Goal: Information Seeking & Learning: Check status

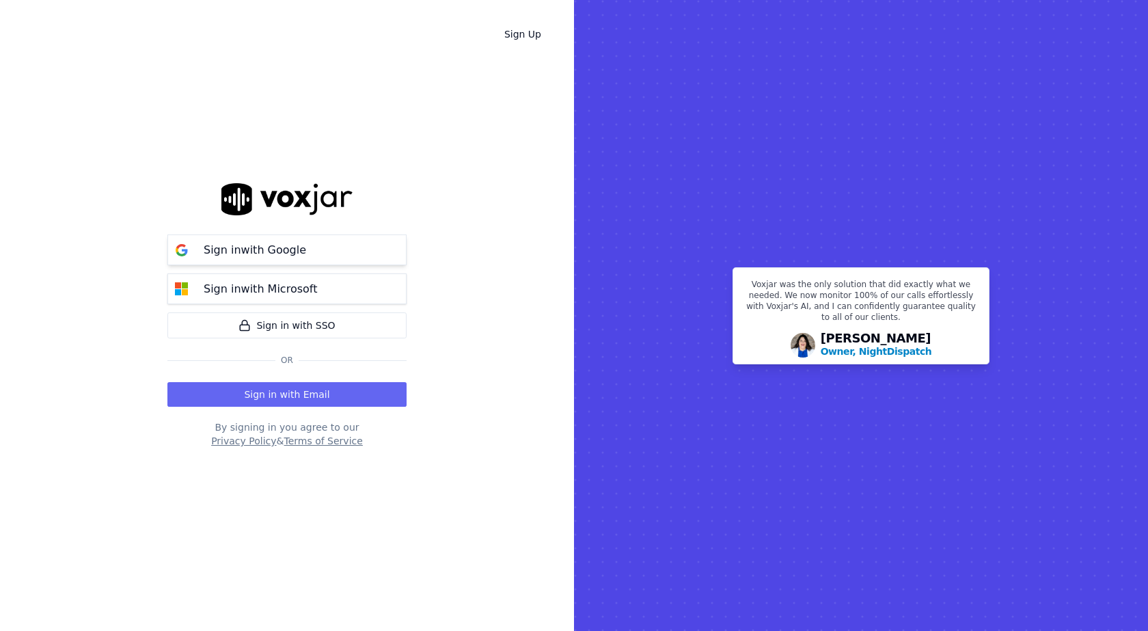
click at [284, 252] on p "Sign in with Google" at bounding box center [255, 250] width 102 height 16
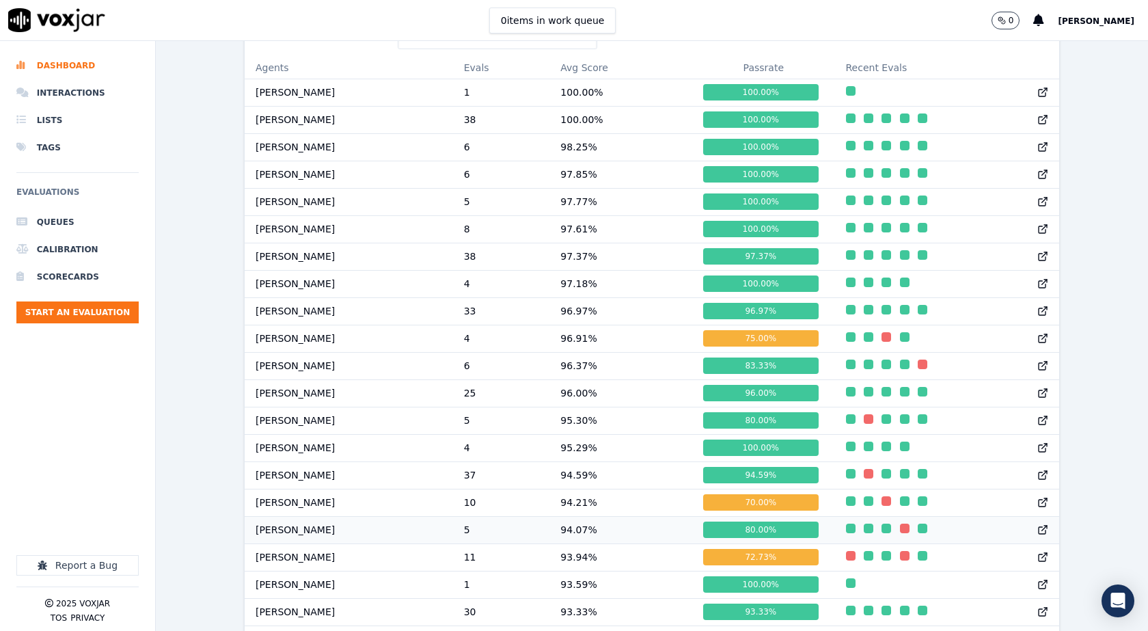
scroll to position [1170, 0]
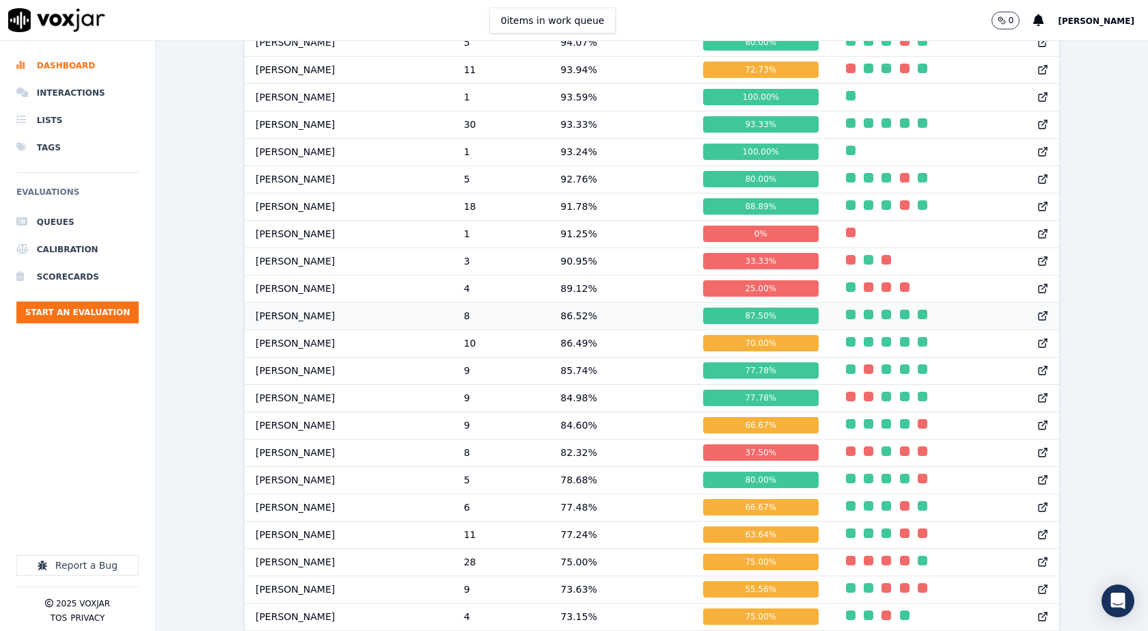
drag, startPoint x: 288, startPoint y: 326, endPoint x: 276, endPoint y: 330, distance: 13.0
click at [276, 329] on td "Max Sarkar" at bounding box center [349, 315] width 208 height 27
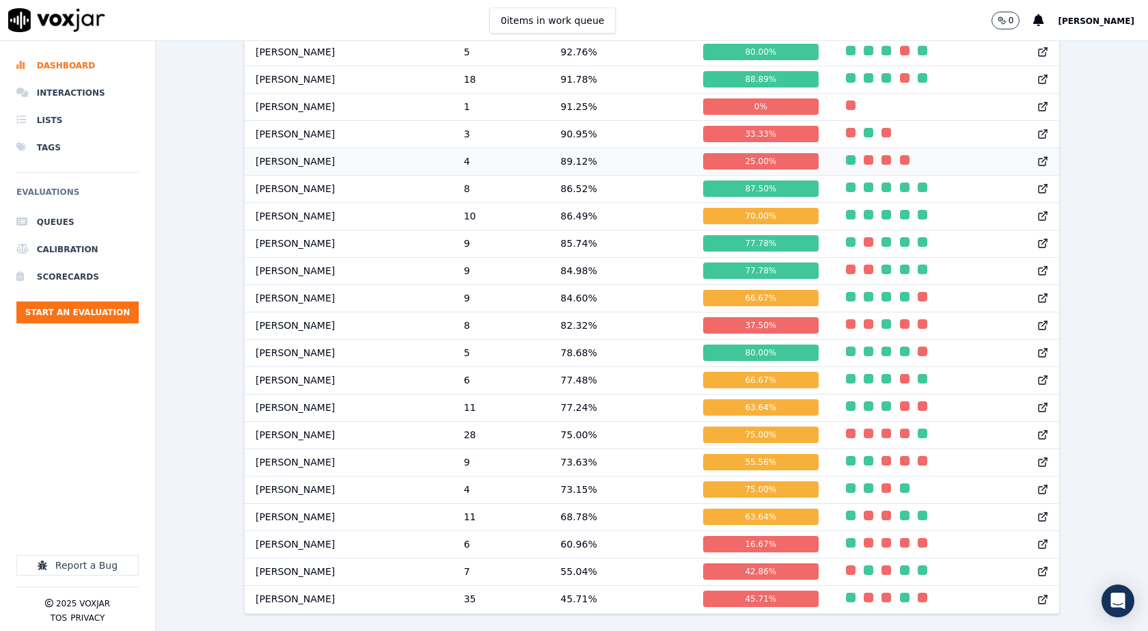
scroll to position [1338, 0]
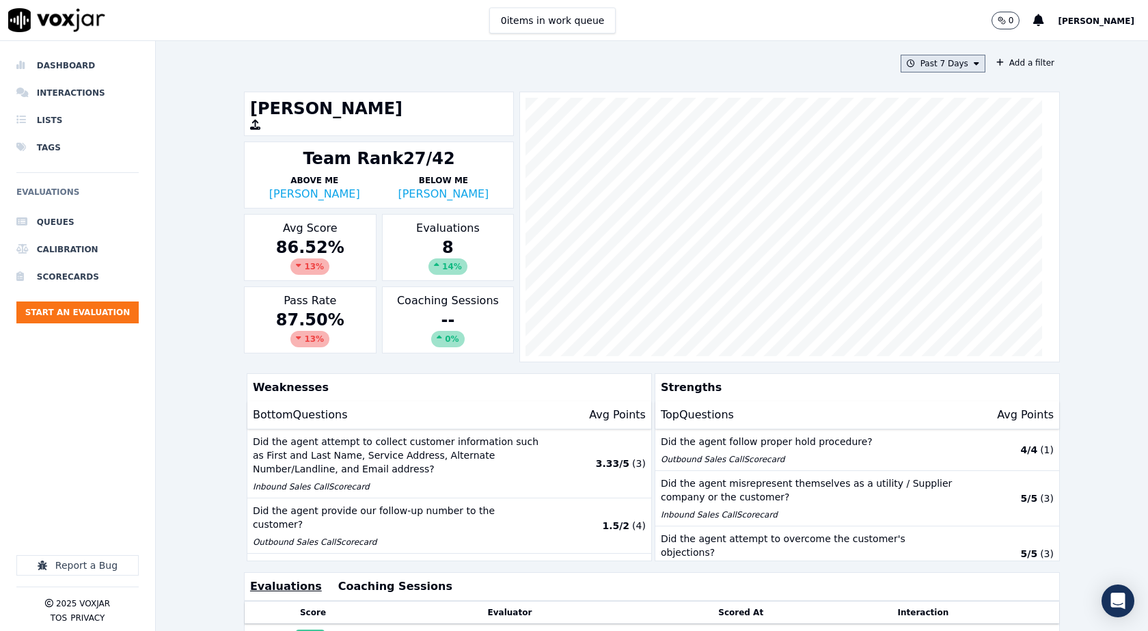
click at [967, 65] on button "Past 7 Days" at bounding box center [942, 64] width 85 height 18
click at [935, 87] on div "Custom" at bounding box center [937, 88] width 31 height 11
click at [786, 88] on div "Custom" at bounding box center [797, 88] width 31 height 11
click at [949, 115] on input "From" at bounding box center [919, 115] width 120 height 30
type input "2025-06-21T00:00"
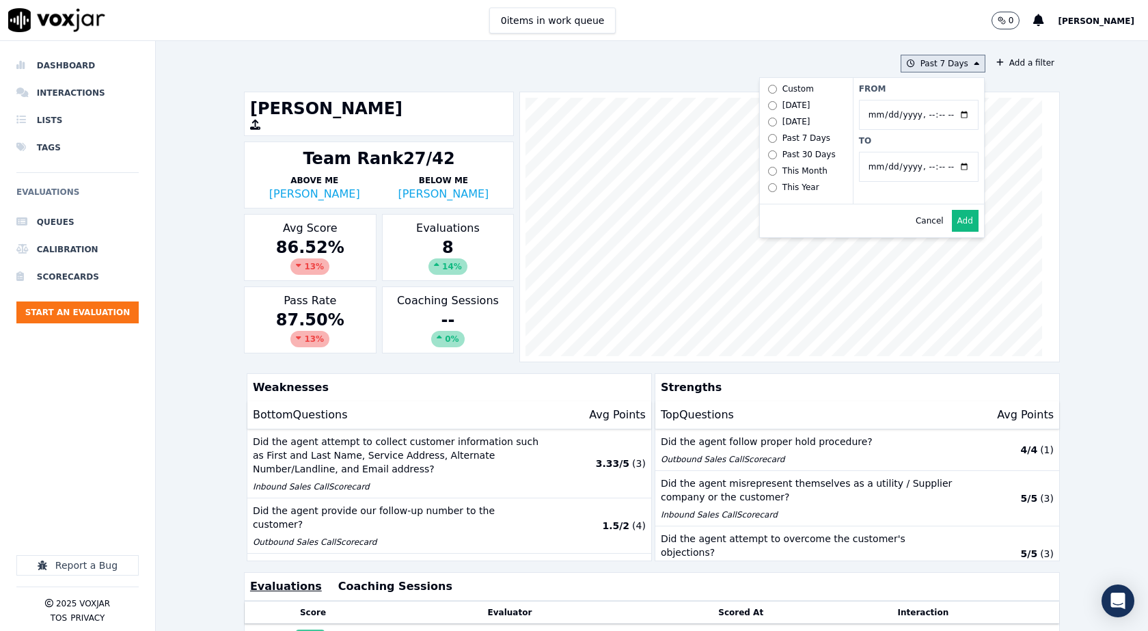
click at [936, 95] on div "From To" at bounding box center [918, 141] width 131 height 126
click at [950, 164] on input "To" at bounding box center [919, 167] width 120 height 30
type input "2025-07-20T23:59"
click at [919, 141] on label "To" at bounding box center [919, 140] width 120 height 11
click at [919, 152] on input "To" at bounding box center [919, 167] width 120 height 30
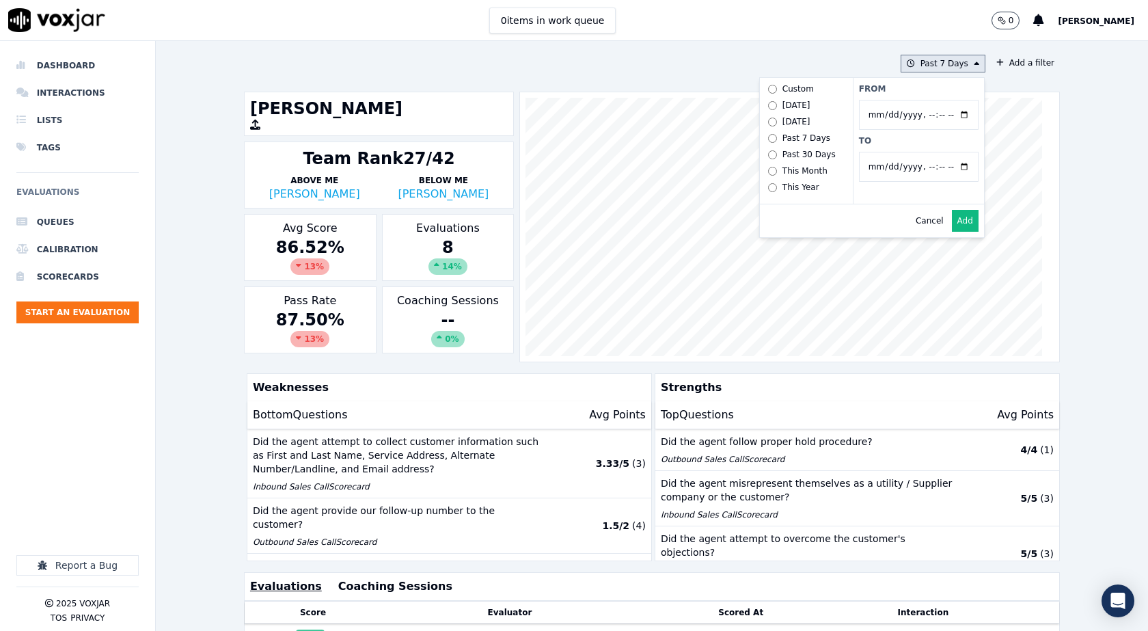
click at [955, 230] on button "Add" at bounding box center [965, 221] width 27 height 22
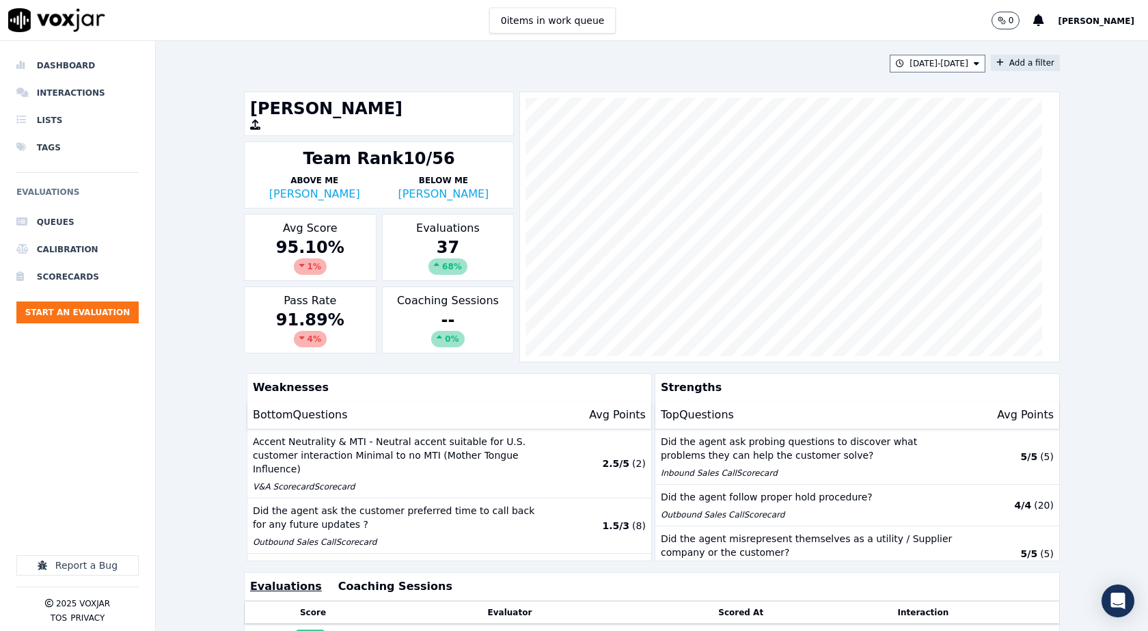
click at [991, 61] on button "Add a filter" at bounding box center [1025, 63] width 69 height 16
click at [772, 131] on button "Fields" at bounding box center [755, 127] width 131 height 23
click at [724, 260] on div "scorecard" at bounding box center [733, 265] width 40 height 11
click at [749, 156] on button "Fields" at bounding box center [771, 156] width 131 height 23
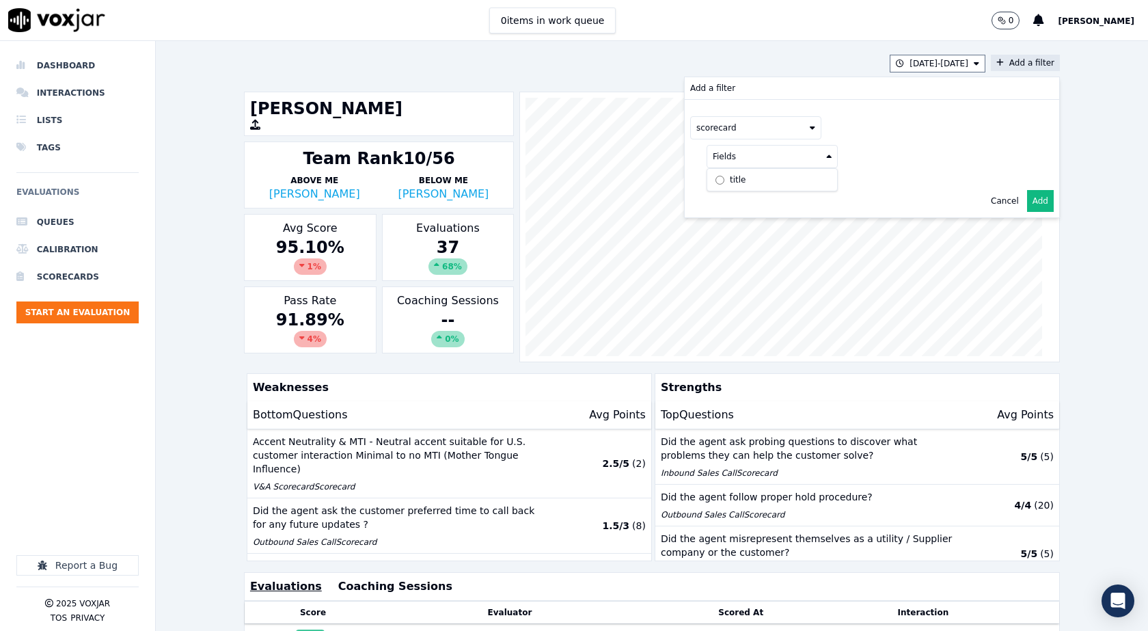
click at [734, 184] on label "title" at bounding box center [772, 179] width 124 height 16
click at [918, 156] on button at bounding box center [941, 155] width 197 height 20
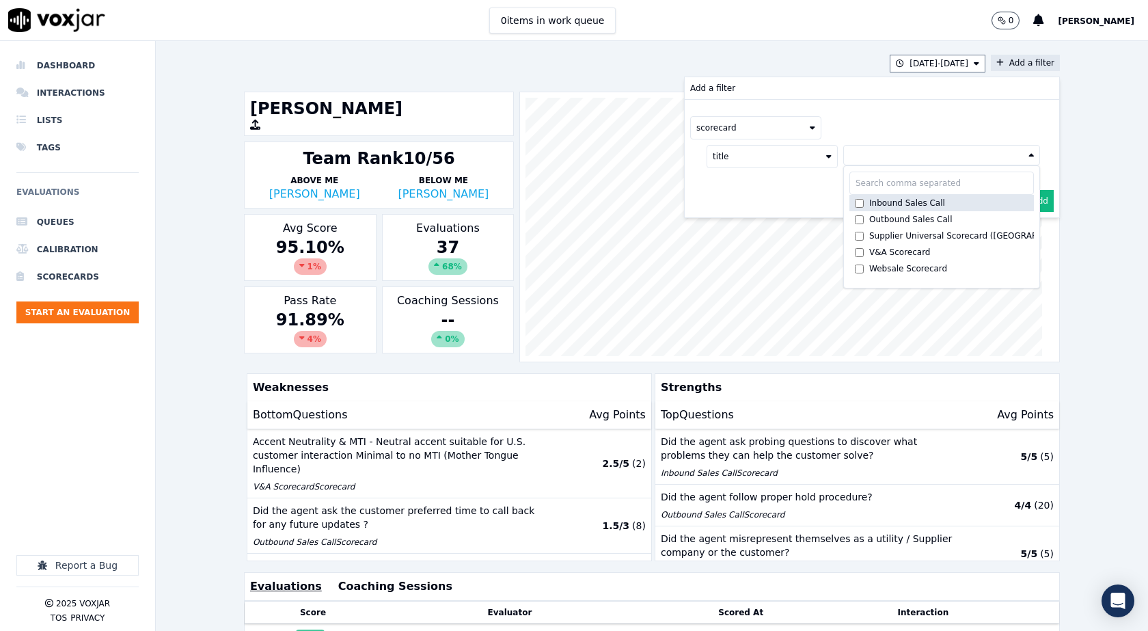
click at [877, 203] on div "Inbound Sales Call" at bounding box center [907, 202] width 76 height 11
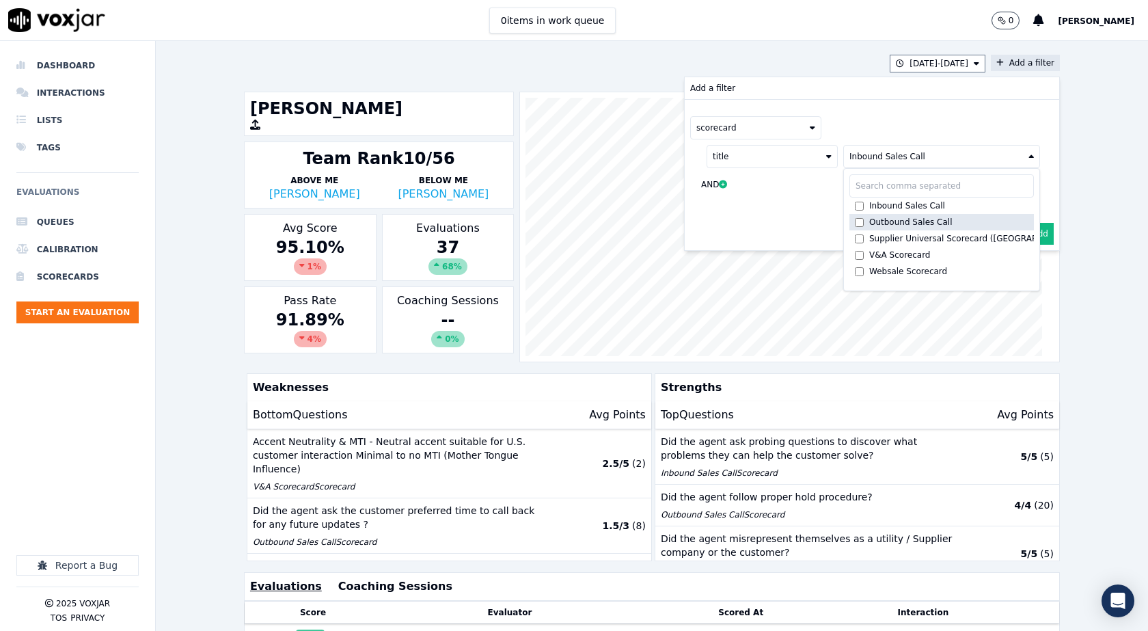
click at [872, 223] on div "Outbound Sales Call" at bounding box center [910, 222] width 83 height 11
click at [859, 133] on div "scorecard" at bounding box center [871, 127] width 363 height 23
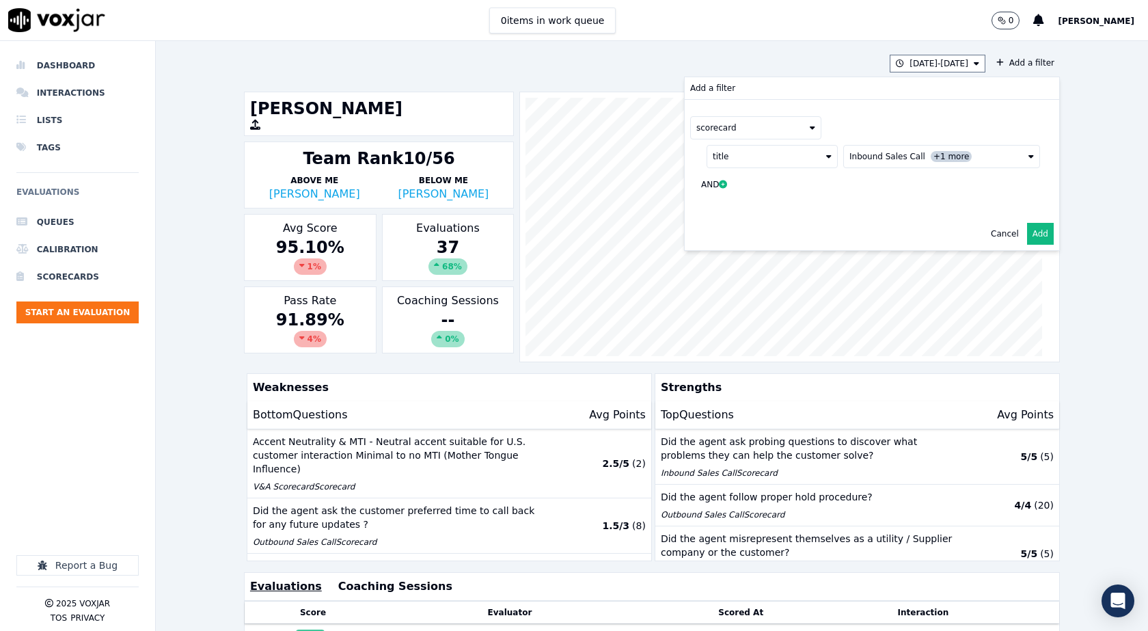
click at [1027, 243] on button "Add" at bounding box center [1040, 234] width 27 height 22
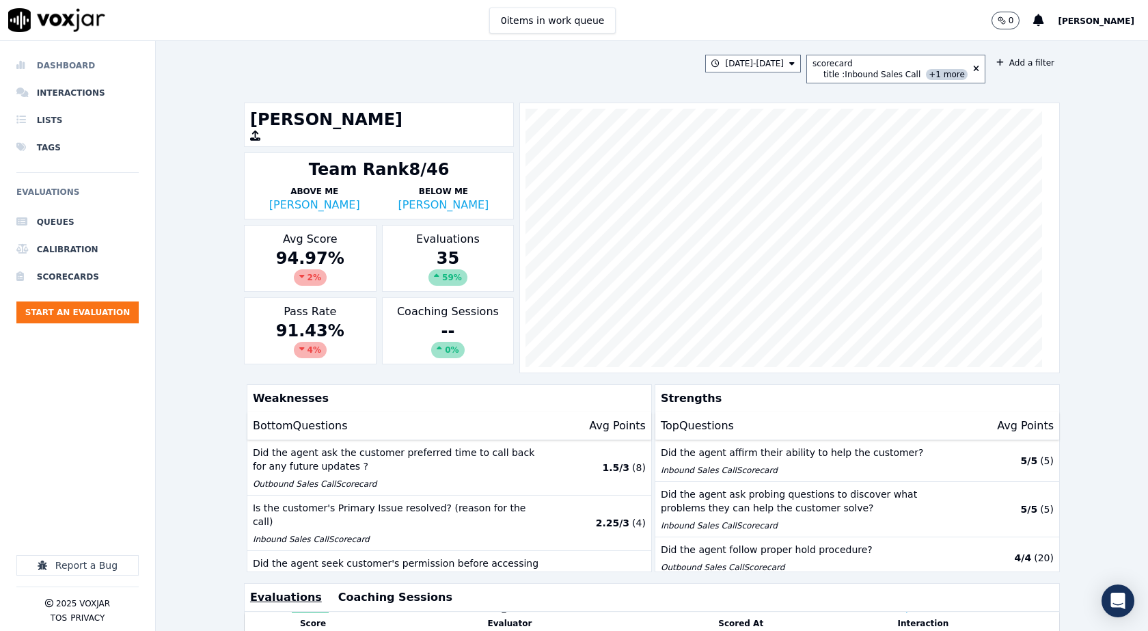
click at [61, 65] on li "Dashboard" at bounding box center [77, 65] width 122 height 27
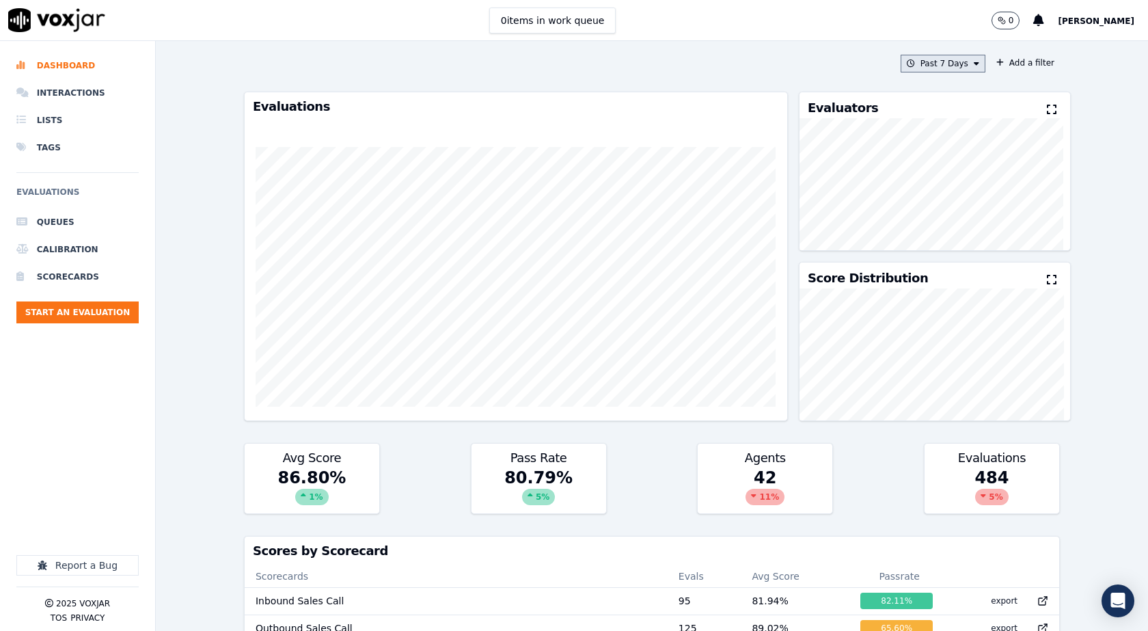
click at [948, 58] on button "Past 7 Days" at bounding box center [942, 64] width 85 height 18
click at [922, 91] on div "Custom" at bounding box center [937, 88] width 31 height 11
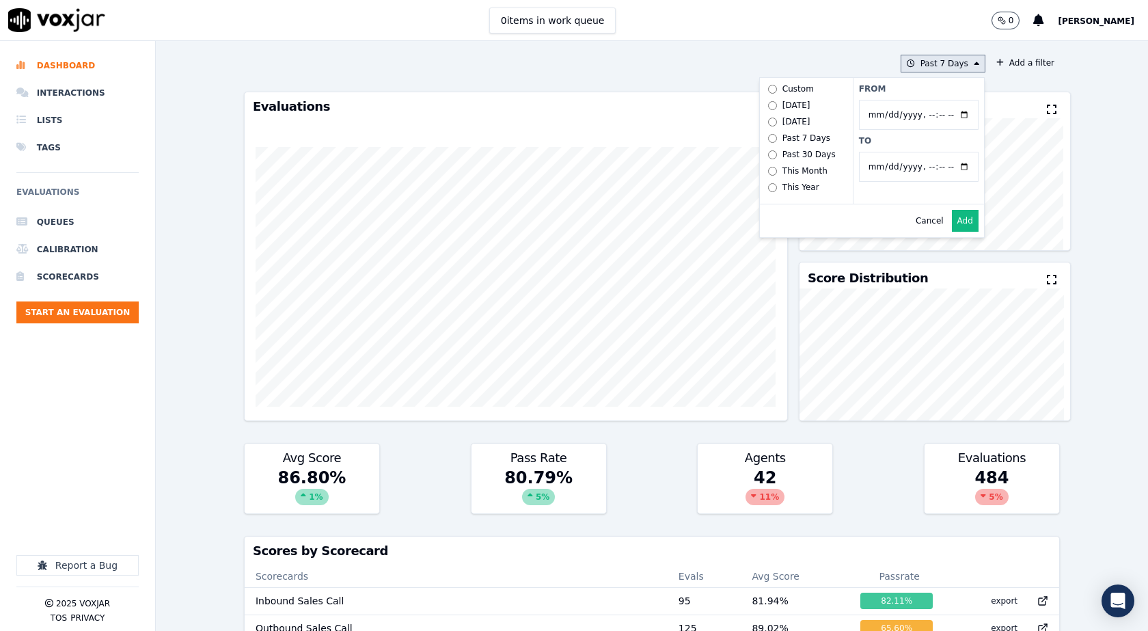
click at [948, 111] on input "From" at bounding box center [919, 115] width 120 height 30
type input "2025-06-21T00:00"
click at [926, 89] on label "From" at bounding box center [919, 88] width 120 height 11
click at [926, 100] on input "From" at bounding box center [919, 115] width 120 height 30
click at [950, 167] on input "To" at bounding box center [919, 167] width 120 height 30
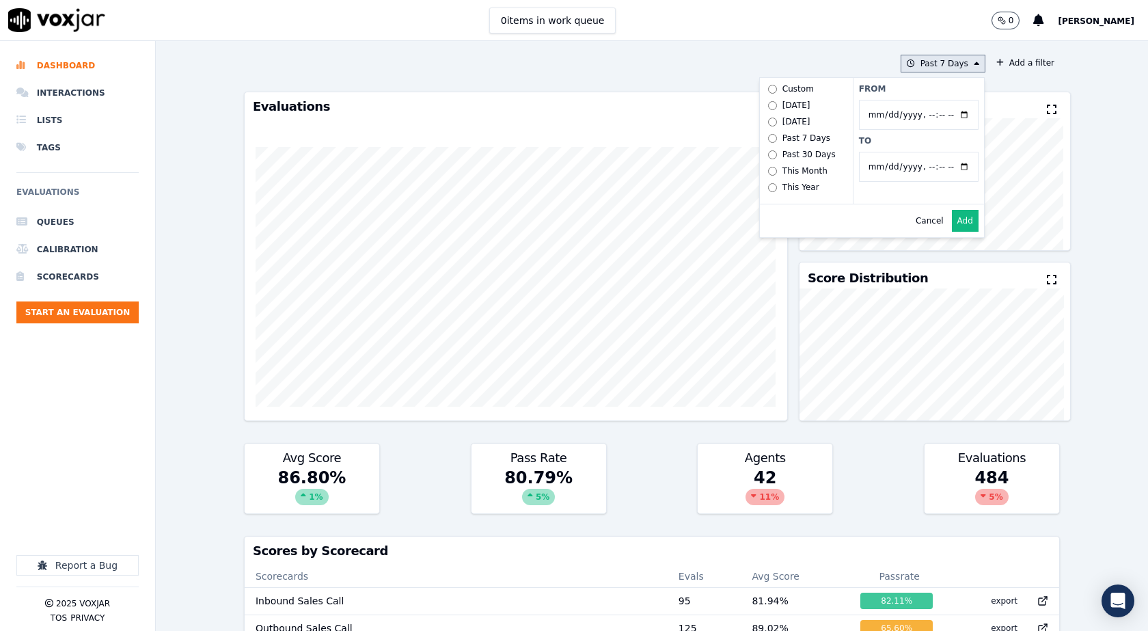
type input "2025-07-20T23:59"
click at [928, 143] on label "To" at bounding box center [919, 140] width 120 height 11
click at [928, 152] on input "To" at bounding box center [919, 167] width 120 height 30
click at [952, 230] on button "Add" at bounding box center [965, 221] width 27 height 22
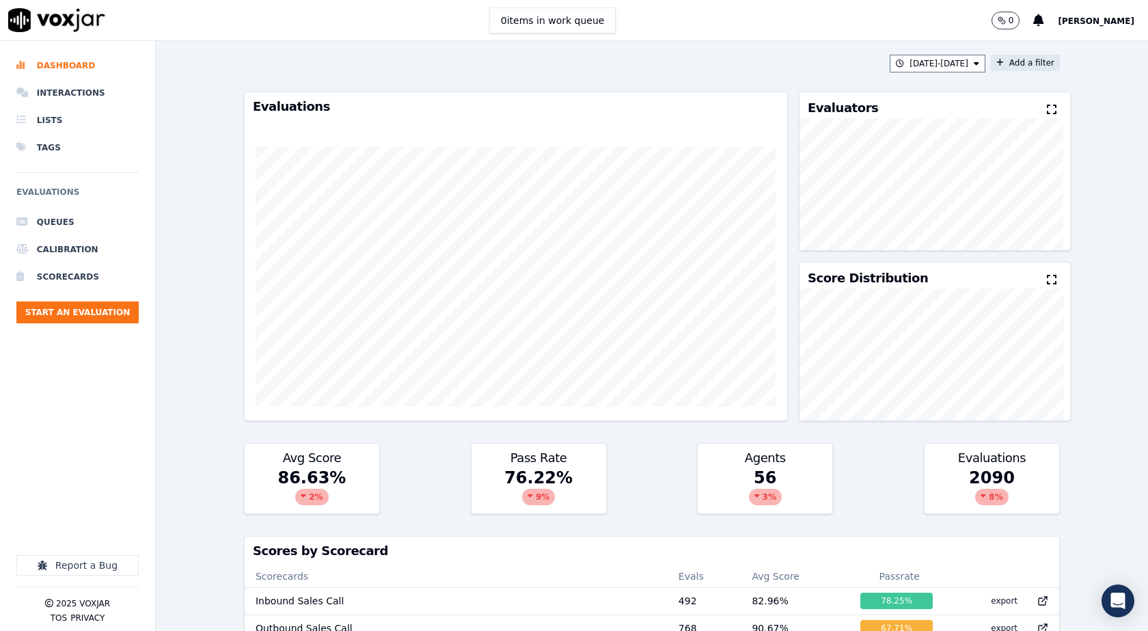
click at [996, 64] on button "Add a filter" at bounding box center [1025, 63] width 69 height 16
click at [769, 128] on button "Fields" at bounding box center [755, 127] width 131 height 23
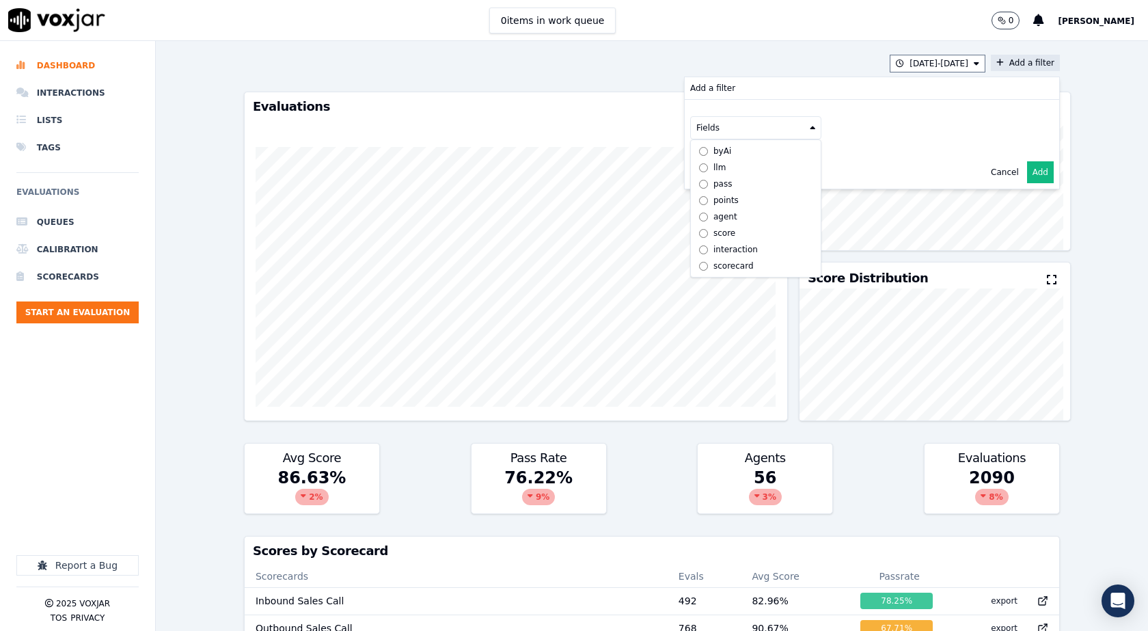
scroll to position [10, 0]
click at [718, 260] on div "scorecard" at bounding box center [733, 265] width 40 height 11
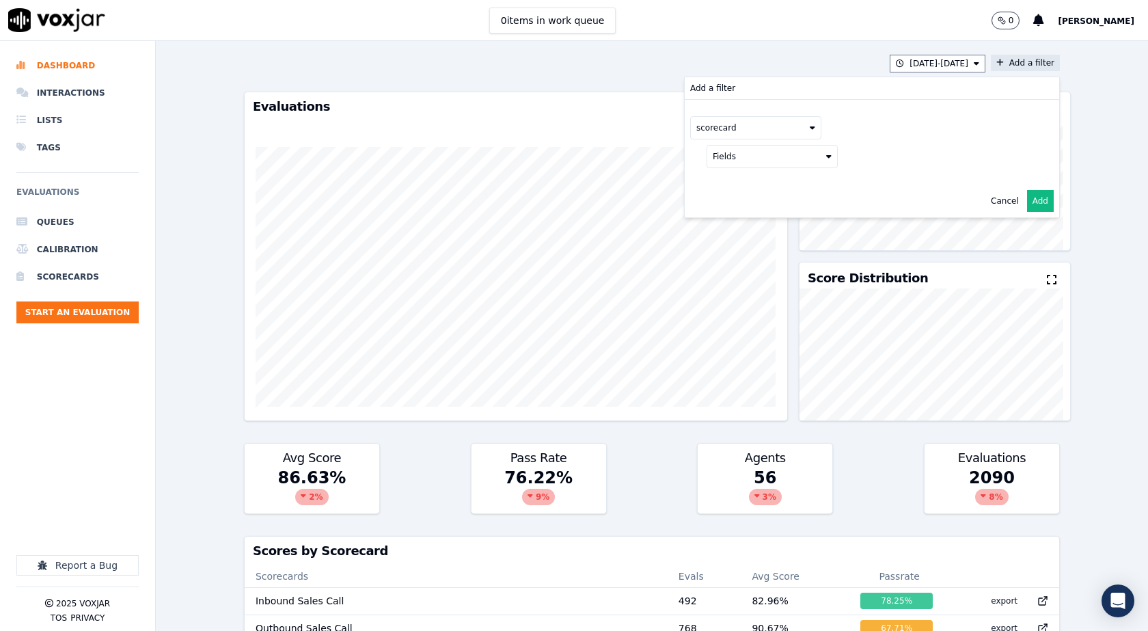
click at [786, 166] on button "Fields" at bounding box center [771, 156] width 131 height 23
click at [730, 177] on label "title" at bounding box center [772, 179] width 124 height 16
click at [940, 156] on button at bounding box center [941, 155] width 197 height 20
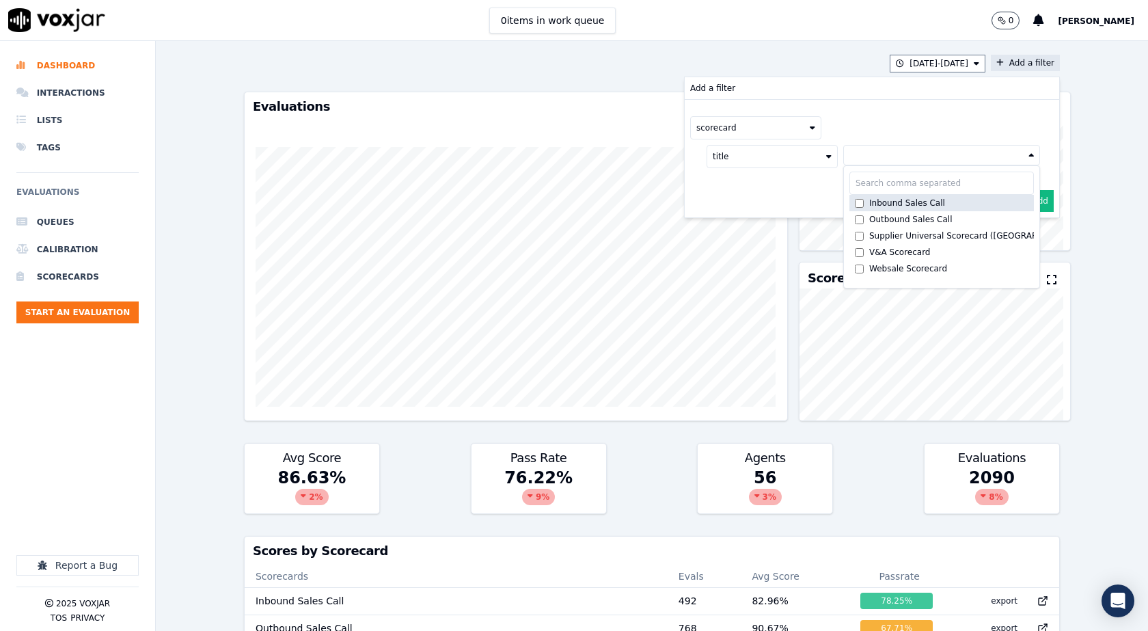
click at [872, 206] on div "Inbound Sales Call" at bounding box center [907, 202] width 76 height 11
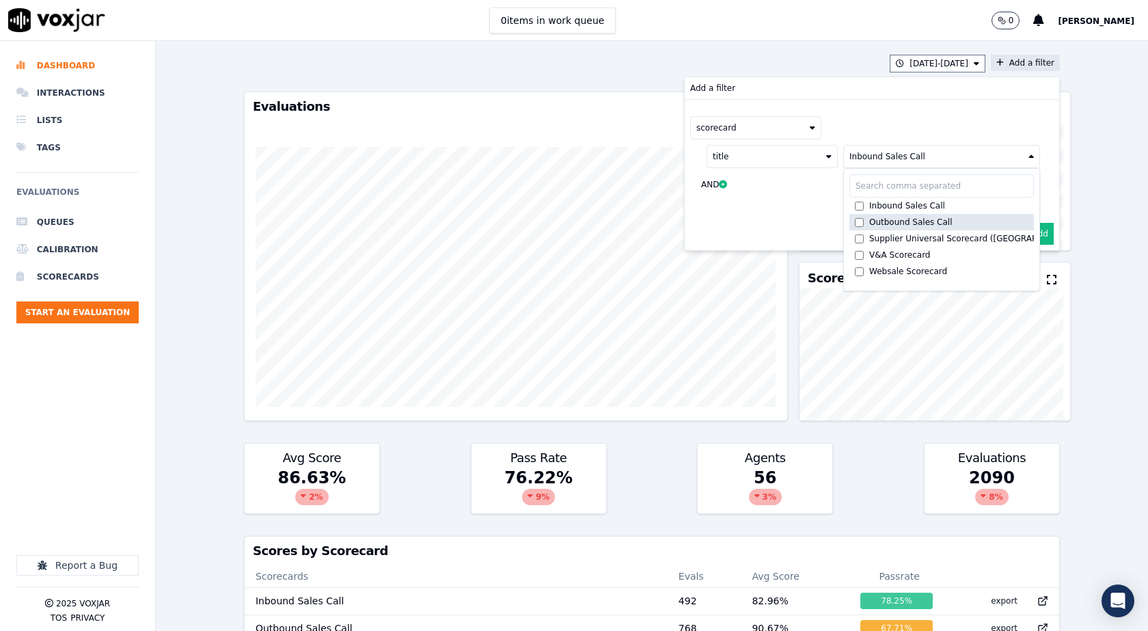
click at [871, 224] on div "Outbound Sales Call" at bounding box center [910, 222] width 83 height 11
click at [870, 130] on div "scorecard" at bounding box center [871, 127] width 363 height 23
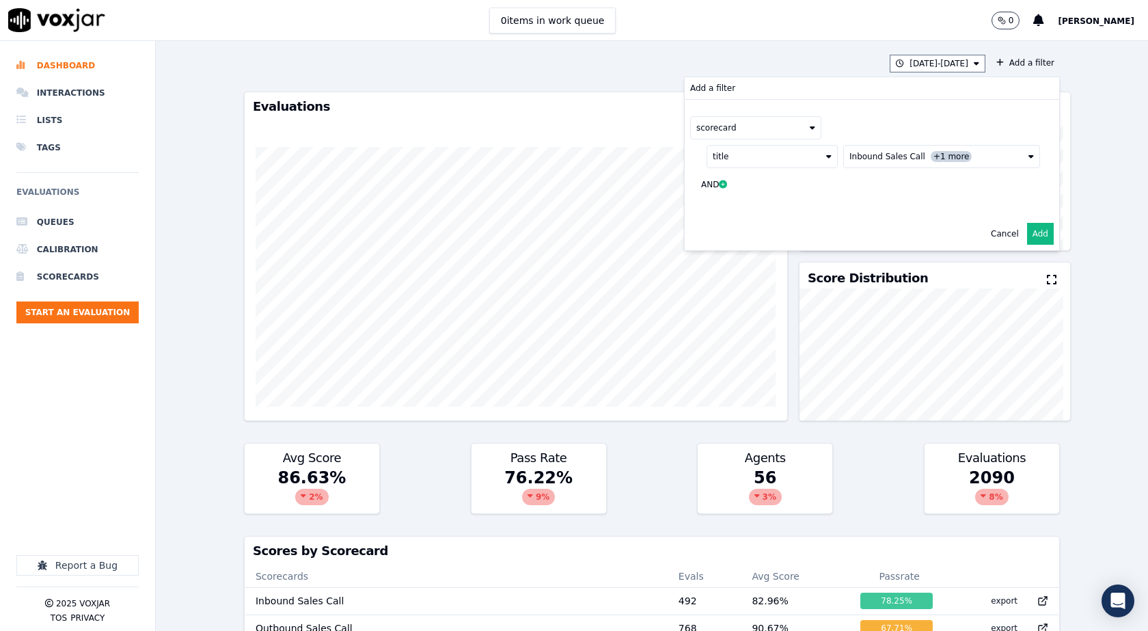
click at [1027, 236] on button "Add" at bounding box center [1040, 234] width 27 height 22
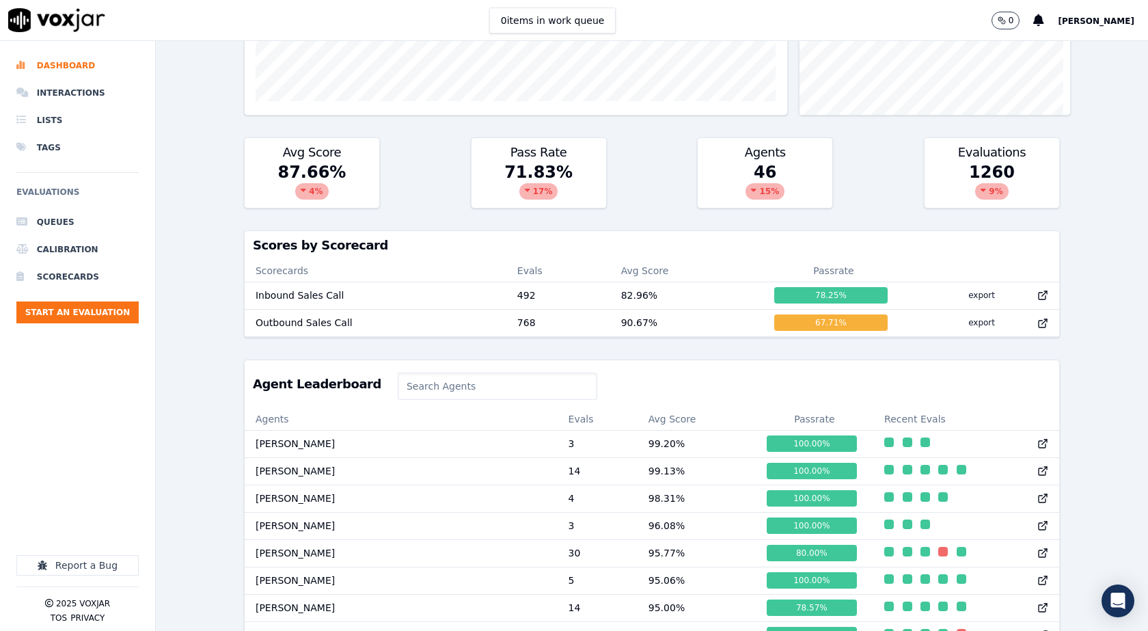
scroll to position [635, 0]
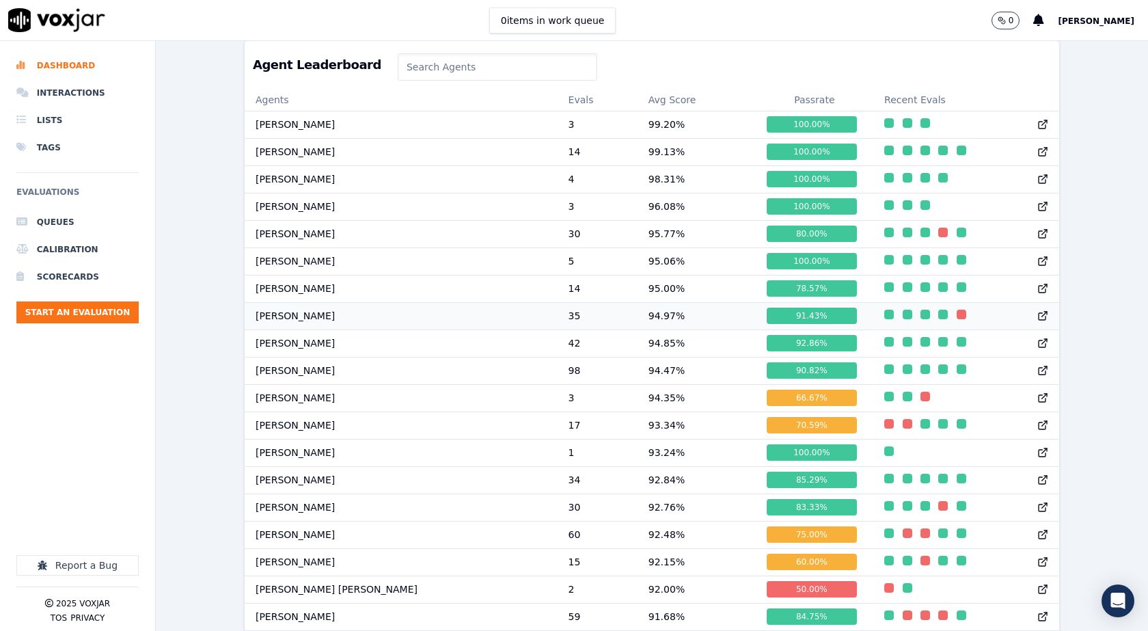
click at [637, 324] on td "94.97 %" at bounding box center [696, 315] width 118 height 27
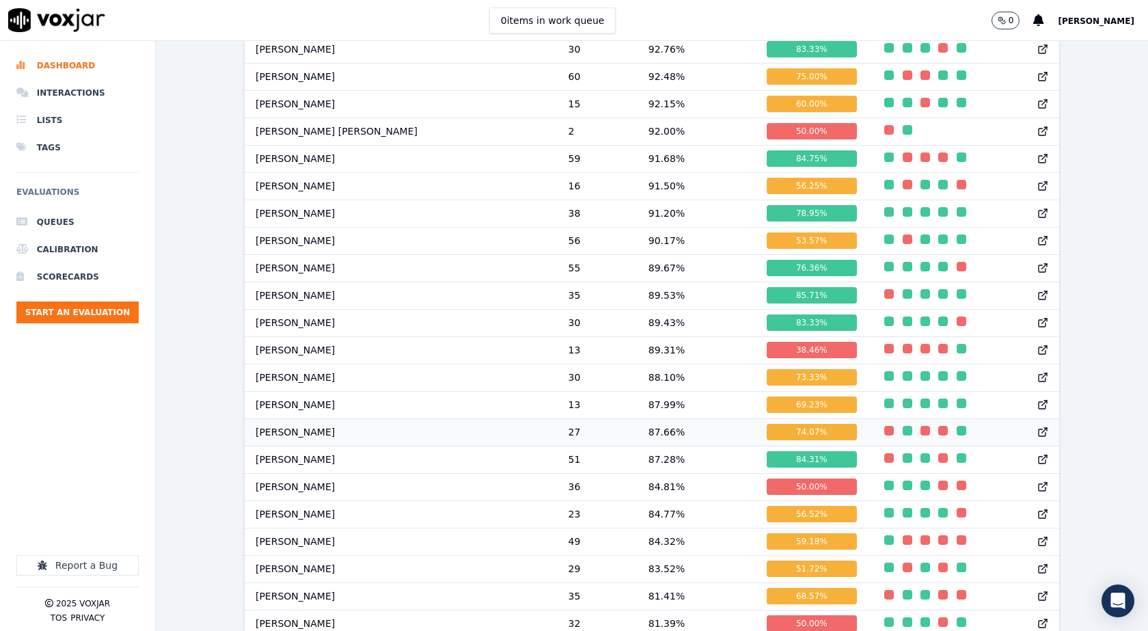
scroll to position [1062, 0]
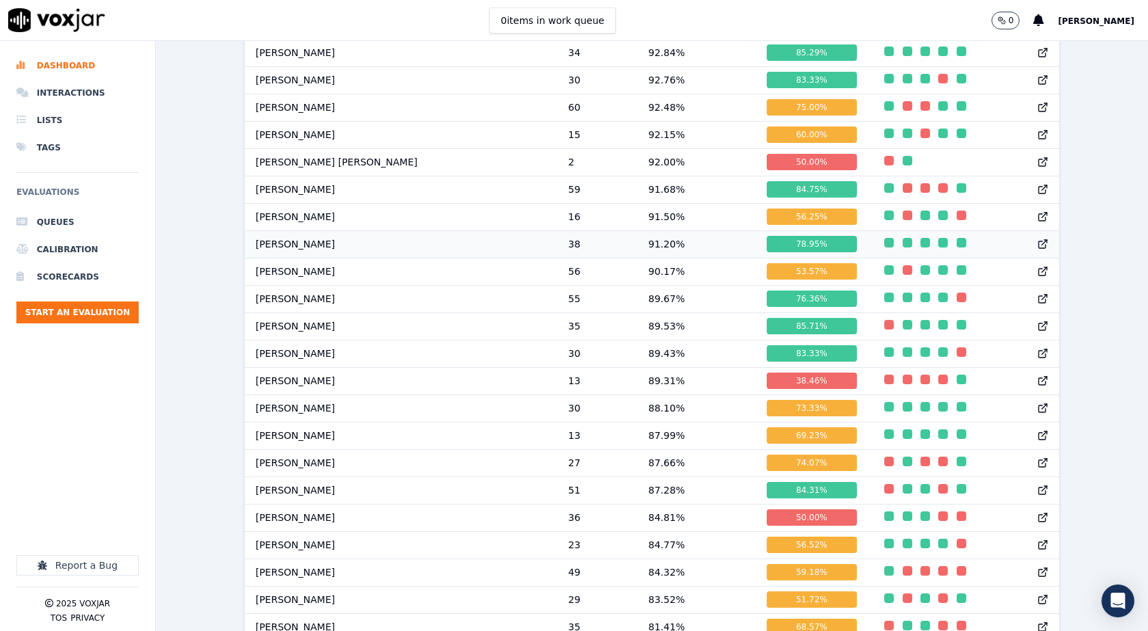
click at [637, 251] on td "91.20 %" at bounding box center [696, 243] width 118 height 27
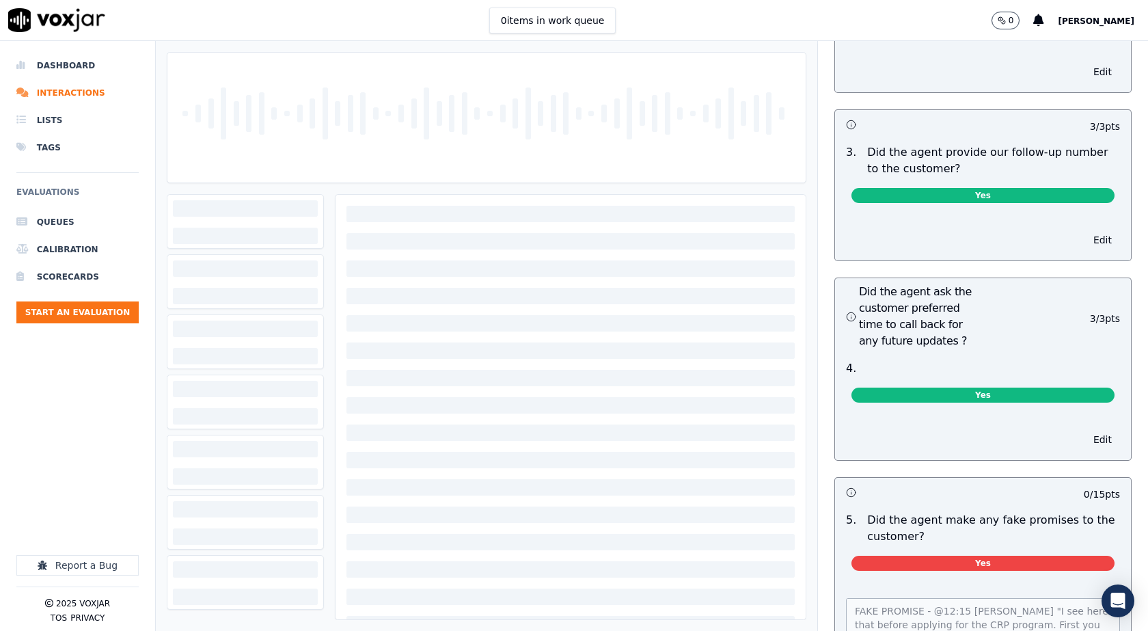
scroll to position [3484, 0]
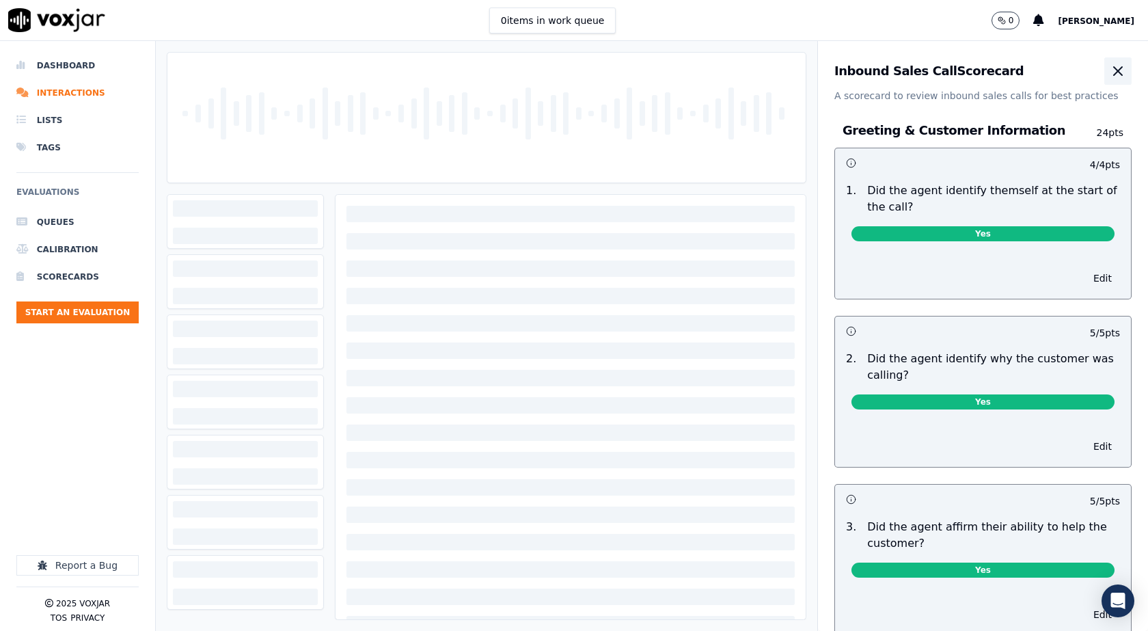
click at [1110, 73] on icon "button" at bounding box center [1118, 71] width 16 height 16
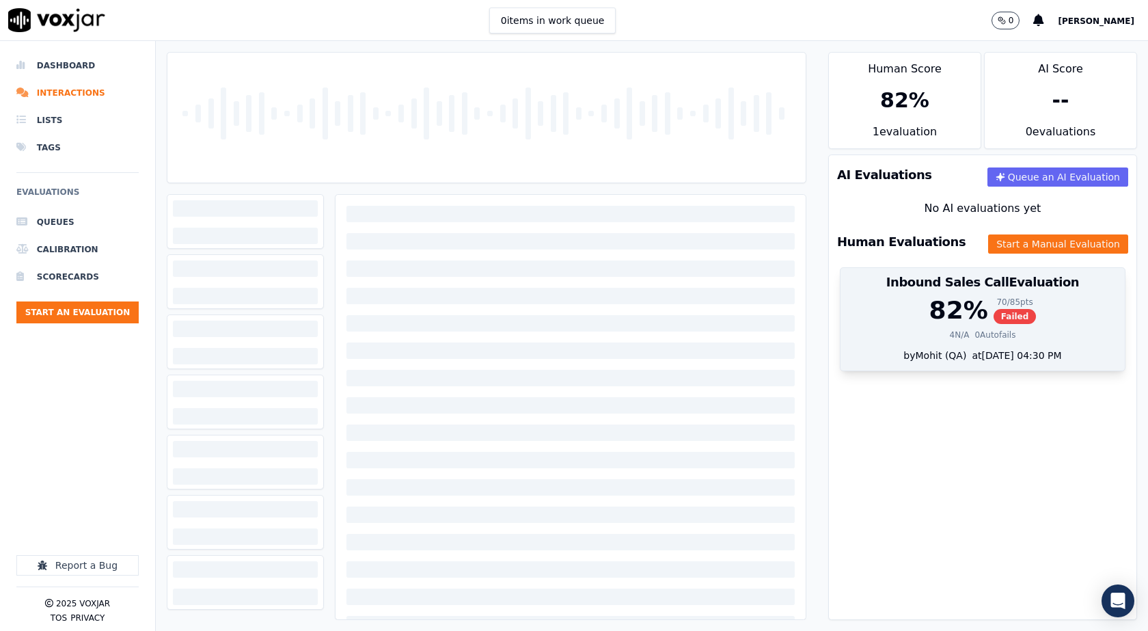
click at [934, 318] on div "82 %" at bounding box center [958, 310] width 59 height 27
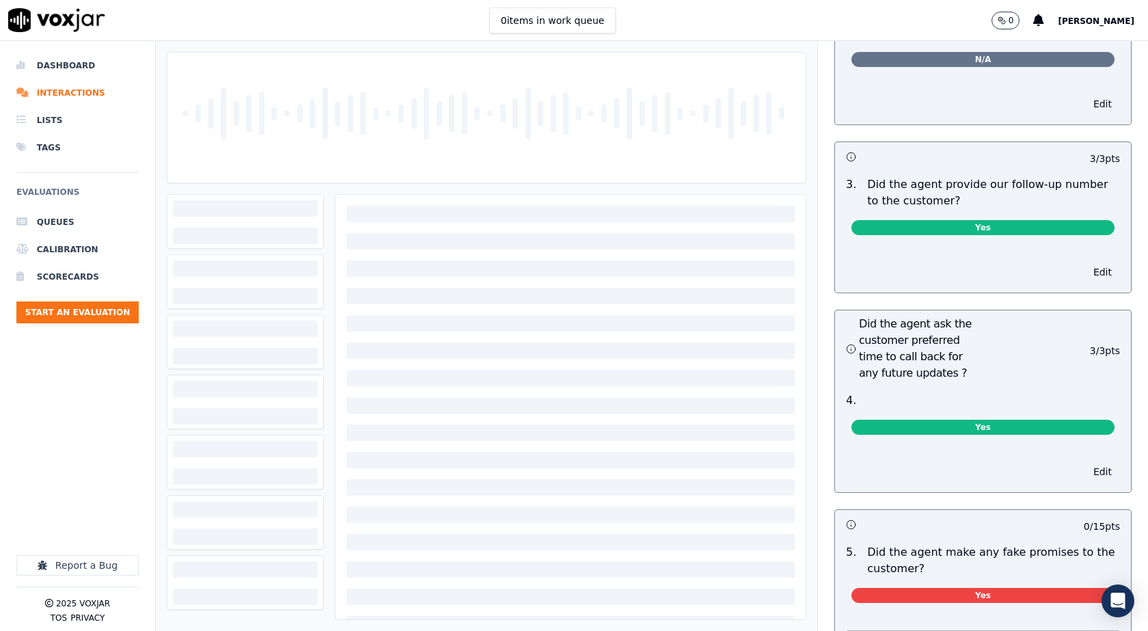
scroll to position [3416, 0]
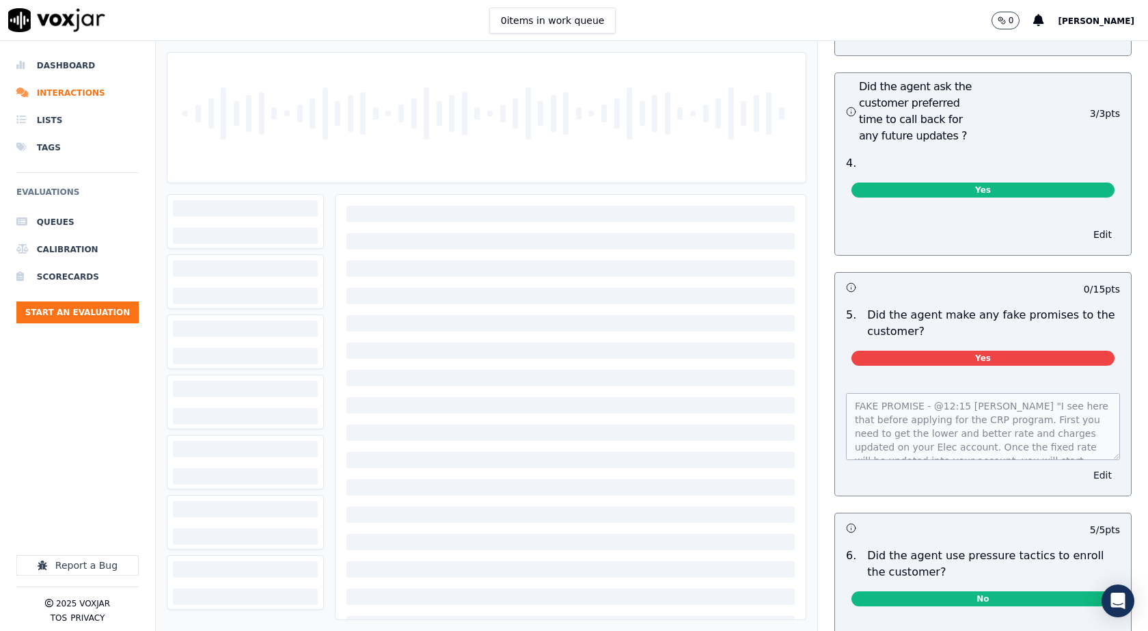
click at [1085, 465] on button "Edit" at bounding box center [1102, 474] width 35 height 19
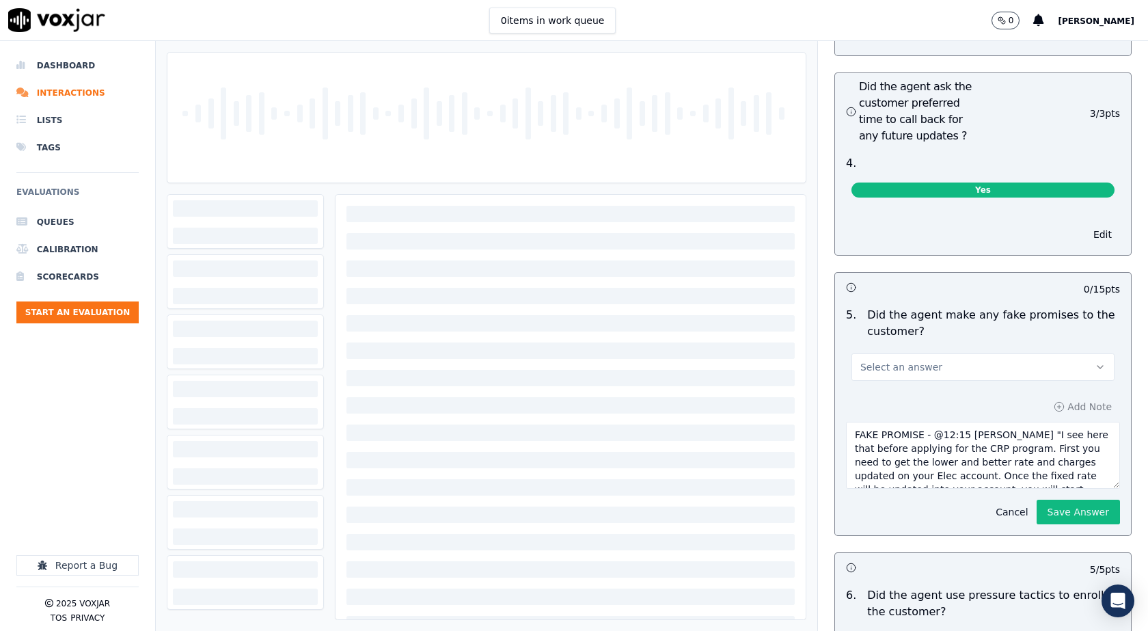
click at [993, 502] on button "Cancel" at bounding box center [1011, 511] width 49 height 19
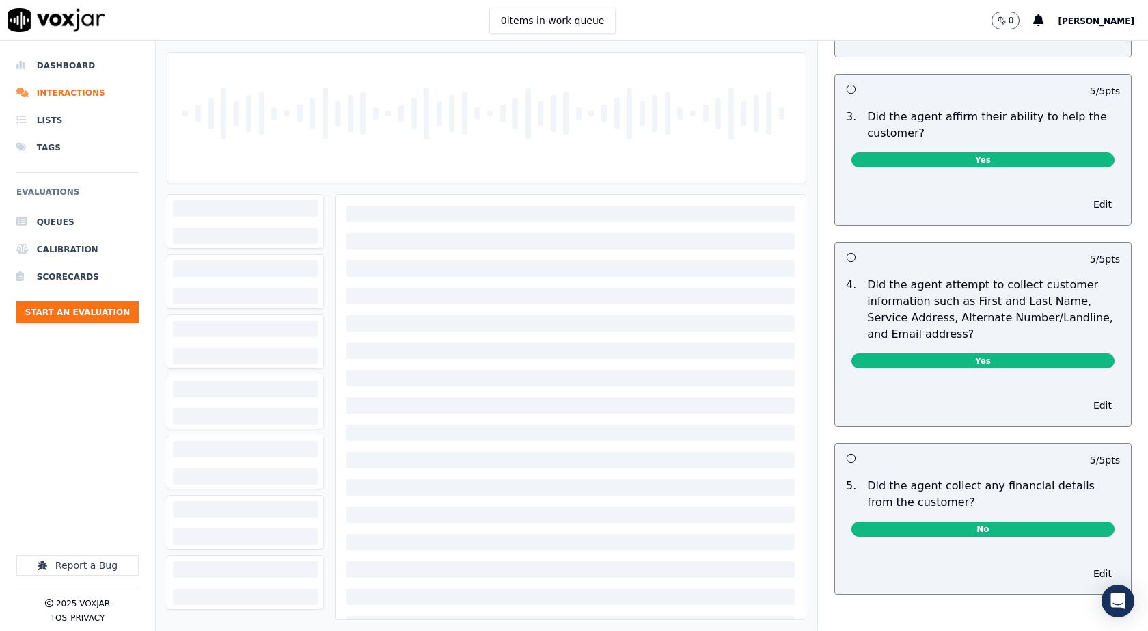
scroll to position [0, 0]
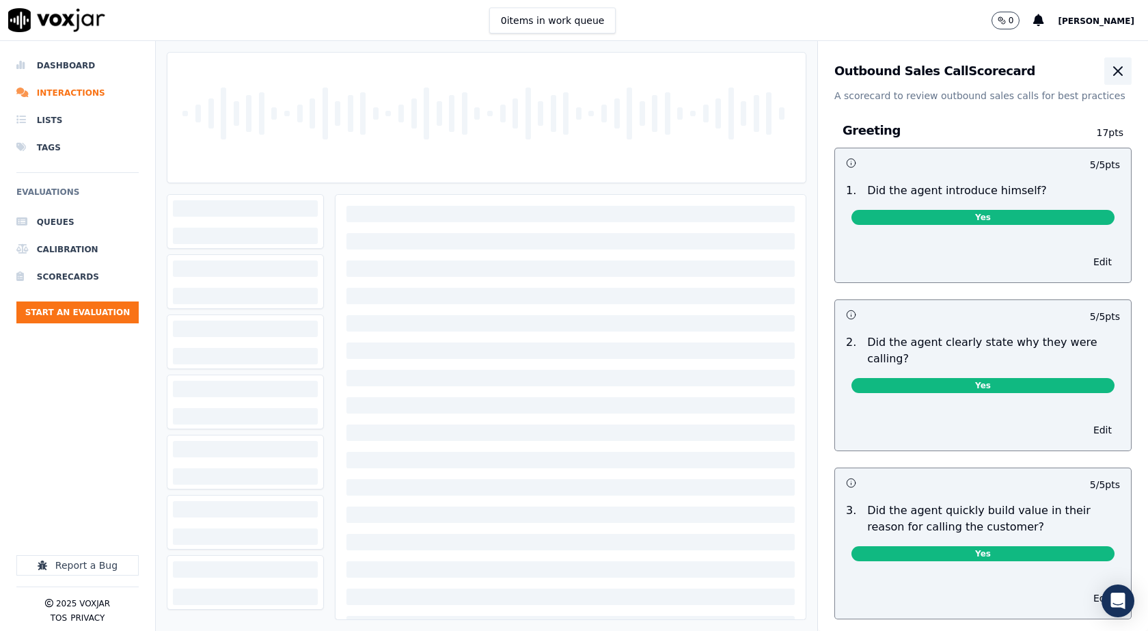
click at [1114, 68] on icon "button" at bounding box center [1118, 71] width 8 height 8
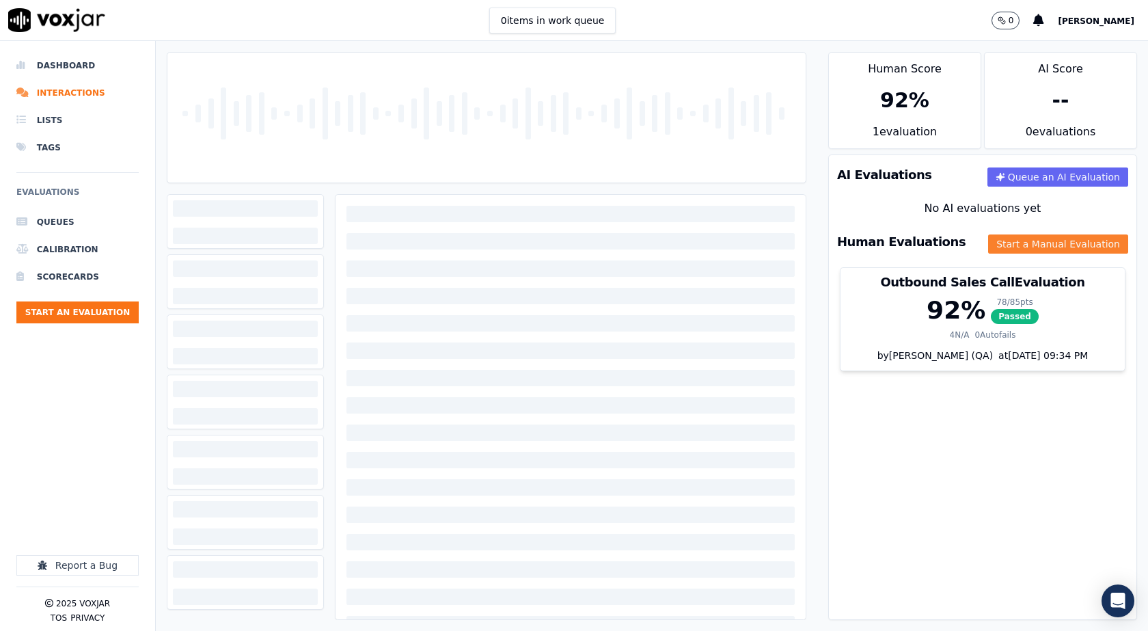
click at [1004, 240] on button "Start a Manual Evaluation" at bounding box center [1058, 243] width 140 height 19
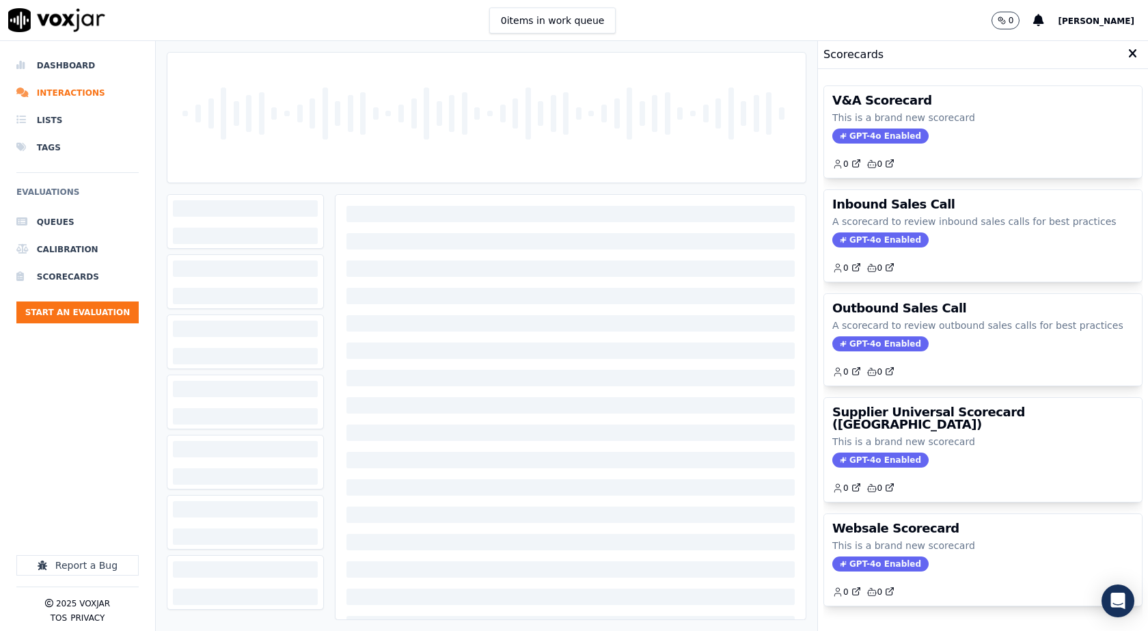
click at [1128, 55] on icon at bounding box center [1132, 54] width 9 height 12
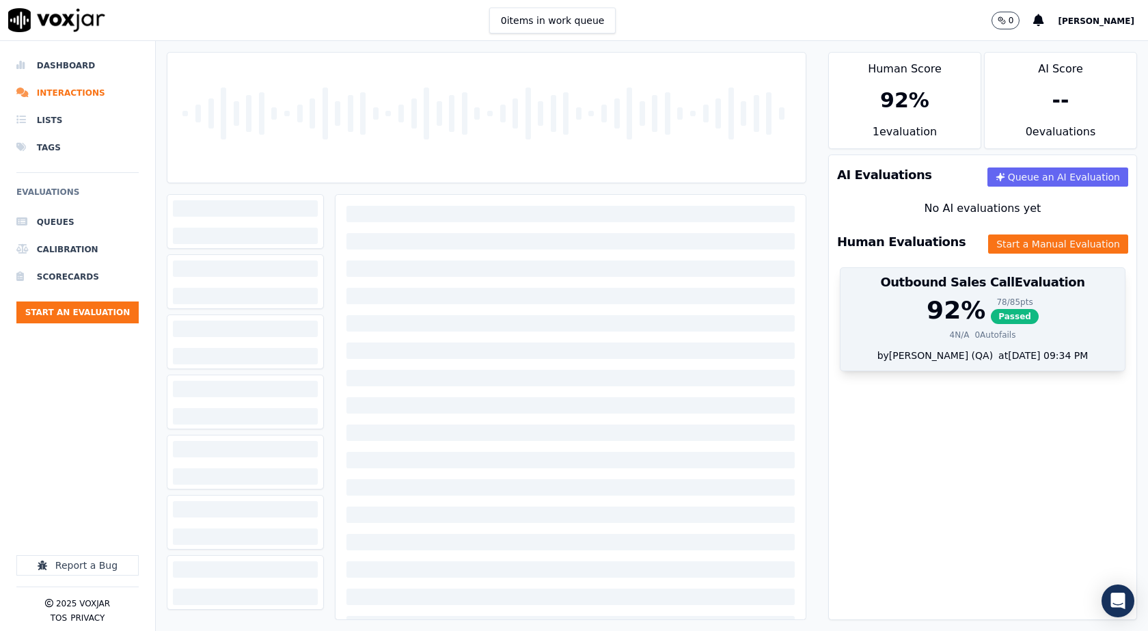
click at [909, 314] on div "92 % 78 / 85 pts Passed" at bounding box center [983, 310] width 268 height 27
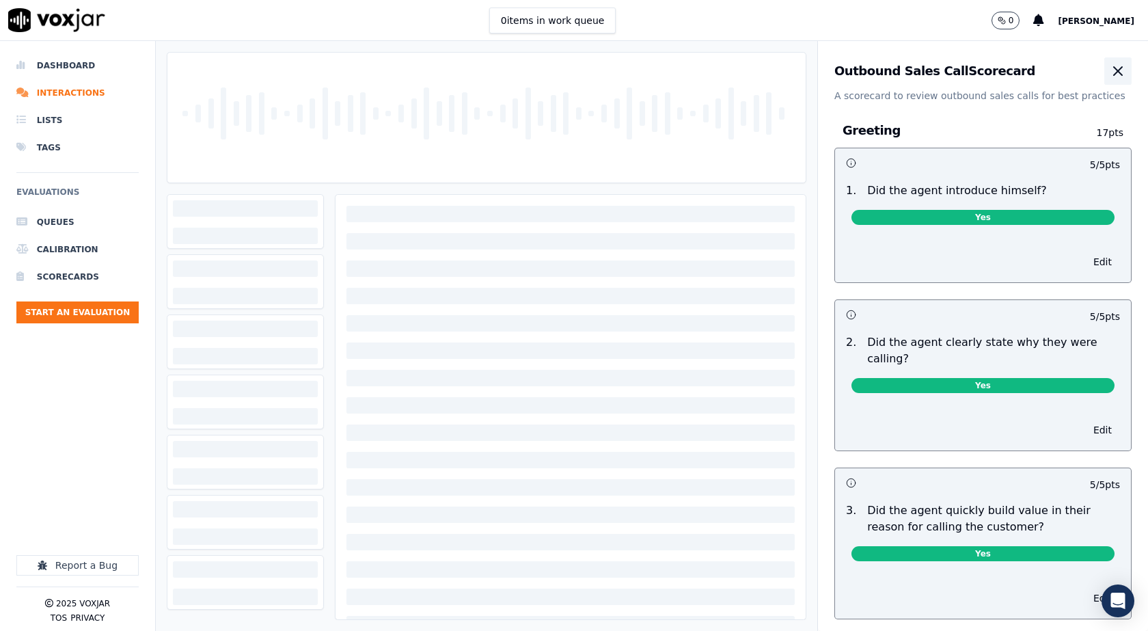
click at [1110, 71] on icon "button" at bounding box center [1118, 71] width 16 height 16
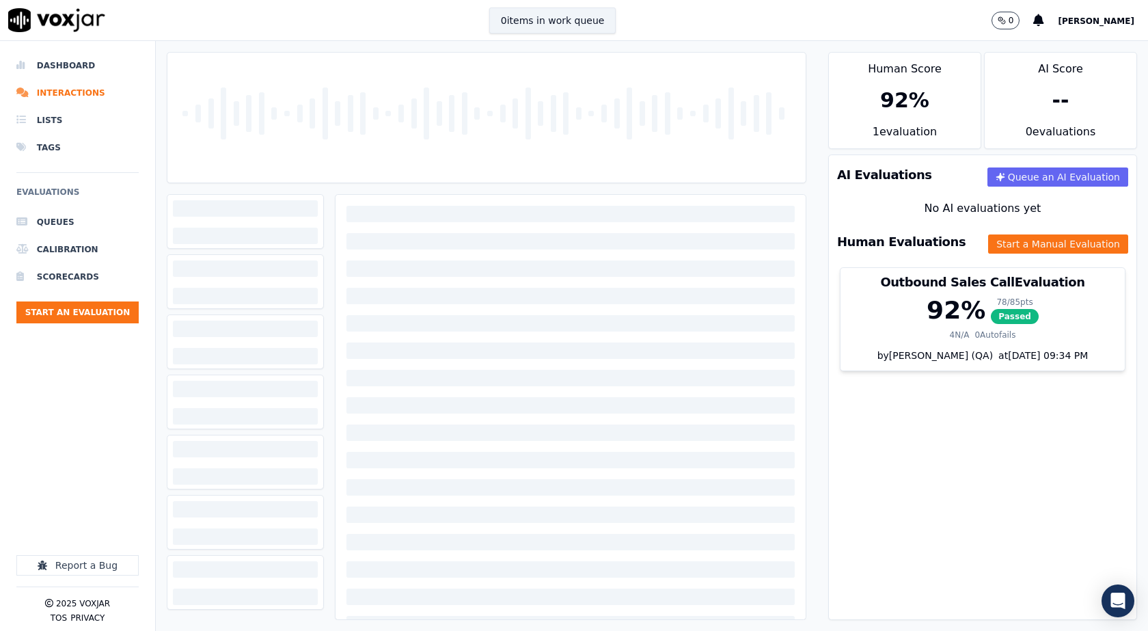
click at [532, 18] on button "0 items in work queue" at bounding box center [552, 21] width 127 height 26
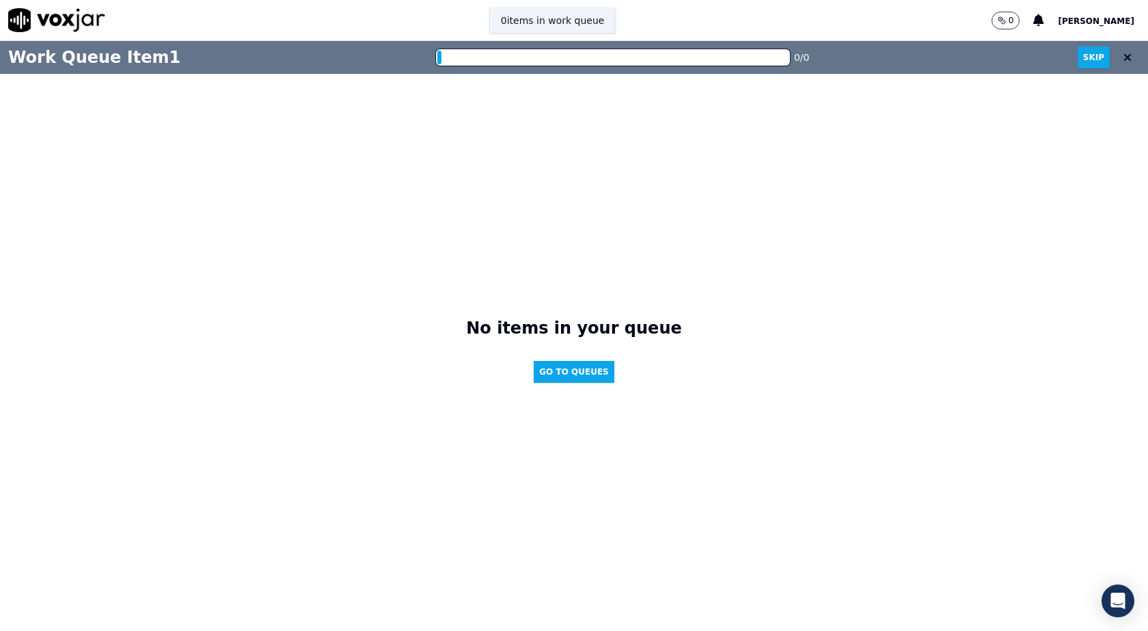
click at [586, 22] on button "0 items in work queue" at bounding box center [552, 21] width 127 height 26
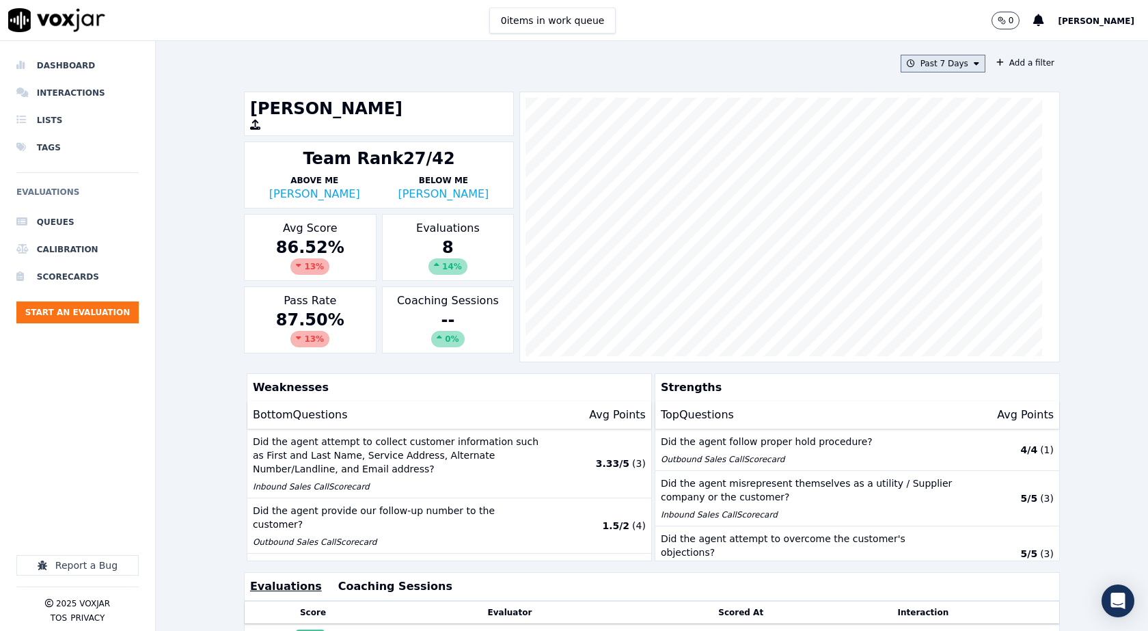
click at [946, 62] on button "Past 7 Days" at bounding box center [942, 64] width 85 height 18
click at [922, 83] on div "Custom" at bounding box center [937, 88] width 31 height 11
click at [945, 116] on input "From" at bounding box center [919, 115] width 120 height 30
type input "2025-06-21T00:00"
click at [910, 94] on div "From To" at bounding box center [918, 141] width 131 height 126
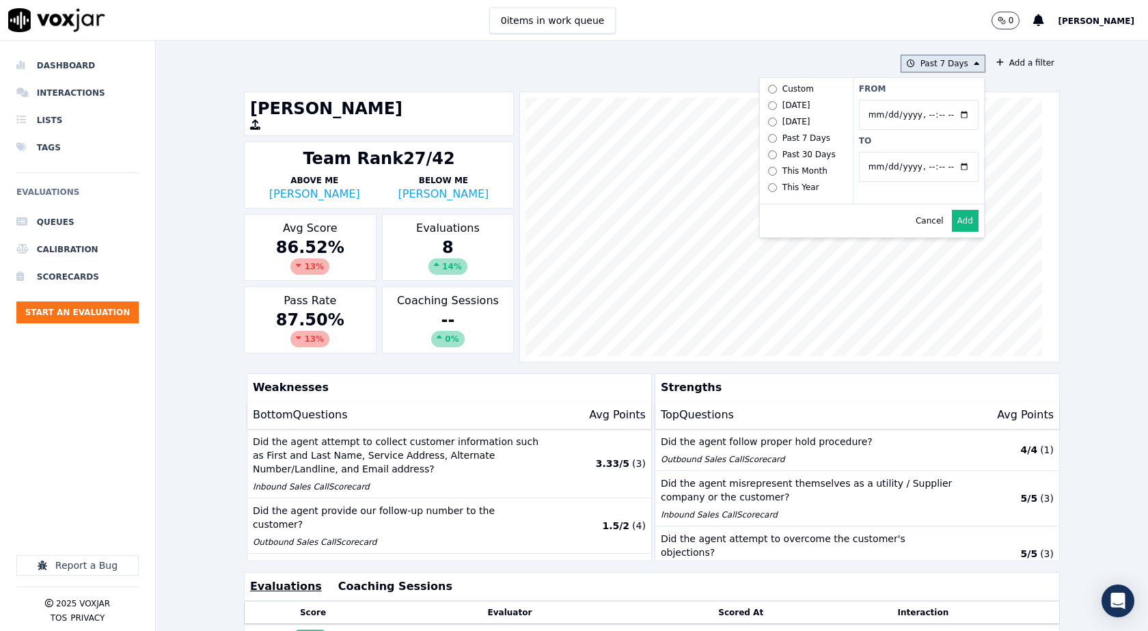
click at [945, 165] on input "To" at bounding box center [919, 167] width 120 height 30
type input "2025-07-20T23:59"
click at [941, 146] on div "From To" at bounding box center [918, 141] width 131 height 126
click at [952, 232] on button "Add" at bounding box center [965, 221] width 27 height 22
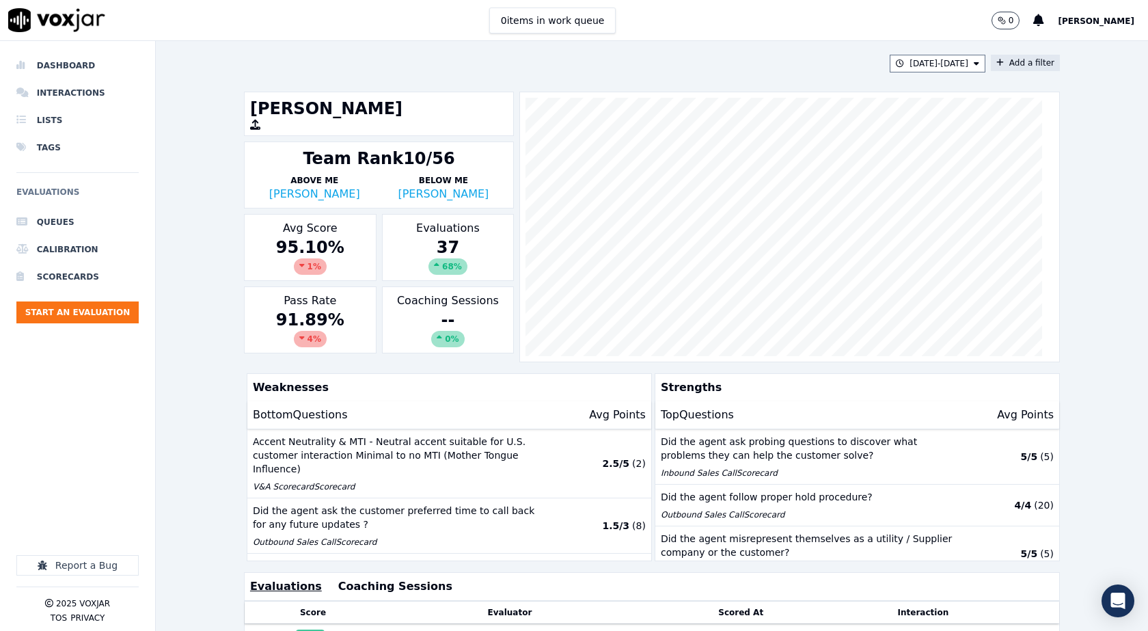
click at [996, 59] on icon at bounding box center [1000, 63] width 8 height 8
click at [771, 136] on button "Fields" at bounding box center [755, 127] width 131 height 23
click at [713, 260] on div "scorecard" at bounding box center [733, 265] width 40 height 11
click at [826, 158] on icon at bounding box center [828, 156] width 5 height 8
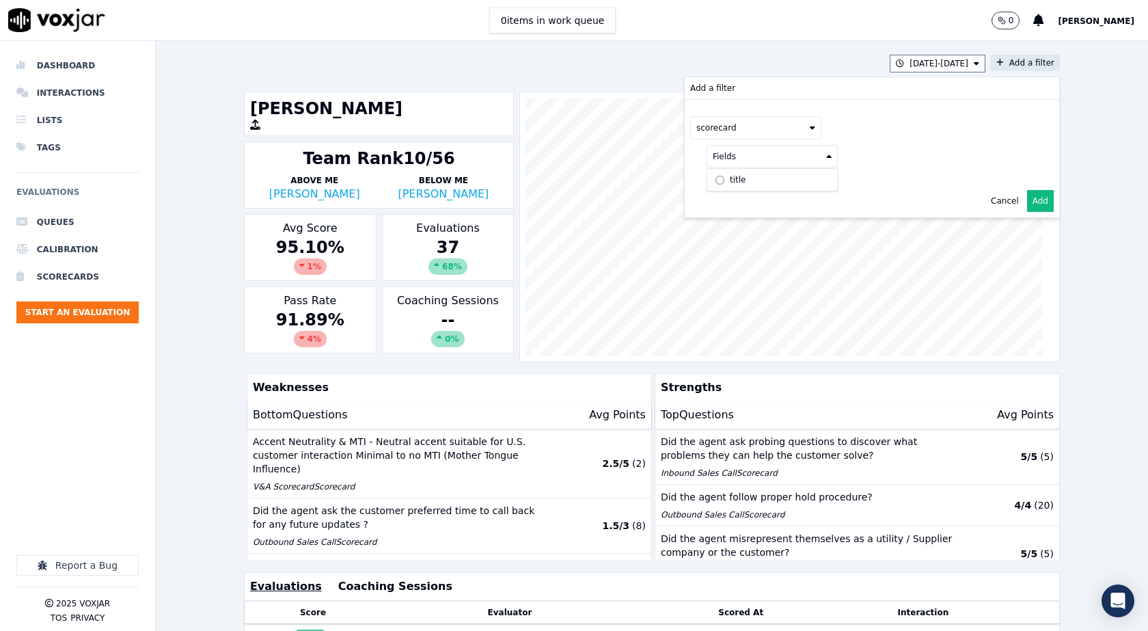
click at [710, 178] on label "title" at bounding box center [772, 179] width 124 height 16
click at [908, 157] on button at bounding box center [941, 155] width 197 height 20
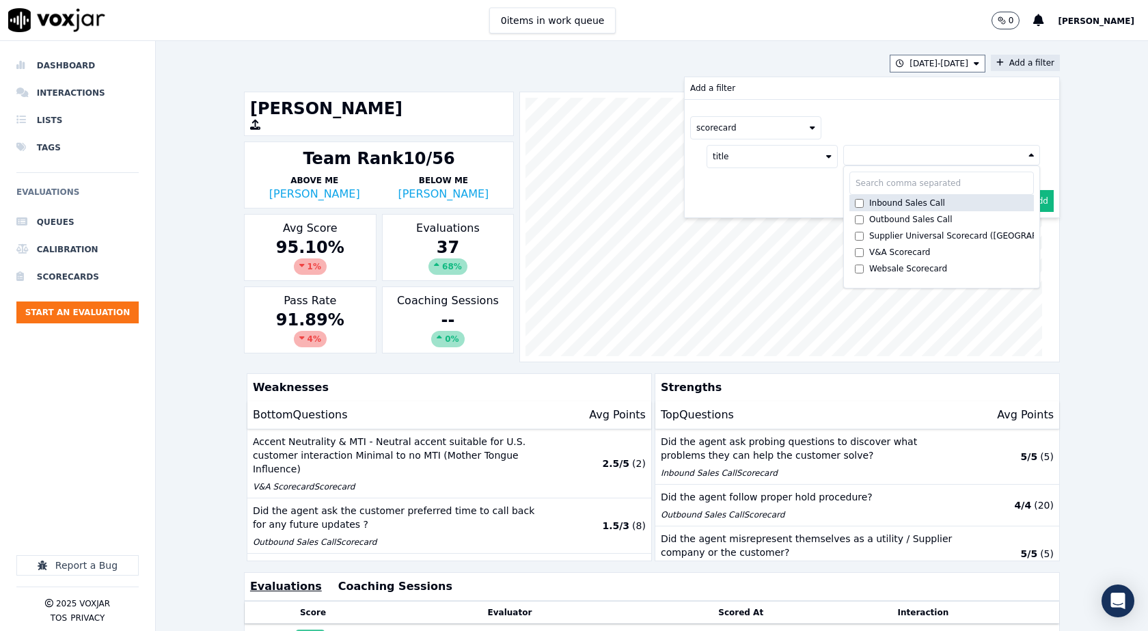
click at [869, 203] on div "Inbound Sales Call" at bounding box center [907, 202] width 76 height 11
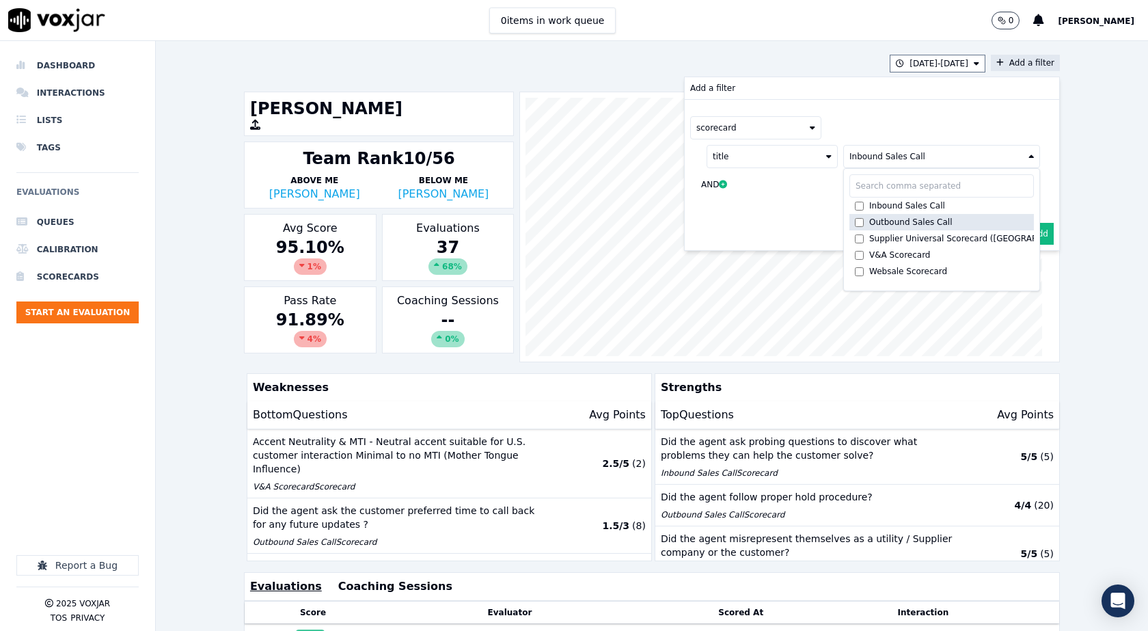
click at [869, 223] on div "Outbound Sales Call" at bounding box center [910, 222] width 83 height 11
click at [860, 130] on div "scorecard" at bounding box center [871, 127] width 363 height 23
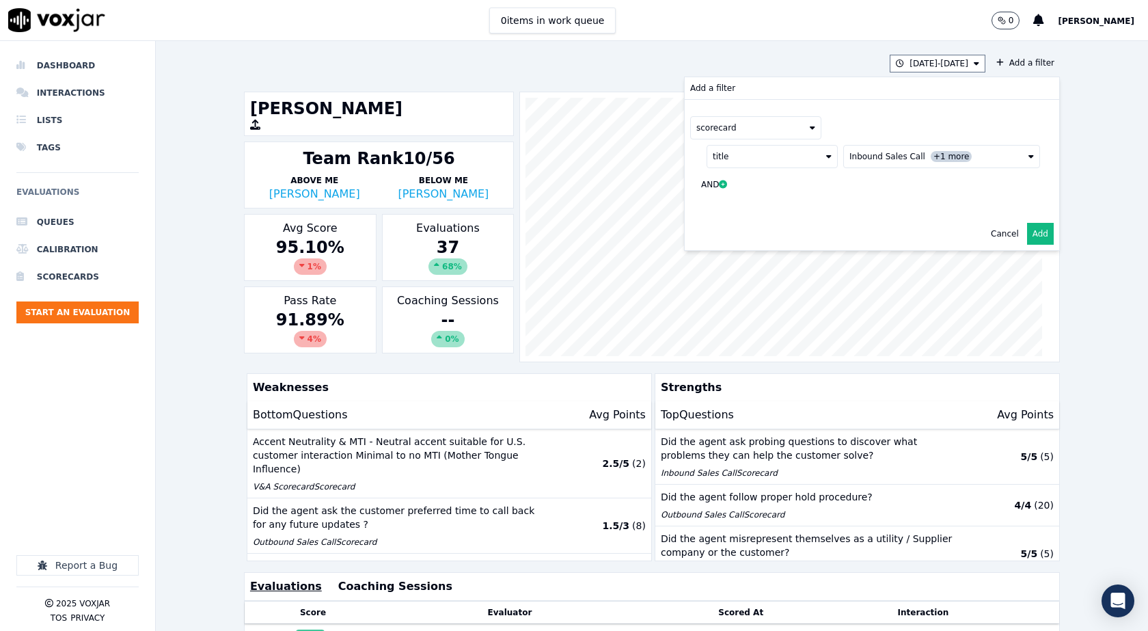
click at [1027, 234] on button "Add" at bounding box center [1040, 234] width 27 height 22
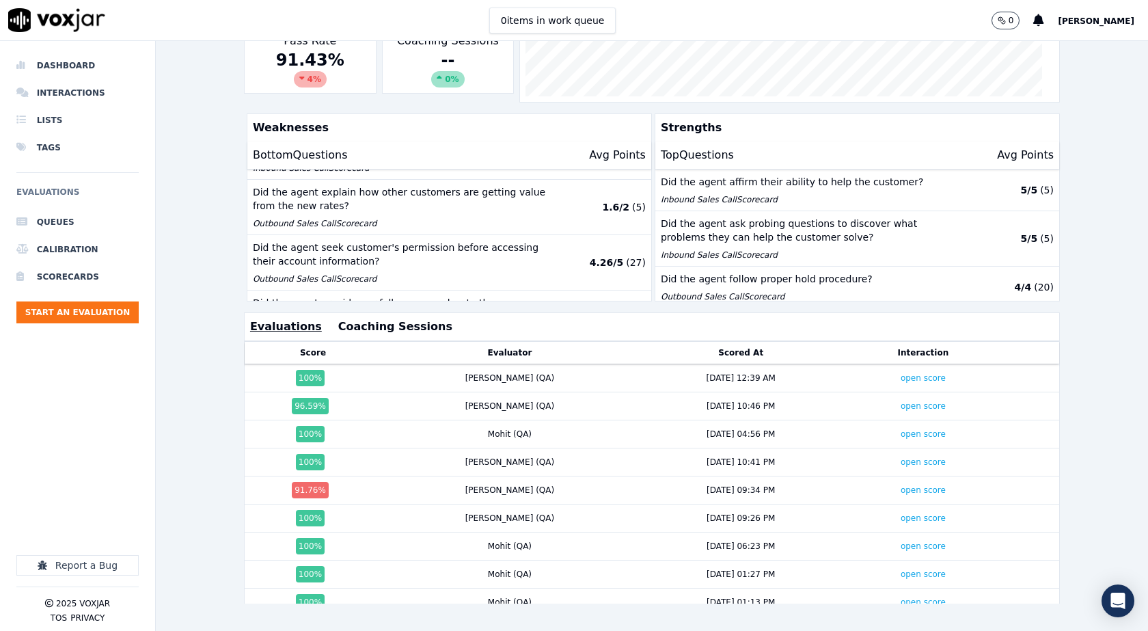
scroll to position [205, 0]
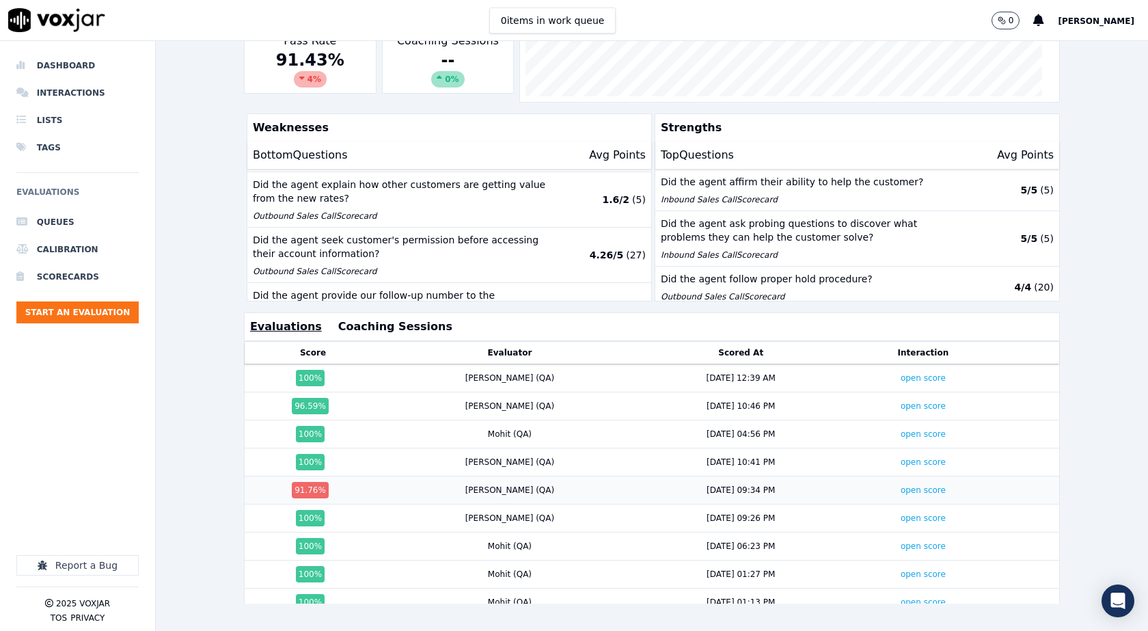
click at [470, 484] on div "Sayani (QA)" at bounding box center [509, 489] width 89 height 11
click at [303, 482] on div "91.76 %" at bounding box center [310, 490] width 37 height 16
click at [900, 485] on link "open score" at bounding box center [922, 490] width 45 height 10
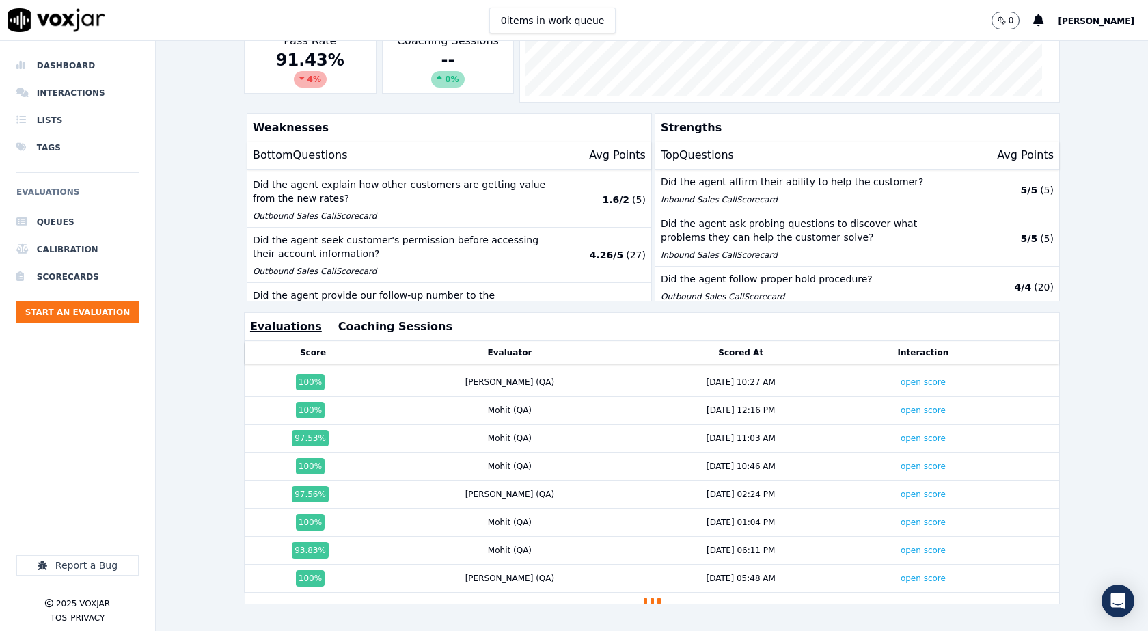
scroll to position [752, 0]
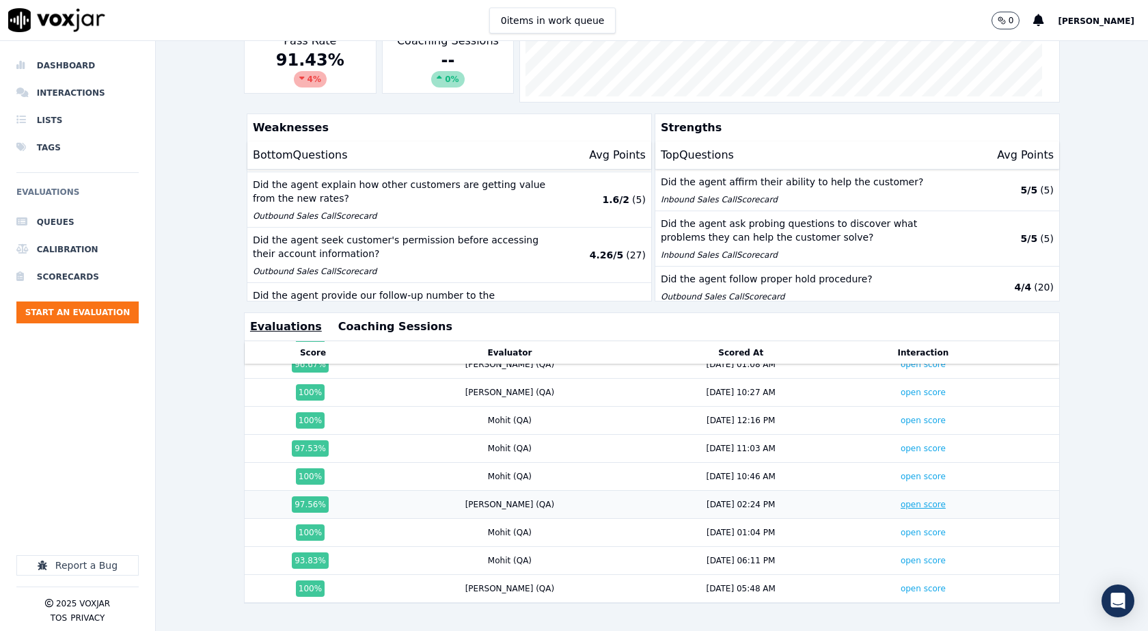
click at [900, 499] on link "open score" at bounding box center [922, 504] width 45 height 10
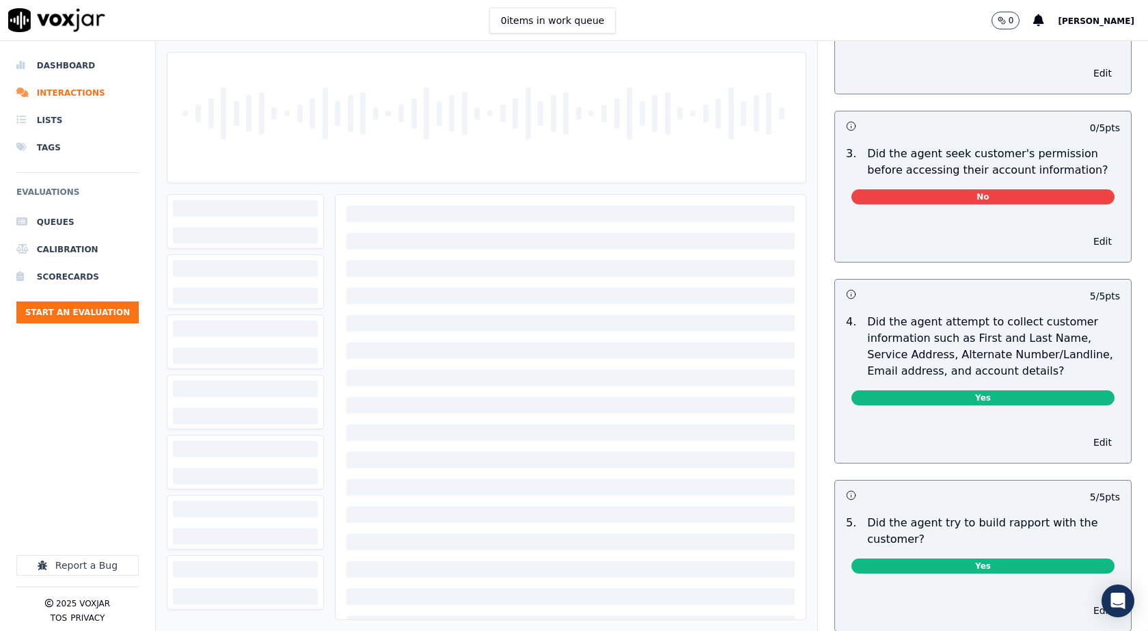
scroll to position [1025, 0]
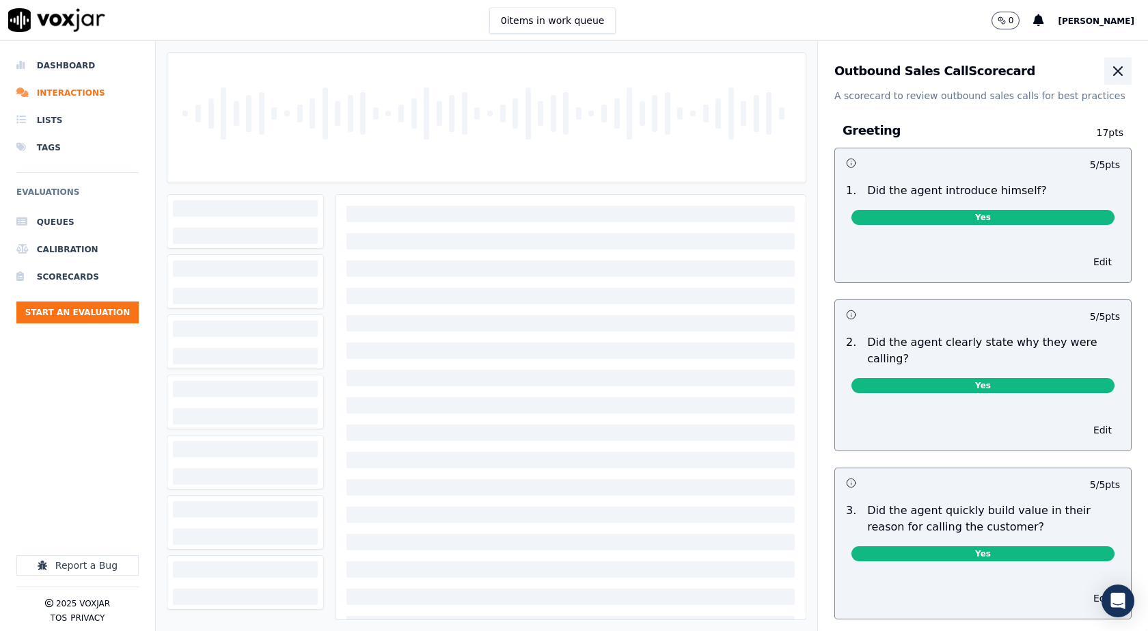
click at [1110, 64] on icon "button" at bounding box center [1118, 71] width 16 height 16
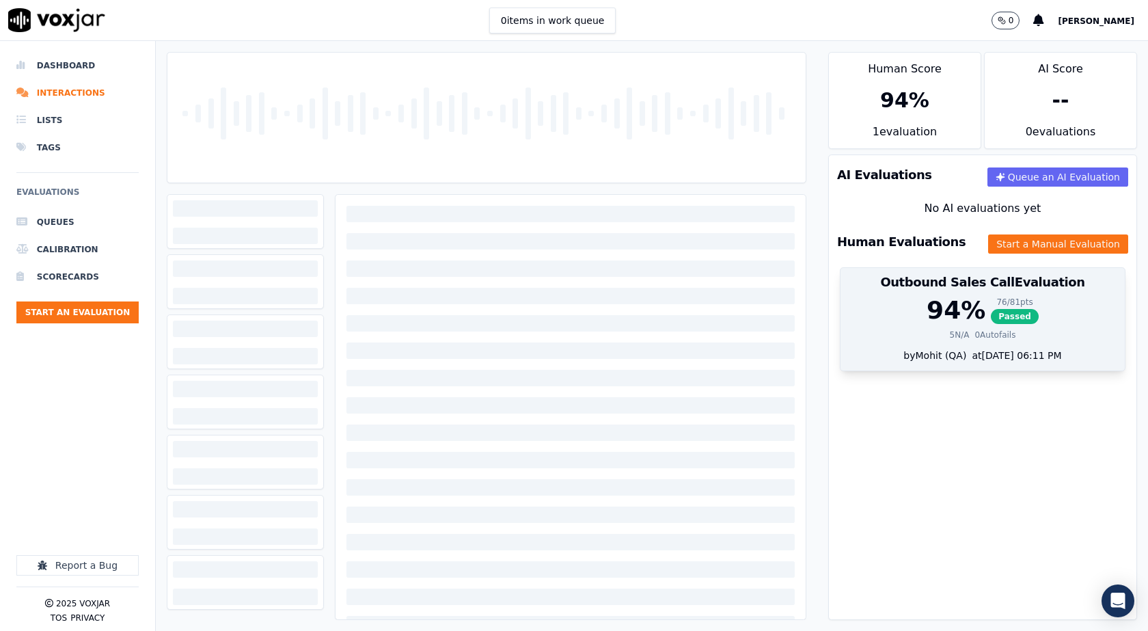
click at [931, 310] on div "94 %" at bounding box center [955, 310] width 59 height 27
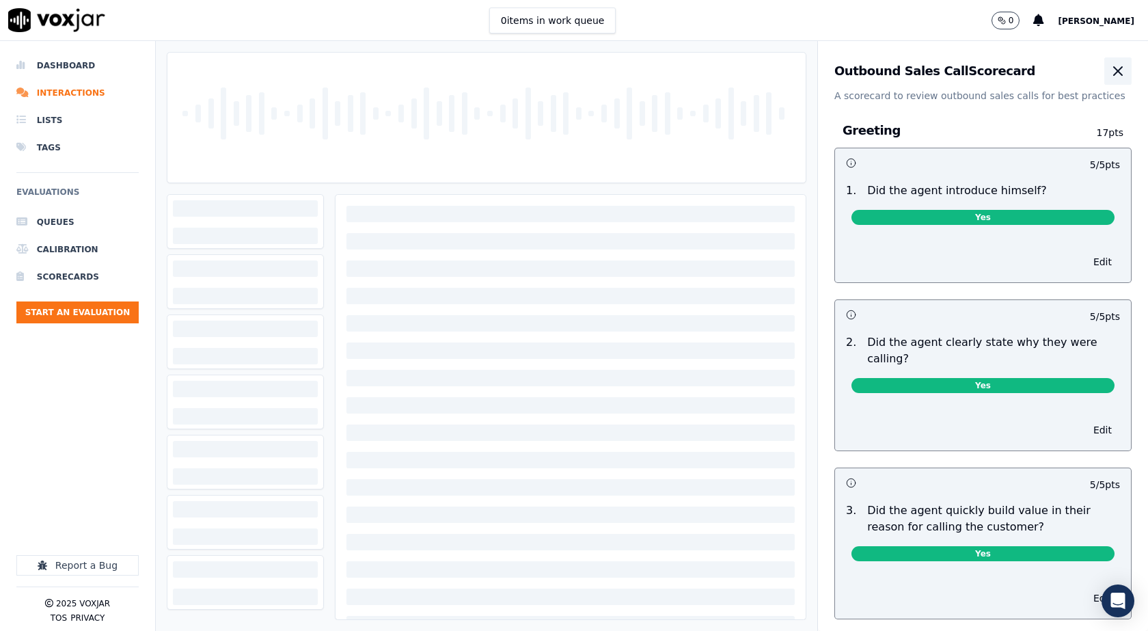
click at [1110, 72] on icon "button" at bounding box center [1118, 71] width 16 height 16
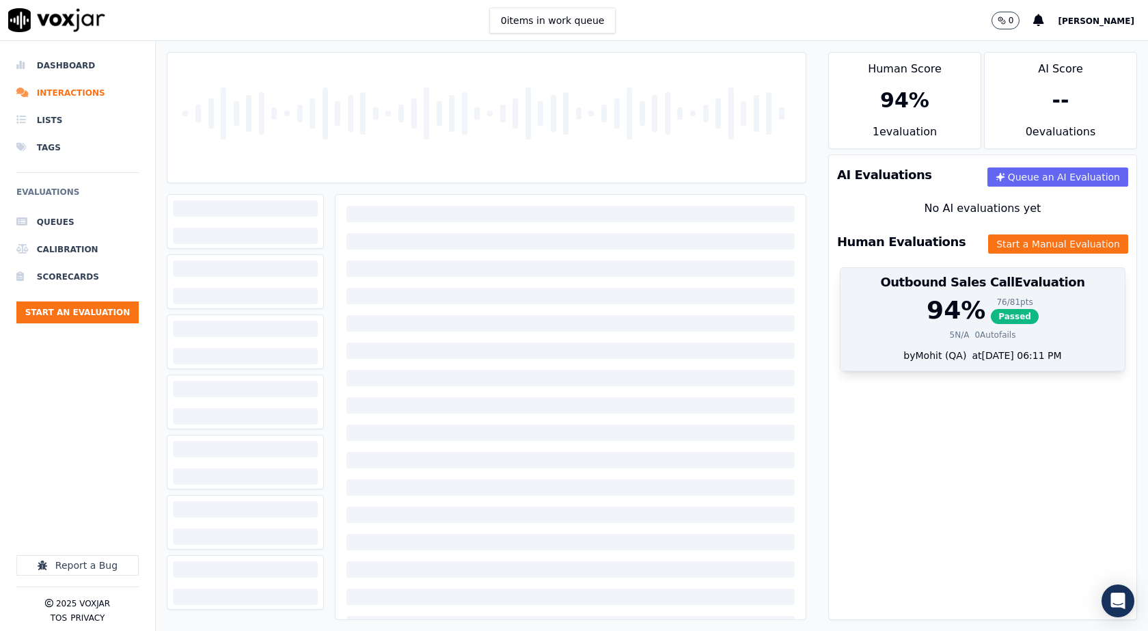
click at [1001, 314] on span "Passed" at bounding box center [1015, 316] width 48 height 15
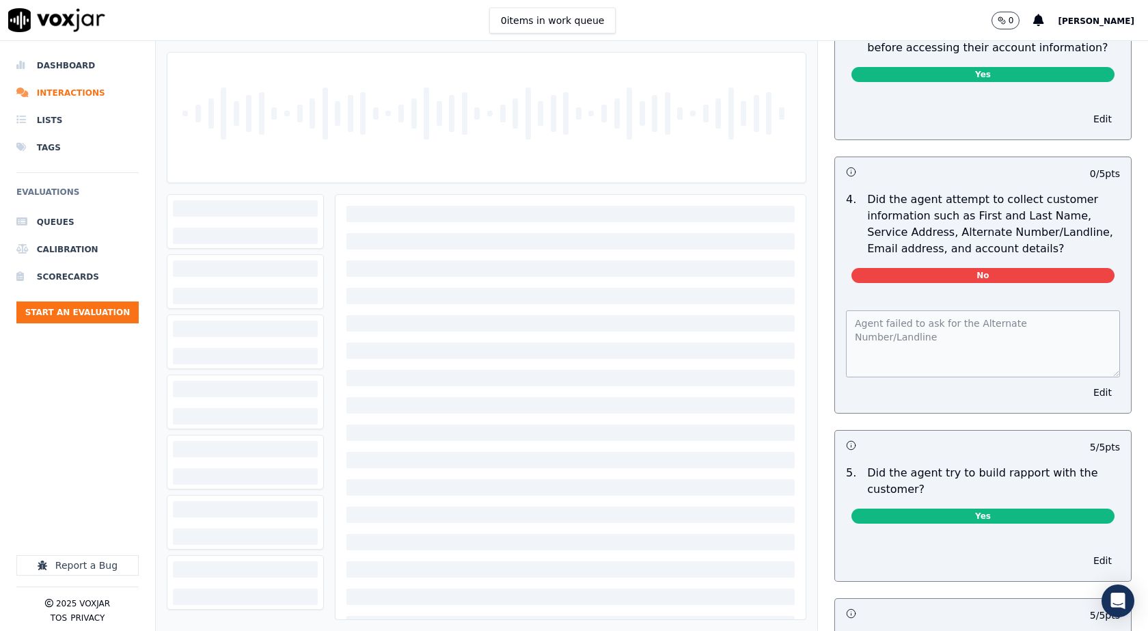
scroll to position [1366, 0]
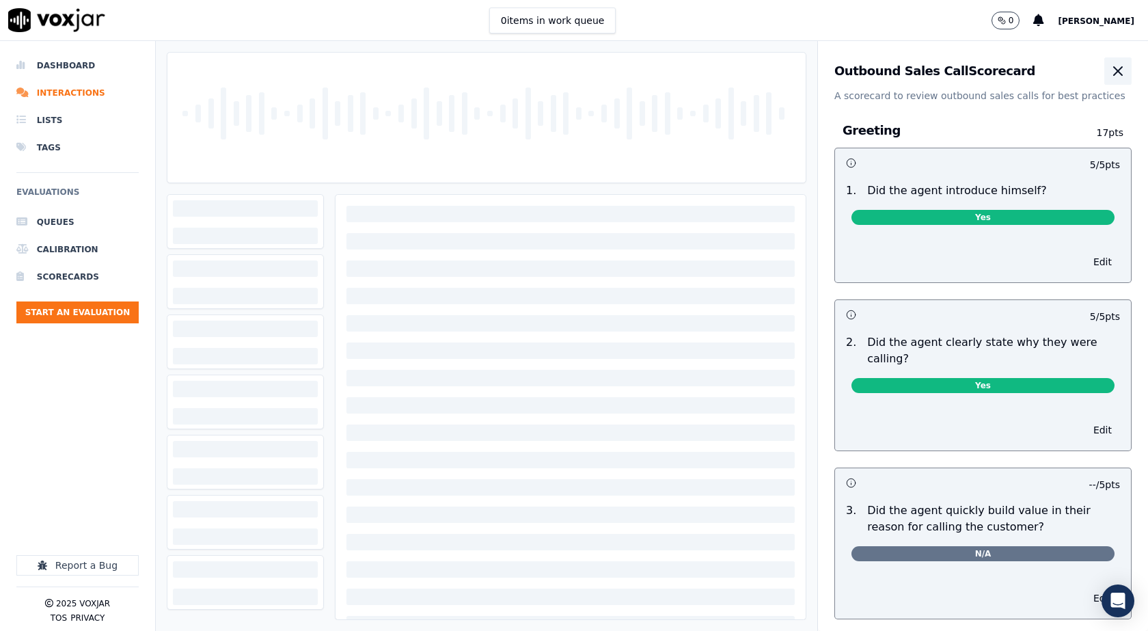
click at [1110, 72] on icon "button" at bounding box center [1118, 71] width 16 height 16
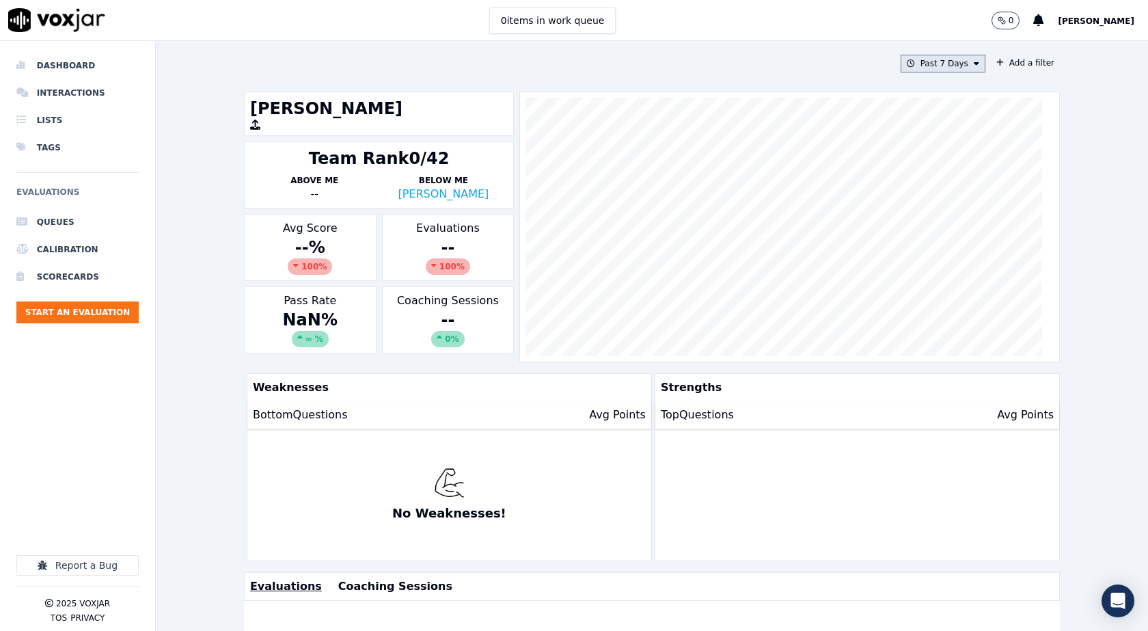
click at [974, 63] on icon at bounding box center [976, 63] width 5 height 8
click at [922, 86] on div "Custom" at bounding box center [937, 88] width 31 height 11
click at [948, 115] on input "From" at bounding box center [919, 115] width 120 height 30
type input "[DATE]T00:00"
click at [935, 91] on label "From" at bounding box center [919, 88] width 120 height 11
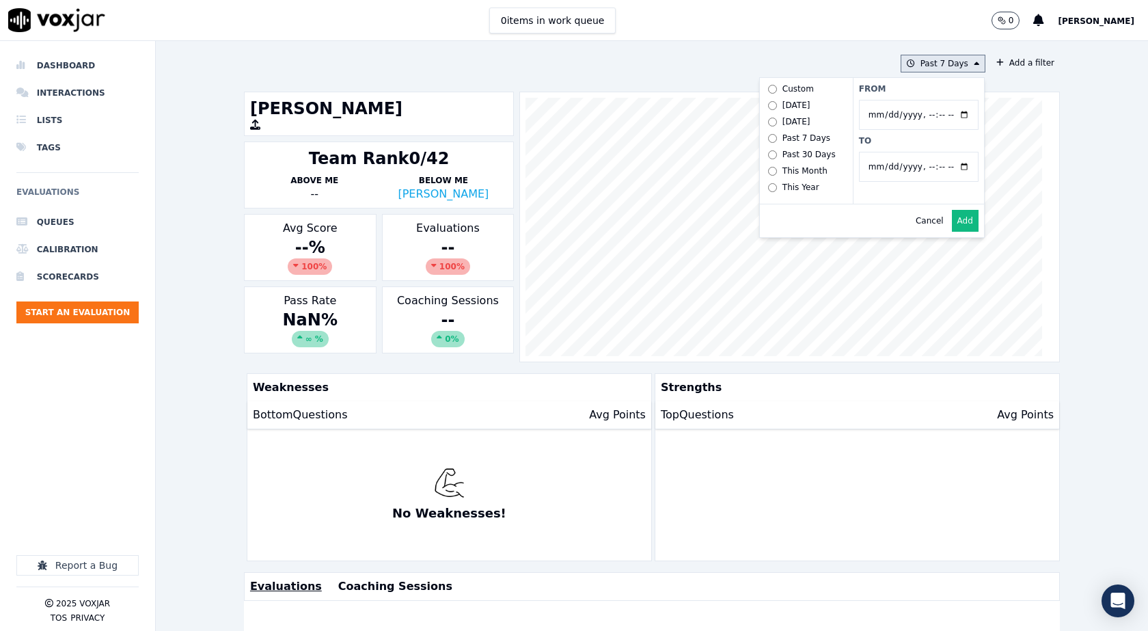
click at [935, 100] on input "From" at bounding box center [919, 115] width 120 height 30
click at [950, 167] on input "To" at bounding box center [919, 167] width 120 height 30
type input "[DATE]T23:59"
click at [911, 141] on label "To" at bounding box center [919, 140] width 120 height 11
click at [911, 152] on input "To" at bounding box center [919, 167] width 120 height 30
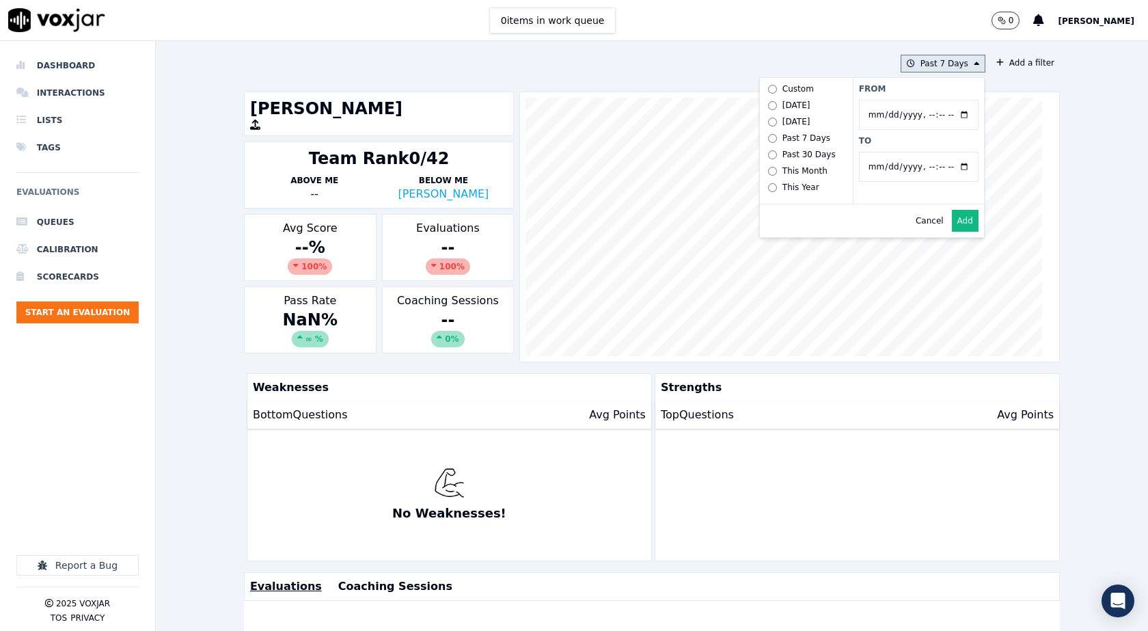
click at [954, 232] on button "Add" at bounding box center [965, 221] width 27 height 22
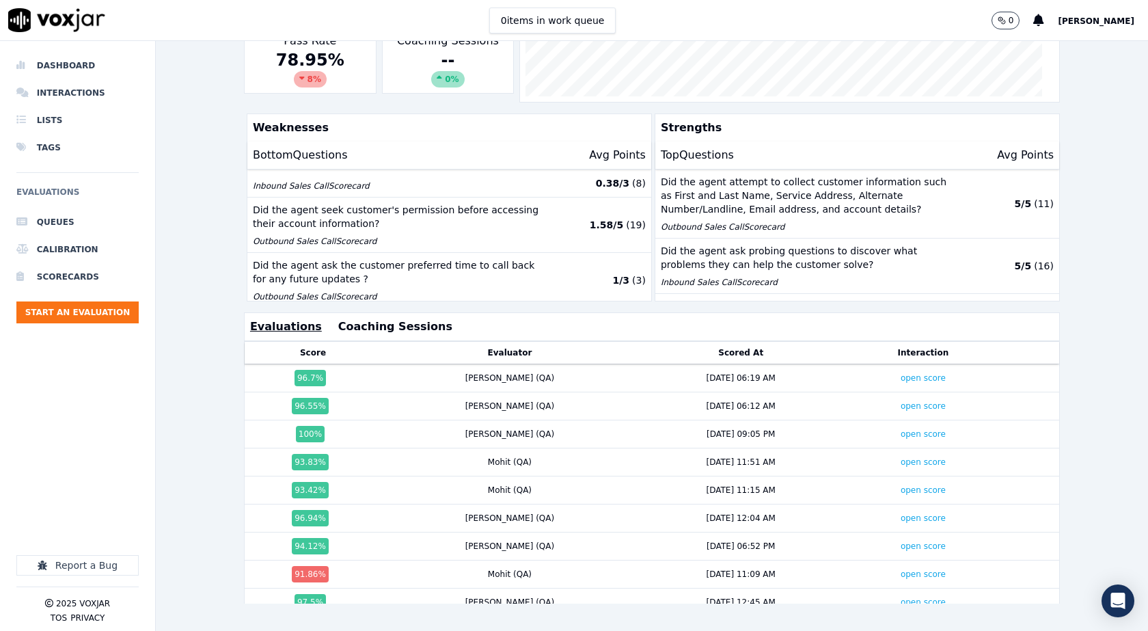
scroll to position [280, 0]
click at [900, 373] on link "open score" at bounding box center [922, 378] width 45 height 10
click at [900, 401] on link "open score" at bounding box center [922, 406] width 45 height 10
click at [900, 457] on link "open score" at bounding box center [922, 462] width 45 height 10
click at [900, 485] on link "open score" at bounding box center [922, 490] width 45 height 10
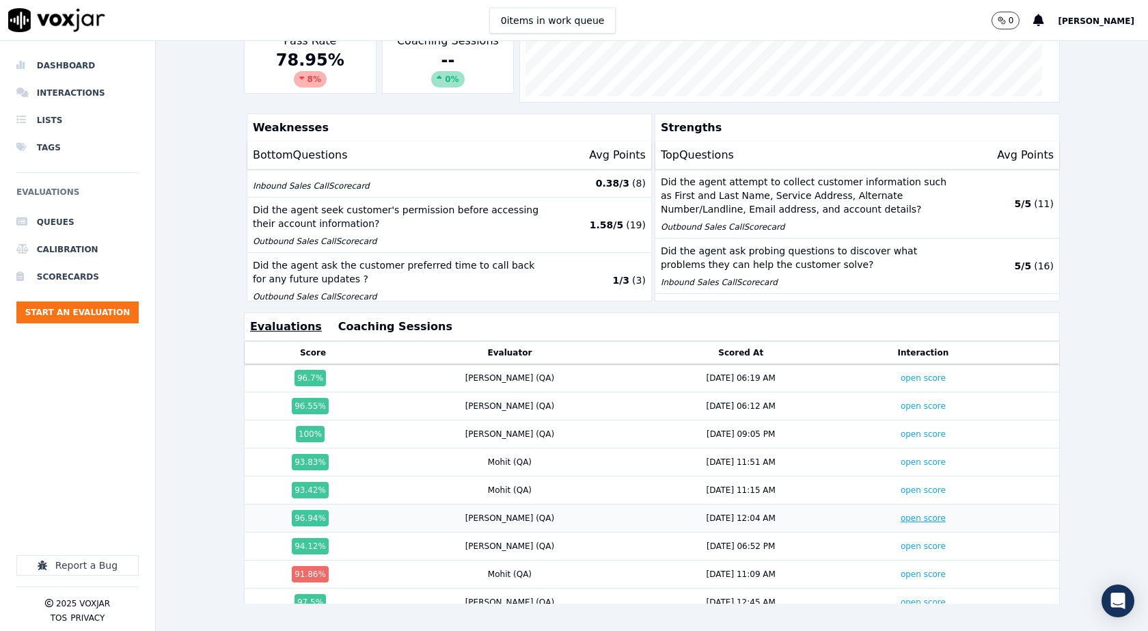
click at [900, 513] on link "open score" at bounding box center [922, 518] width 45 height 10
click at [900, 541] on link "open score" at bounding box center [922, 546] width 45 height 10
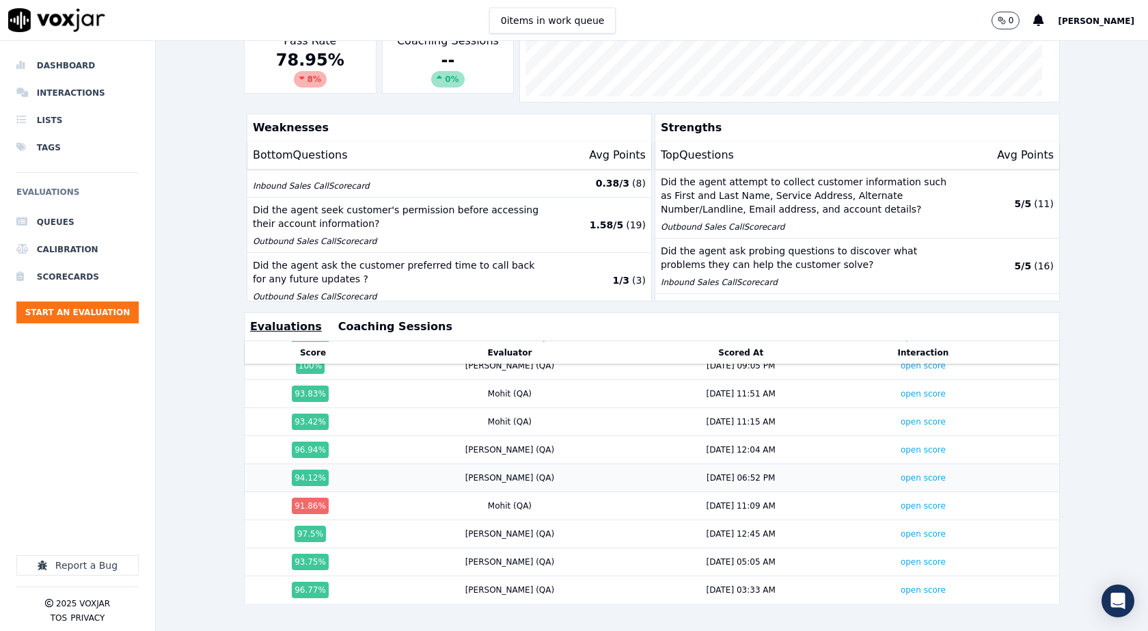
scroll to position [137, 0]
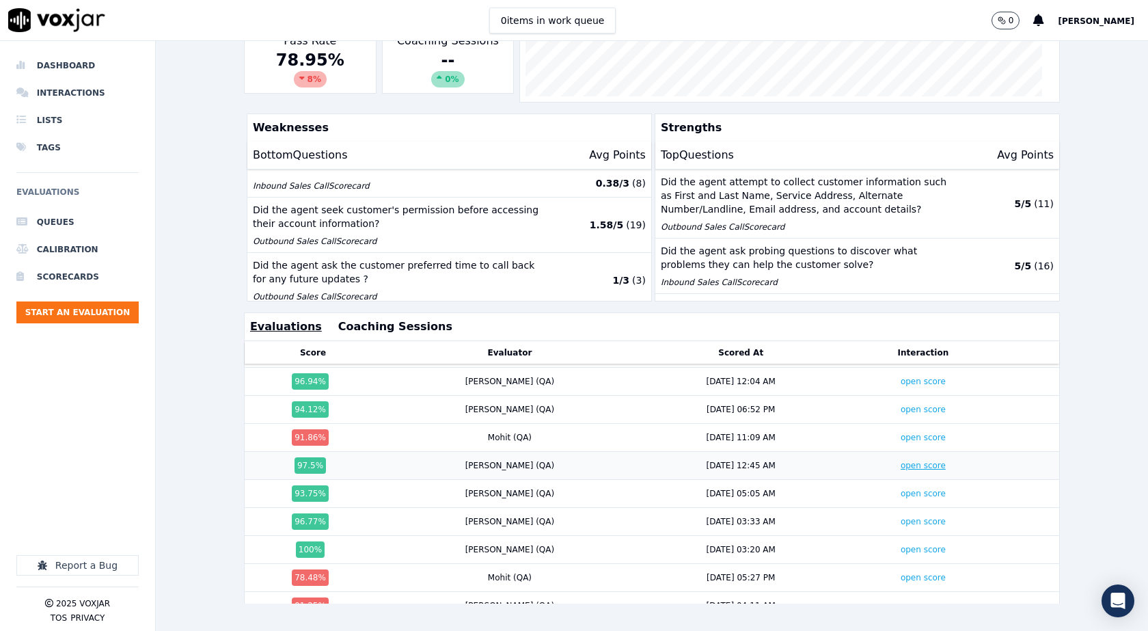
click at [900, 460] on link "open score" at bounding box center [922, 465] width 45 height 10
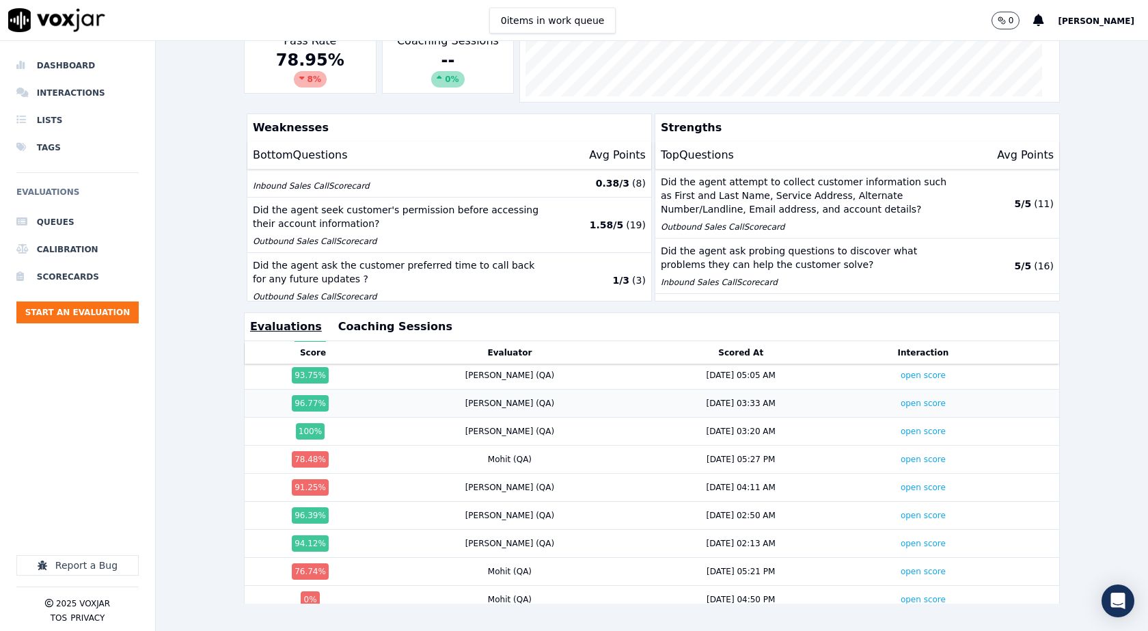
scroll to position [273, 0]
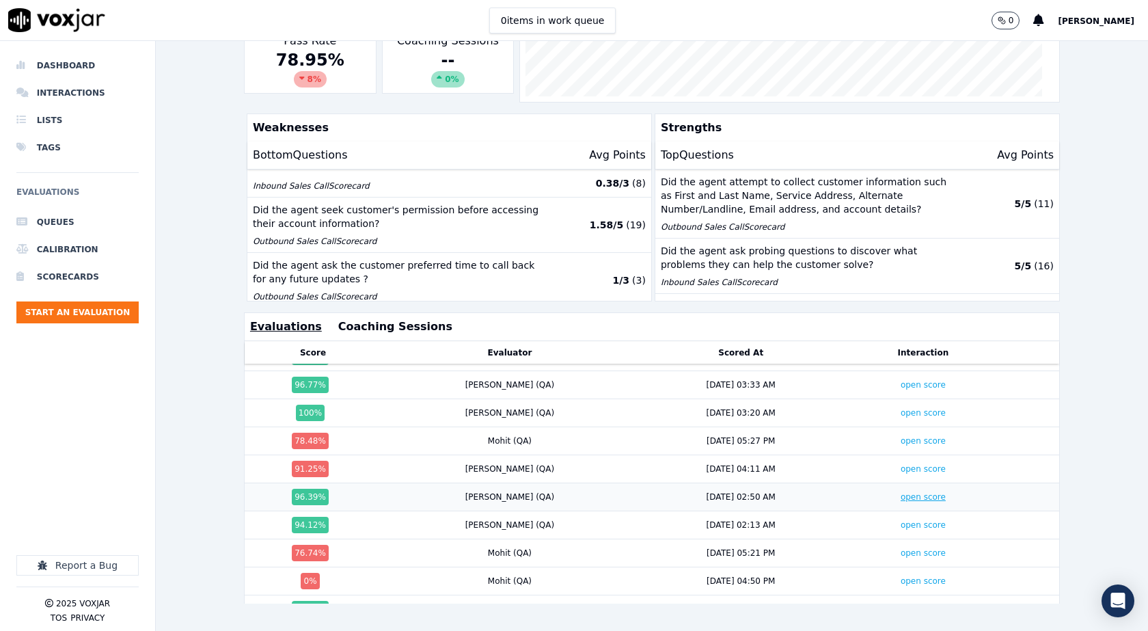
click at [900, 492] on link "open score" at bounding box center [922, 497] width 45 height 10
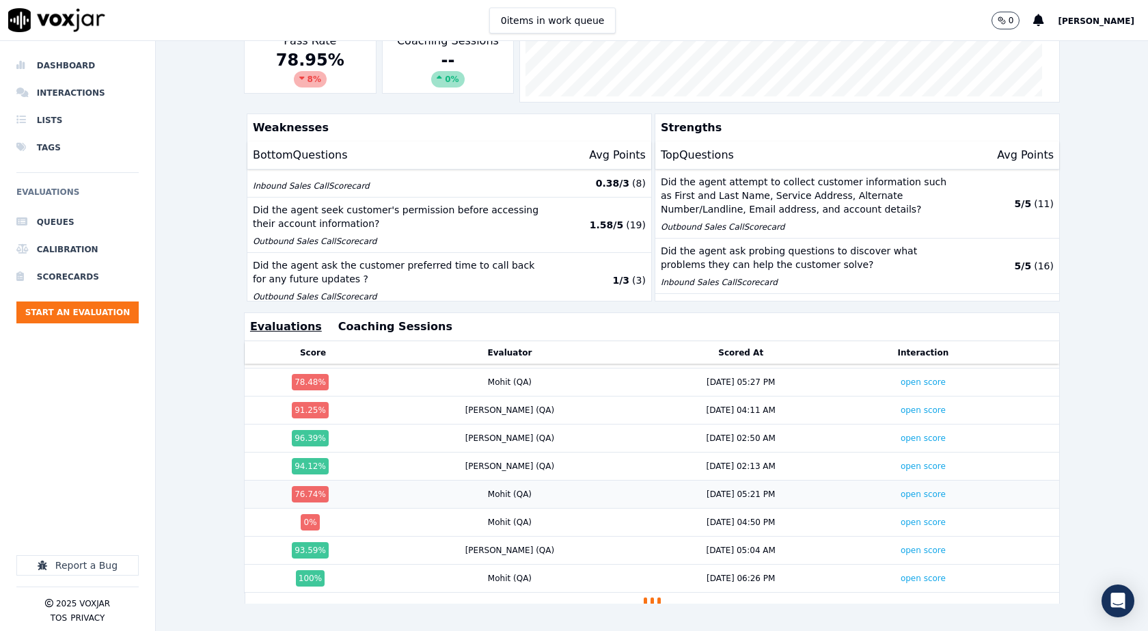
scroll to position [348, 0]
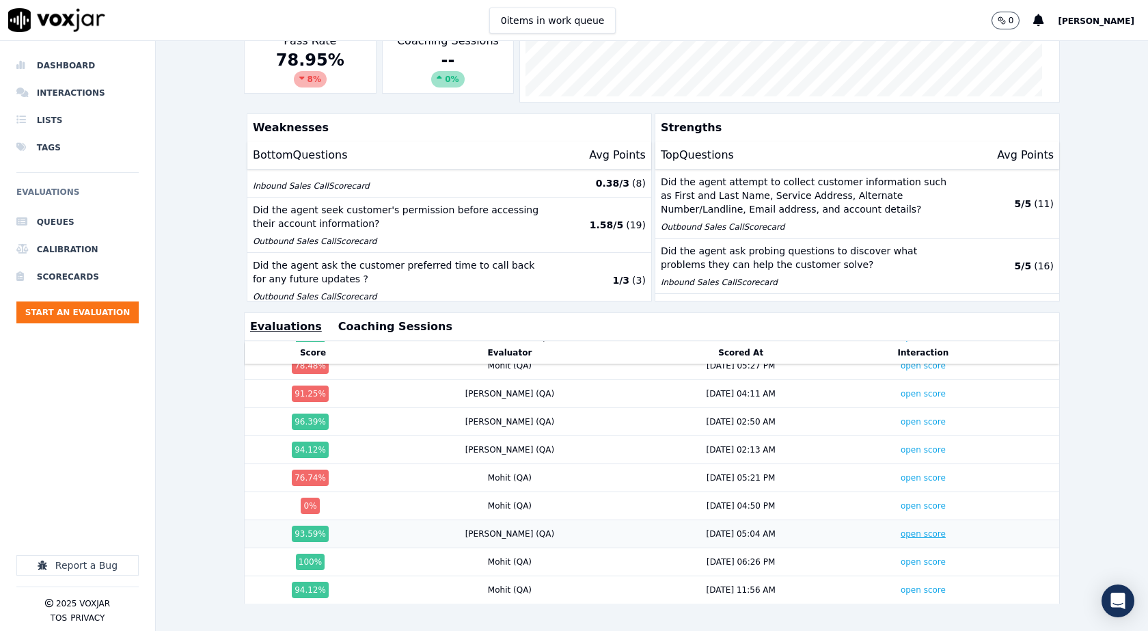
click at [900, 529] on link "open score" at bounding box center [922, 534] width 45 height 10
click at [210, 363] on div "6/21/25 - 7/20/25 Add a filter Walter Sarkar Team Rank 23/56 Above Me Richard K…" at bounding box center [652, 336] width 992 height 590
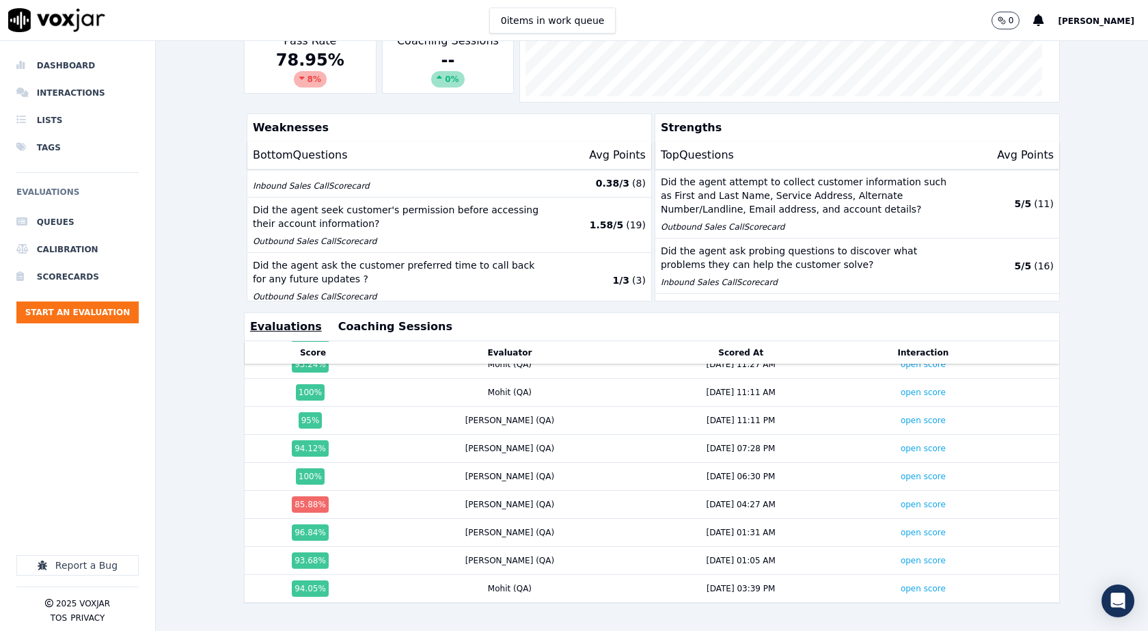
scroll to position [836, 0]
click at [900, 583] on link "open score" at bounding box center [922, 588] width 45 height 10
click at [900, 555] on link "open score" at bounding box center [922, 560] width 45 height 10
click at [900, 527] on link "open score" at bounding box center [922, 532] width 45 height 10
click at [900, 499] on link "open score" at bounding box center [922, 504] width 45 height 10
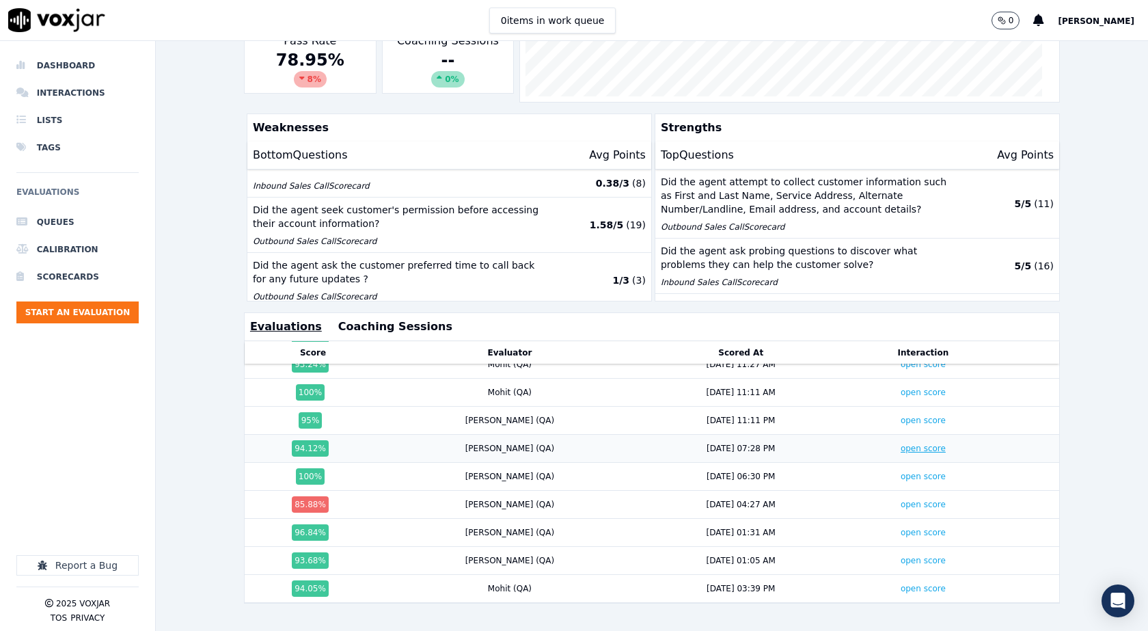
click at [900, 443] on link "open score" at bounding box center [922, 448] width 45 height 10
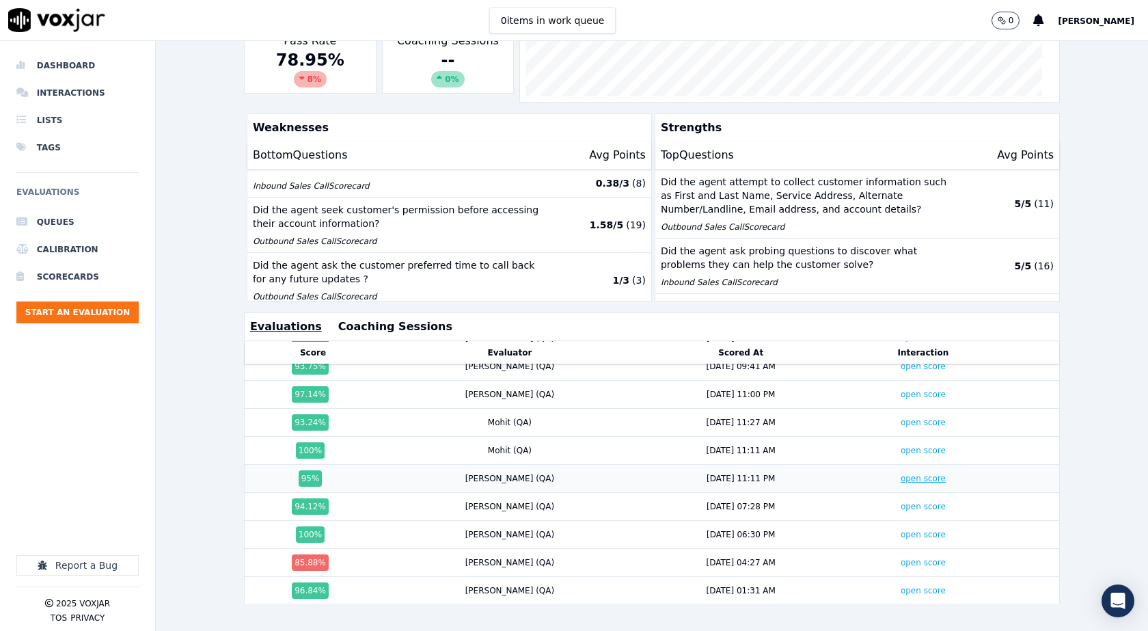
click at [900, 473] on link "open score" at bounding box center [922, 478] width 45 height 10
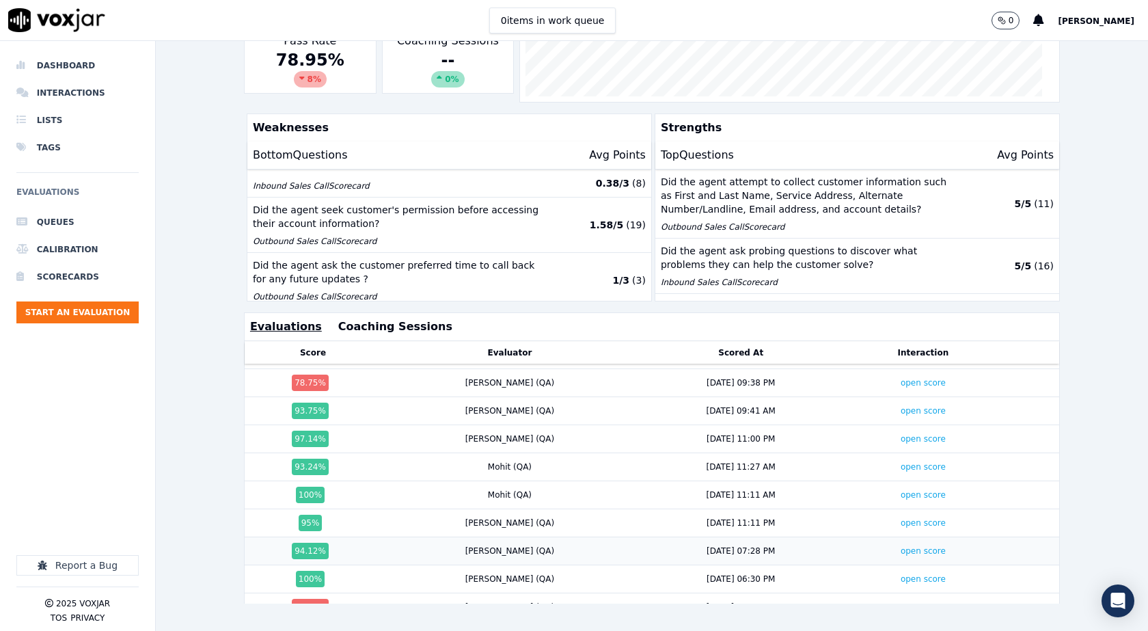
scroll to position [700, 0]
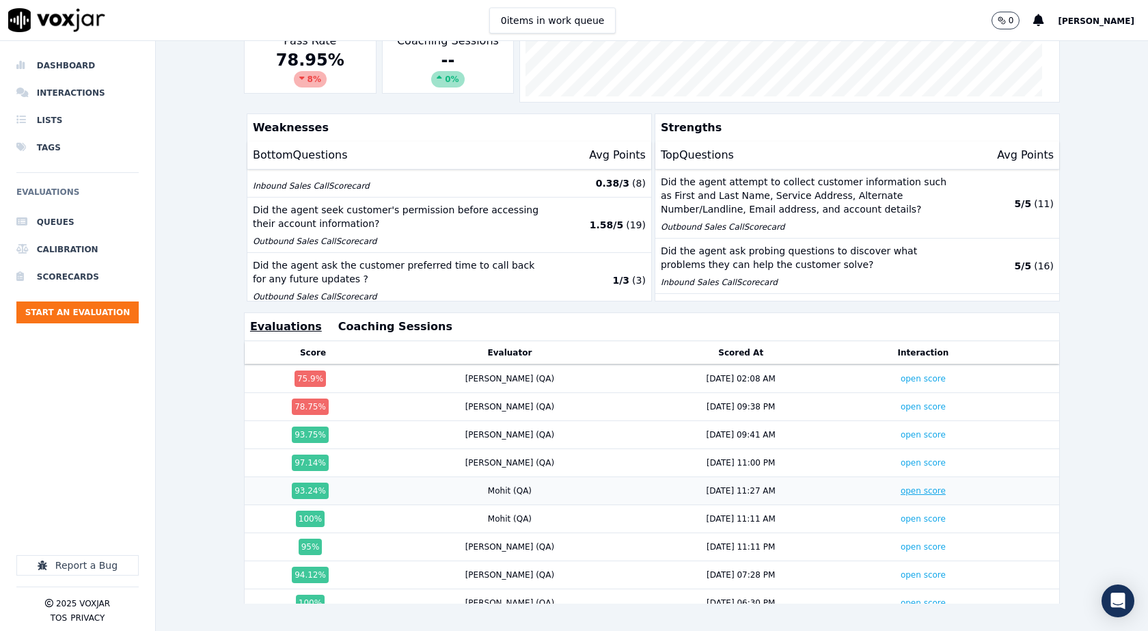
click at [900, 486] on link "open score" at bounding box center [922, 491] width 45 height 10
click at [900, 430] on link "open score" at bounding box center [922, 435] width 45 height 10
click at [900, 402] on link "open score" at bounding box center [922, 407] width 45 height 10
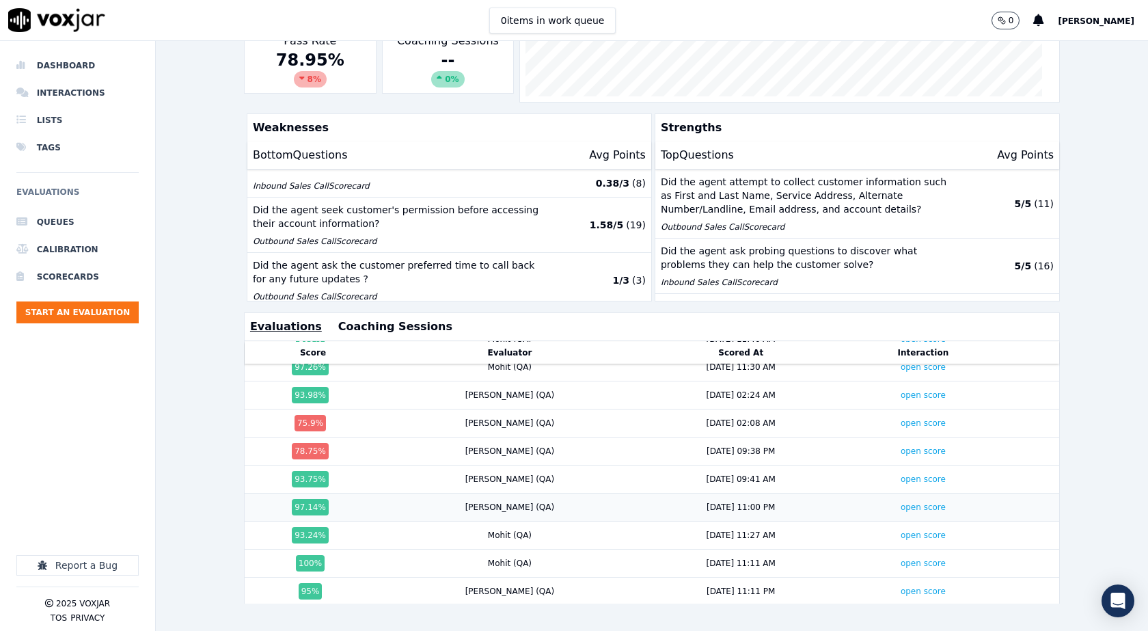
scroll to position [631, 0]
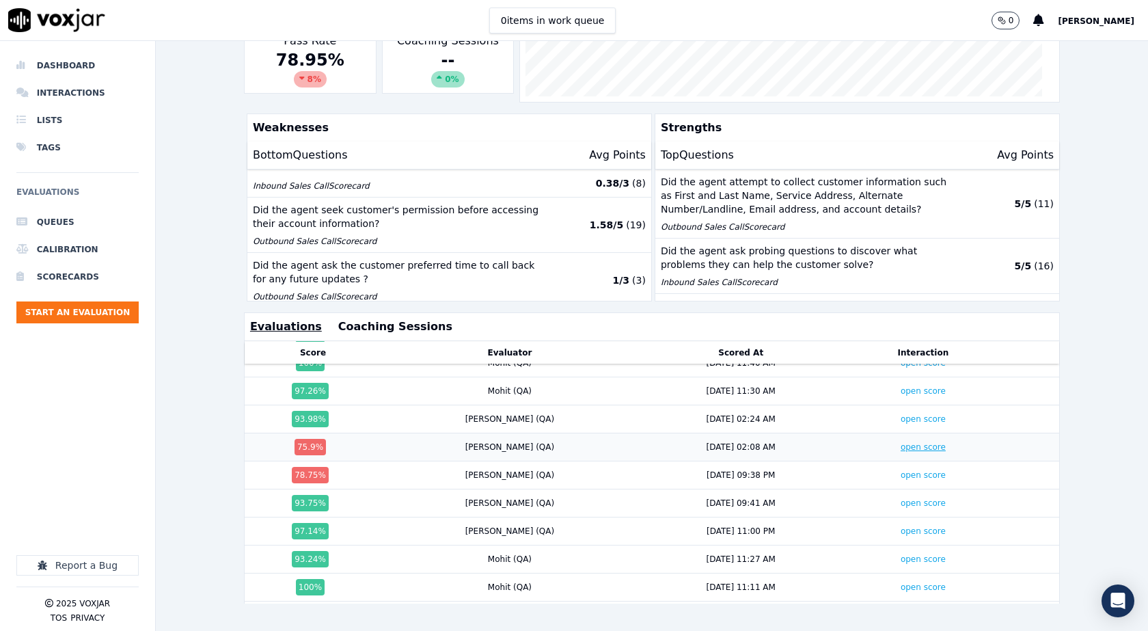
click at [900, 442] on link "open score" at bounding box center [922, 447] width 45 height 10
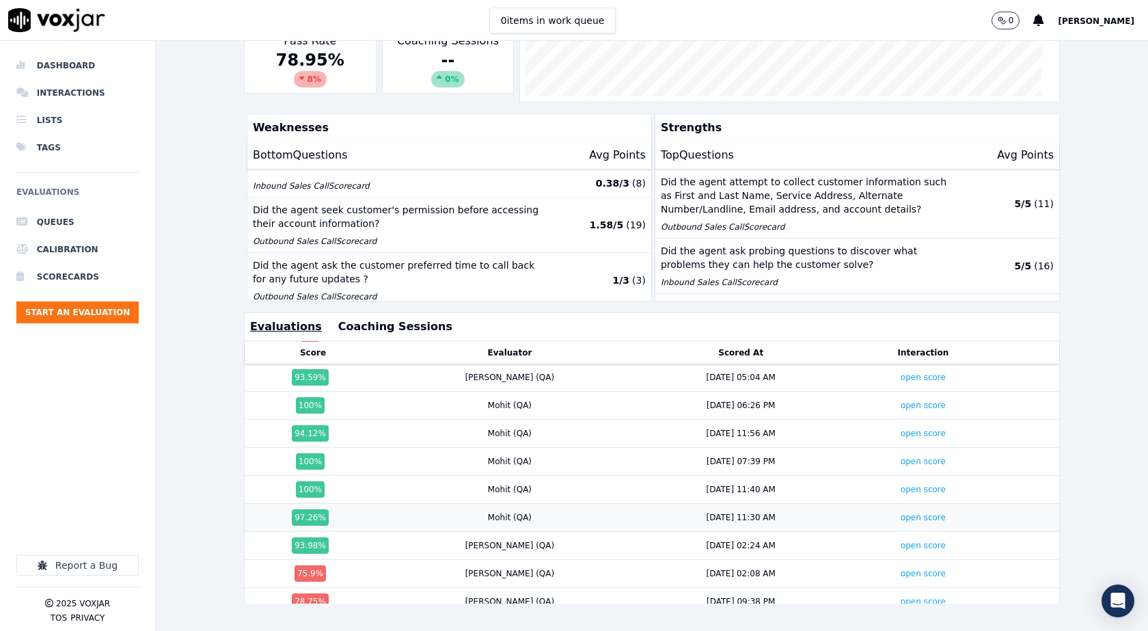
scroll to position [495, 0]
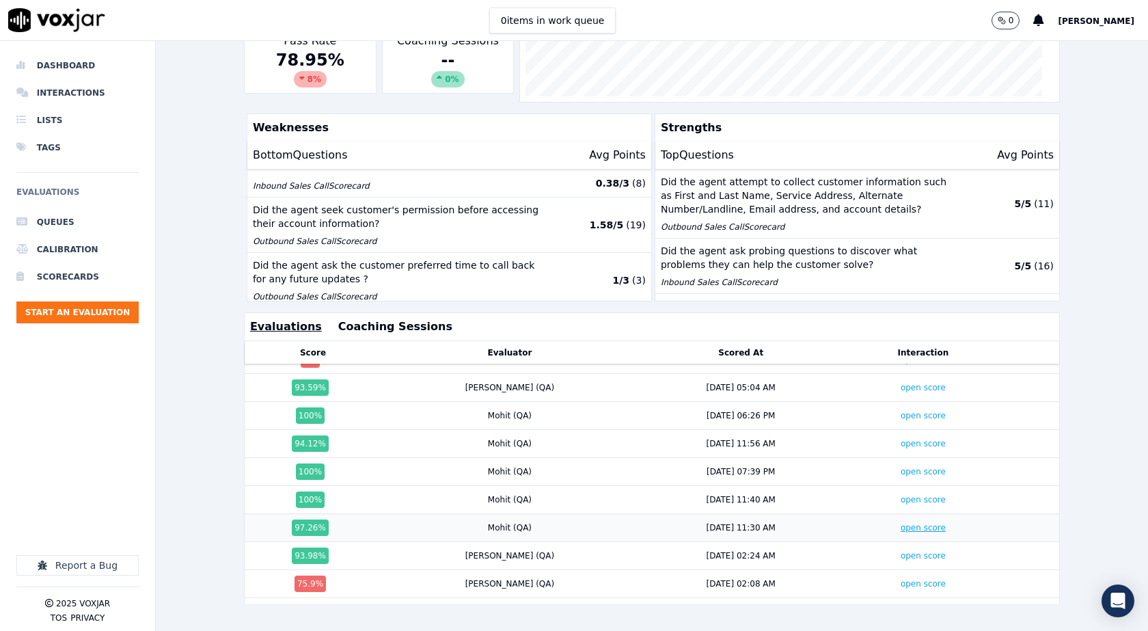
click at [900, 523] on link "open score" at bounding box center [922, 528] width 45 height 10
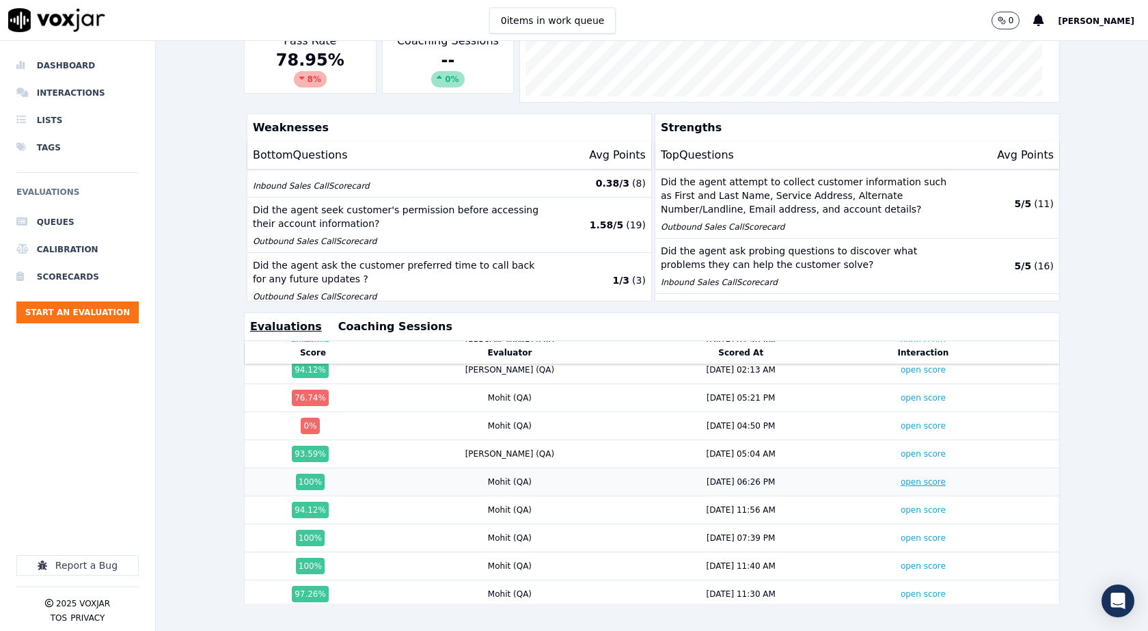
scroll to position [426, 0]
click at [900, 451] on link "open score" at bounding box center [922, 456] width 45 height 10
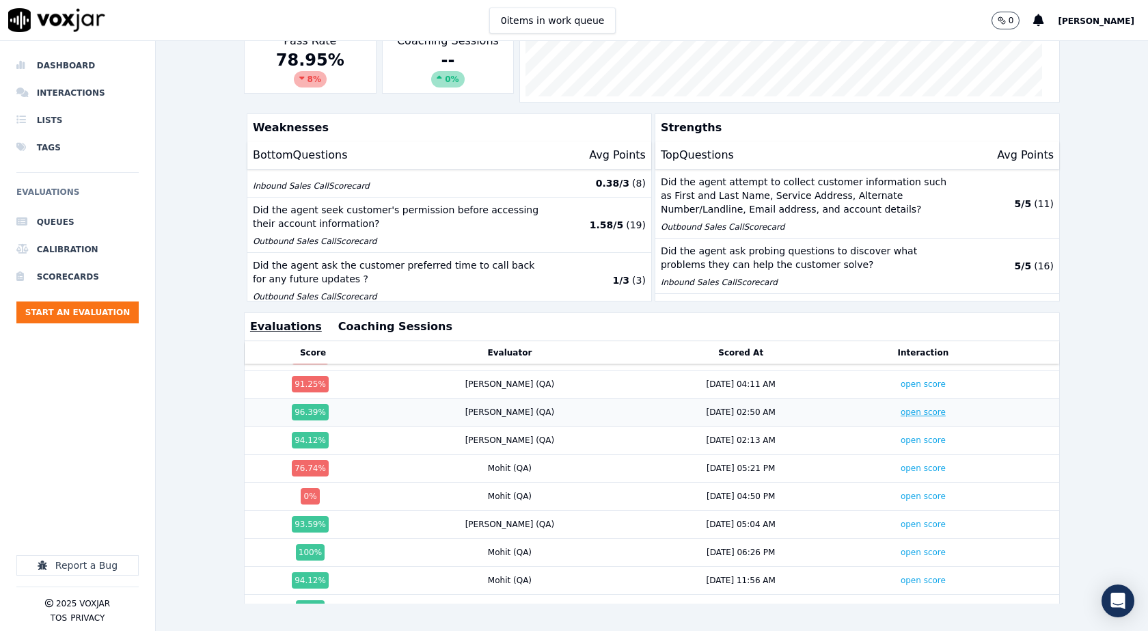
click at [900, 407] on link "open score" at bounding box center [922, 412] width 45 height 10
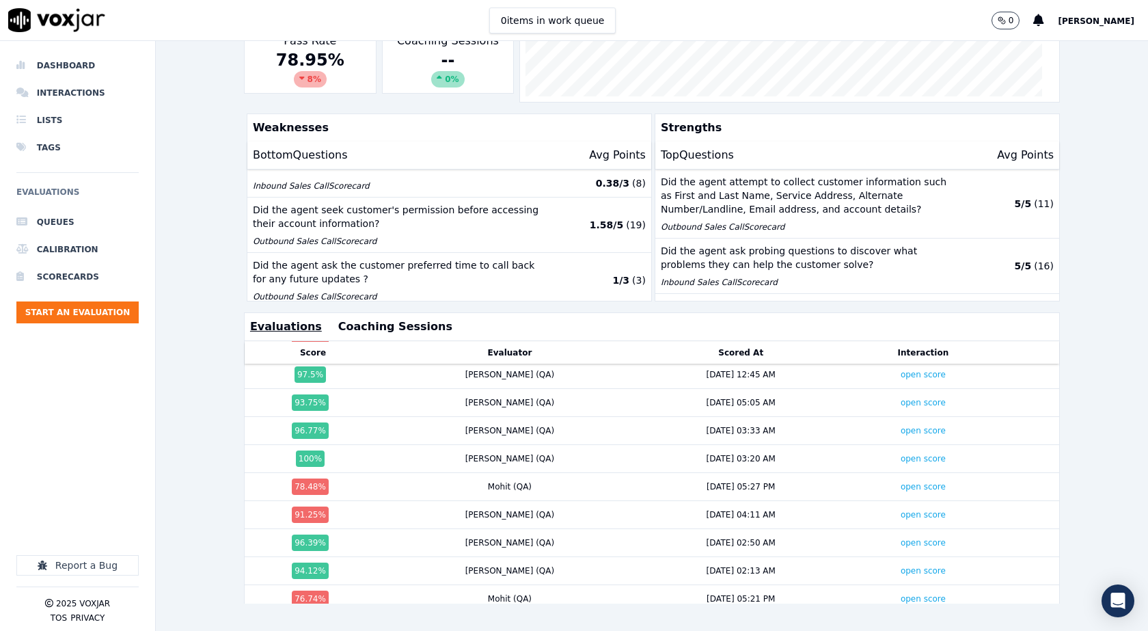
scroll to position [221, 0]
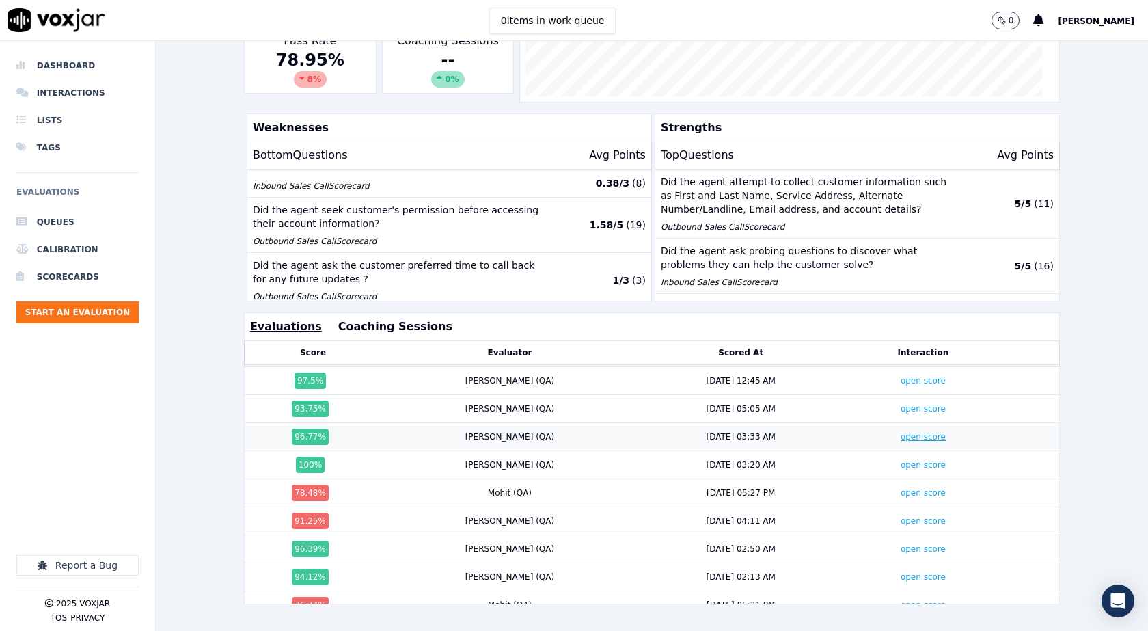
click at [900, 432] on link "open score" at bounding box center [922, 437] width 45 height 10
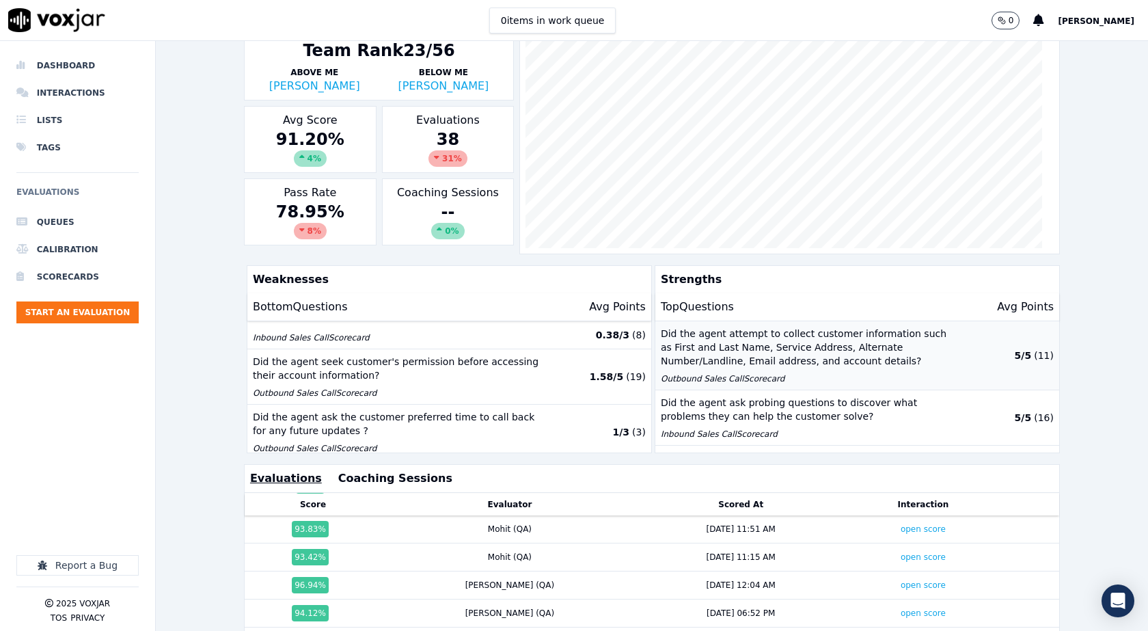
scroll to position [0, 0]
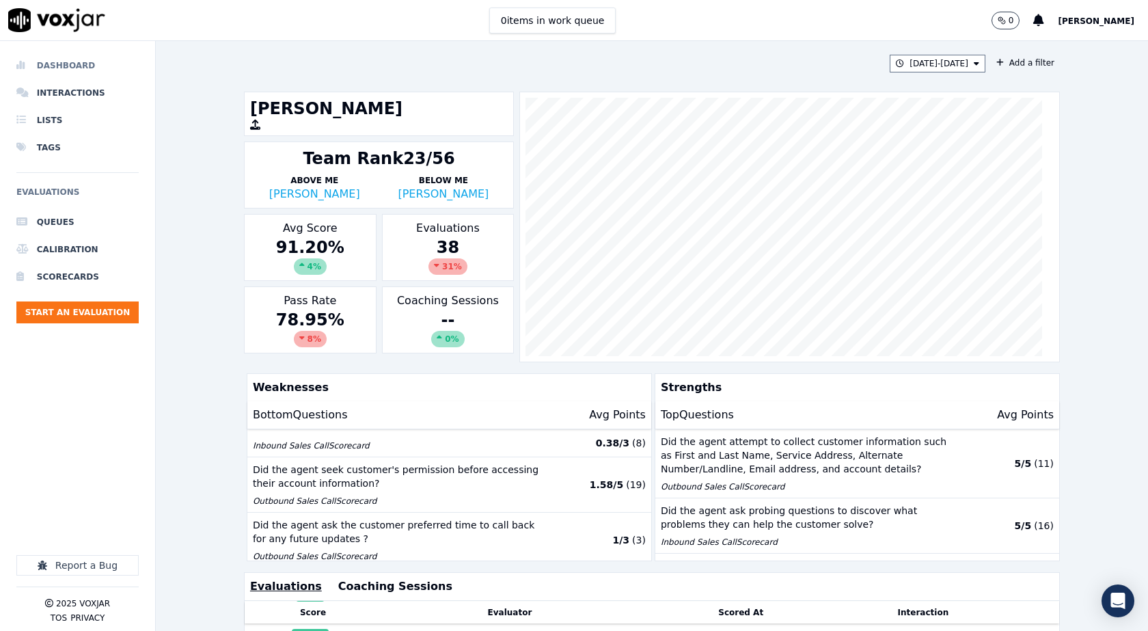
click at [55, 63] on li "Dashboard" at bounding box center [77, 65] width 122 height 27
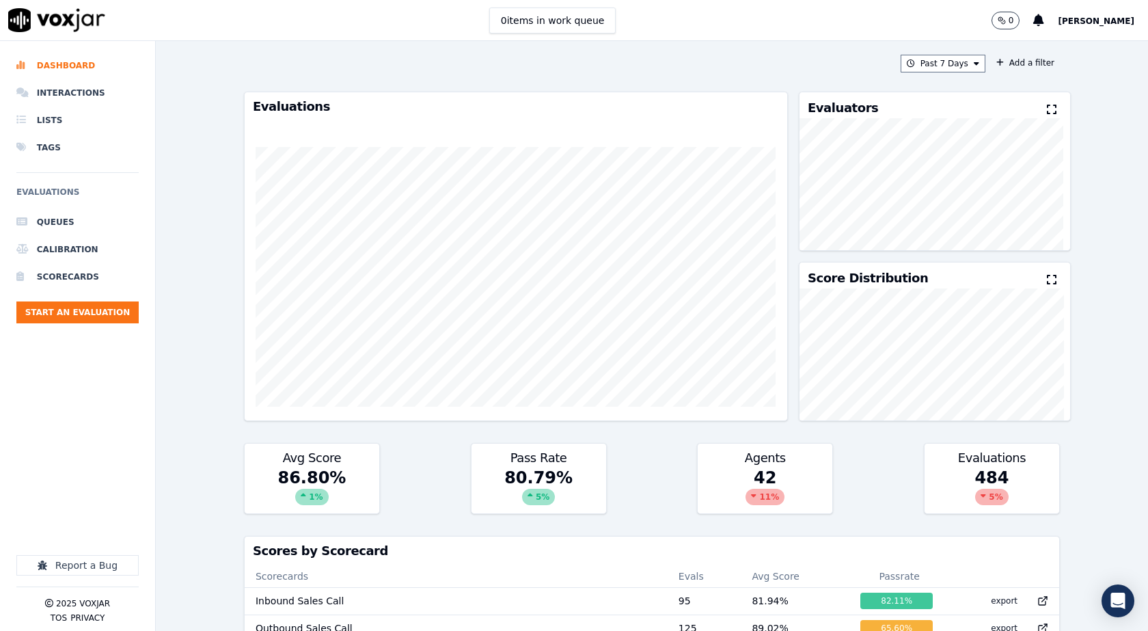
scroll to position [570, 0]
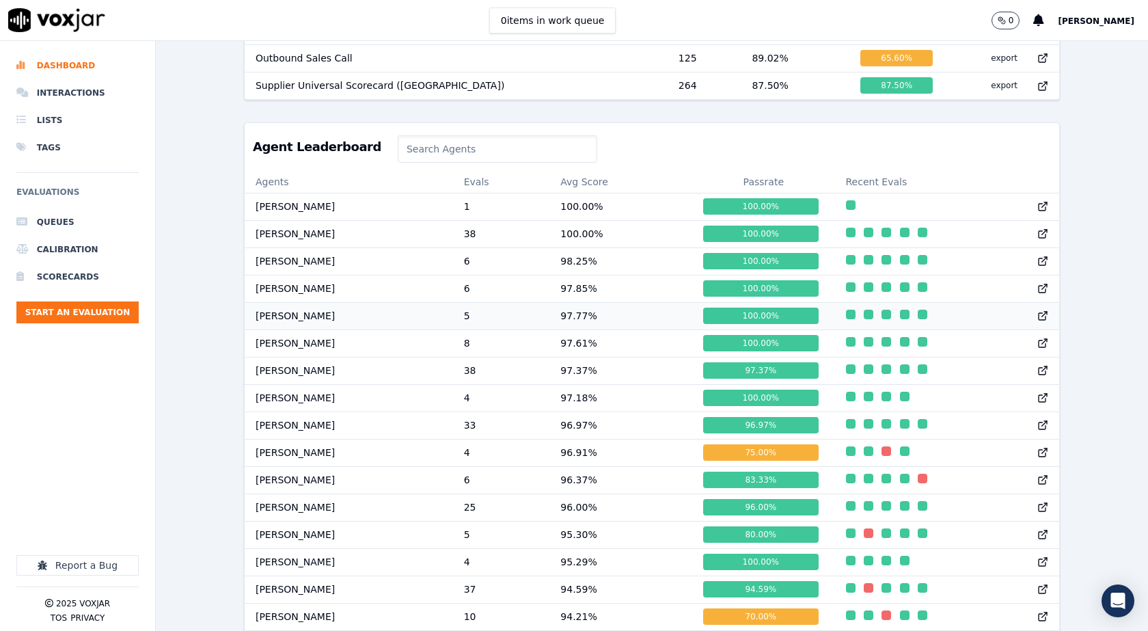
click at [285, 326] on td "Stuart Shaw" at bounding box center [349, 315] width 208 height 27
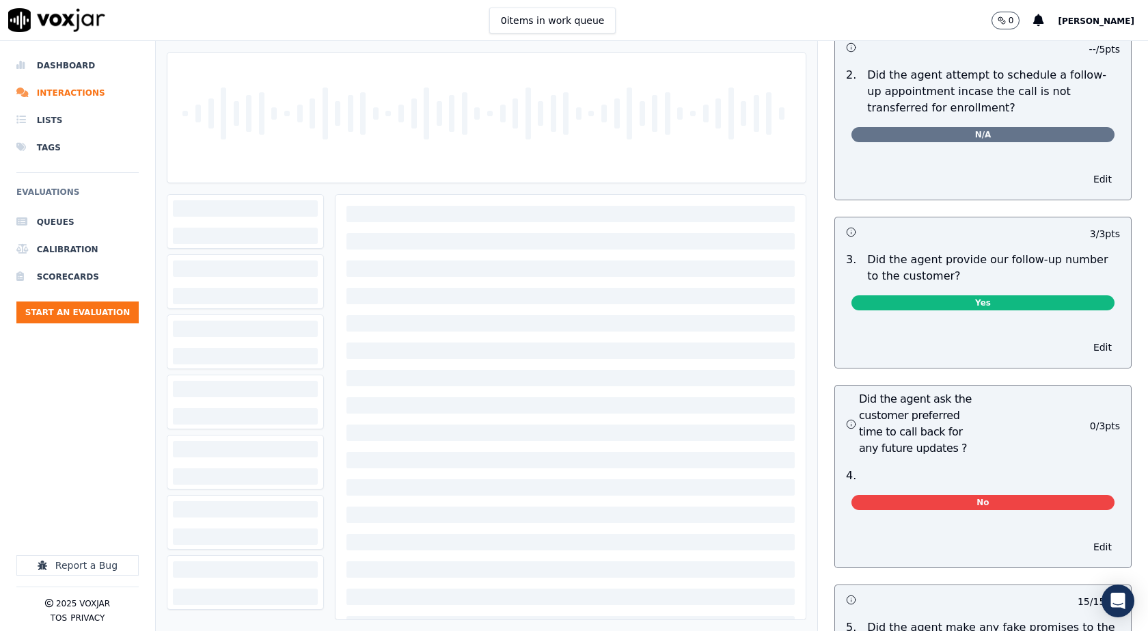
scroll to position [3074, 0]
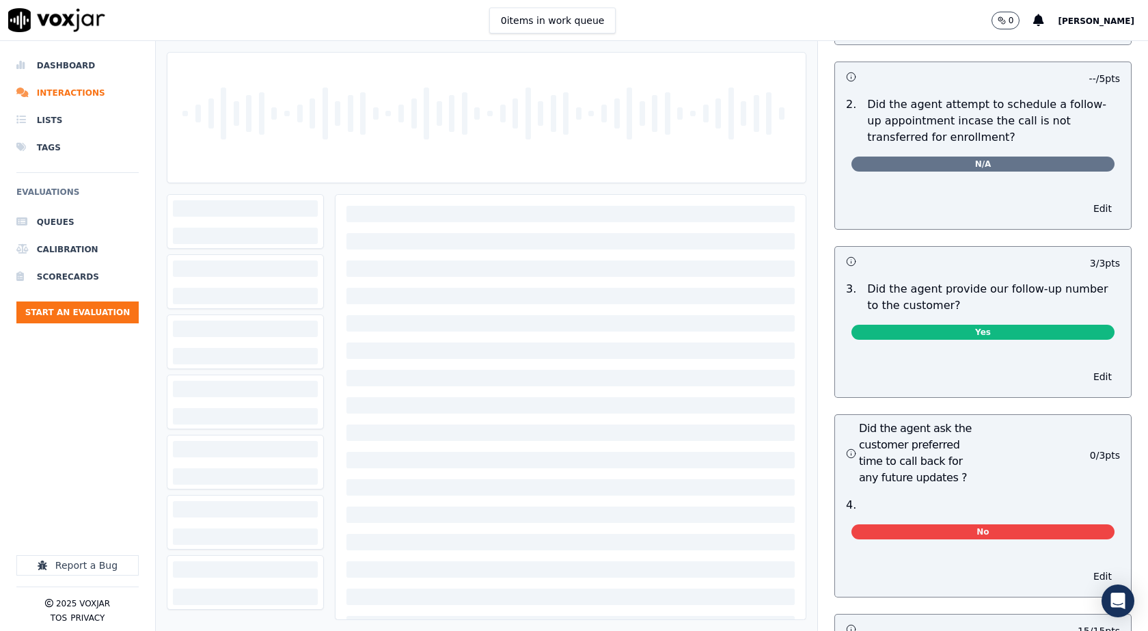
click at [908, 10] on div "0 items in work queue 0 [PERSON_NAME]" at bounding box center [574, 20] width 1148 height 41
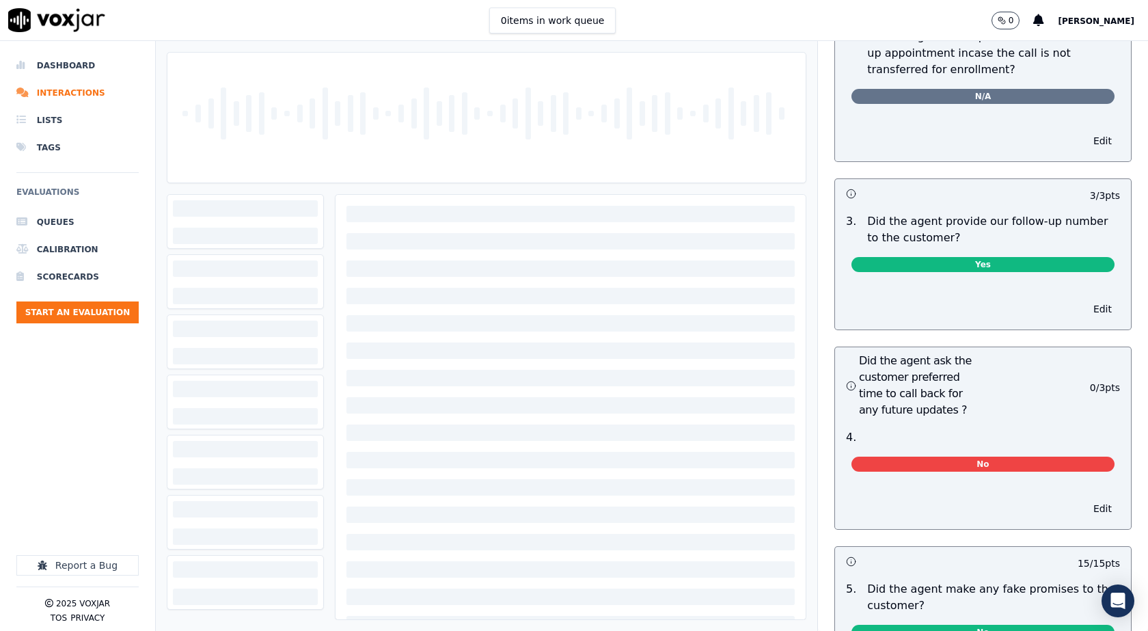
scroll to position [3143, 0]
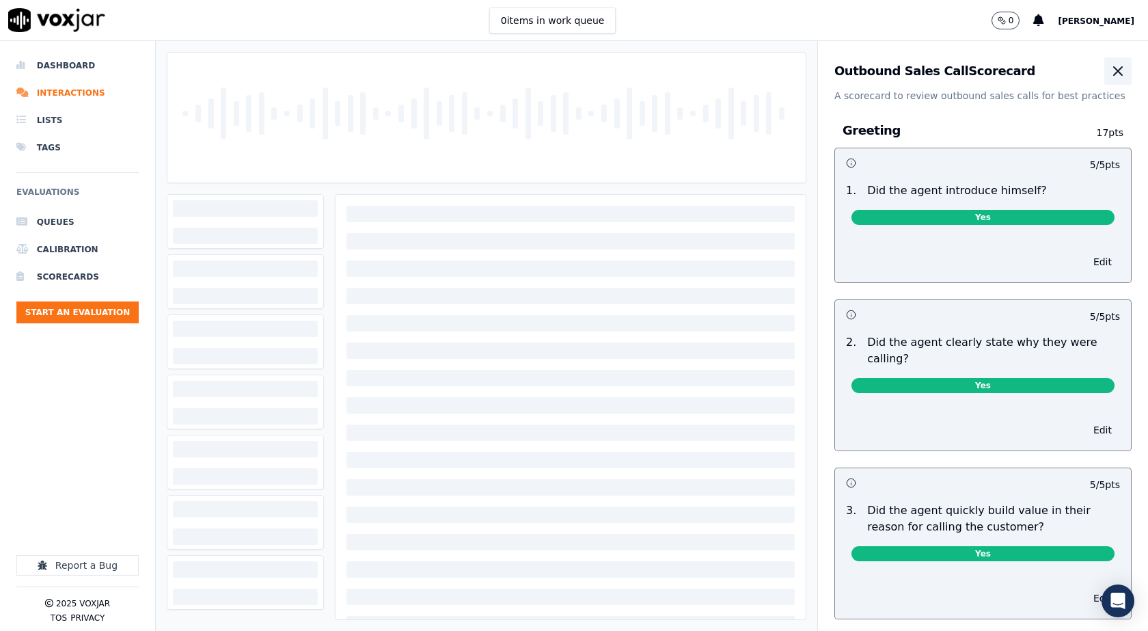
click at [1110, 76] on icon "button" at bounding box center [1118, 71] width 16 height 16
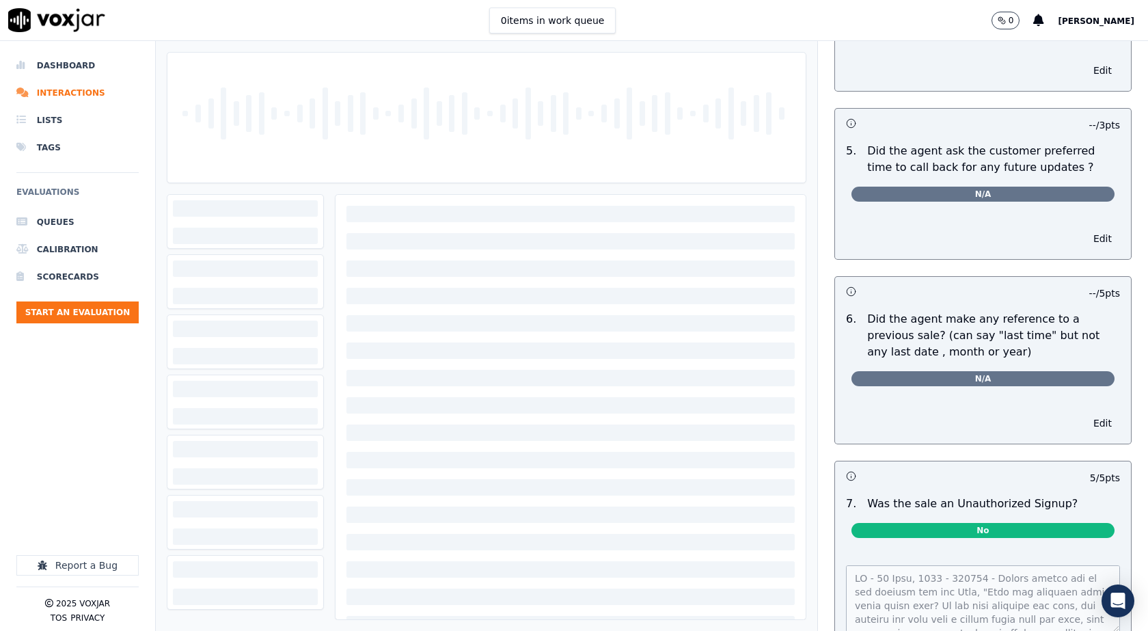
scroll to position [3400, 0]
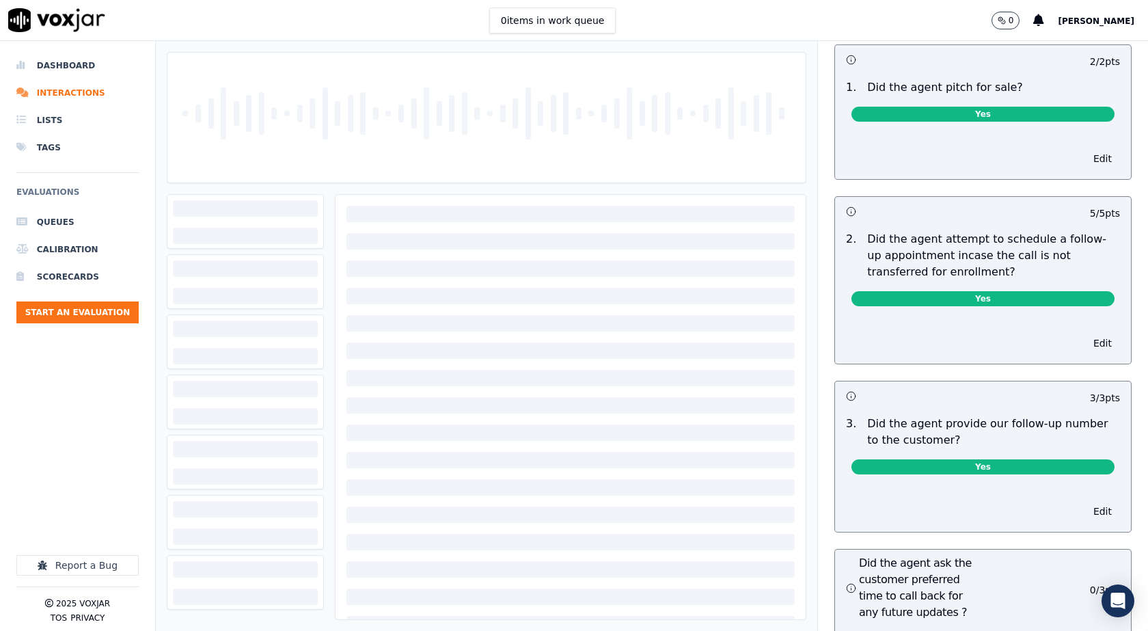
scroll to position [3074, 0]
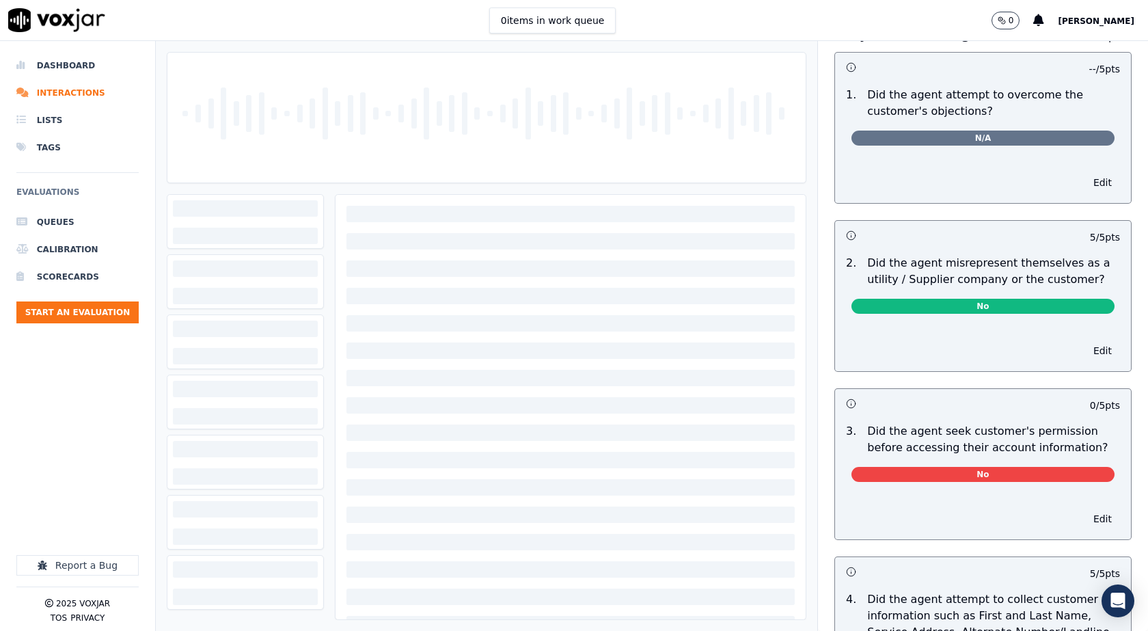
scroll to position [888, 0]
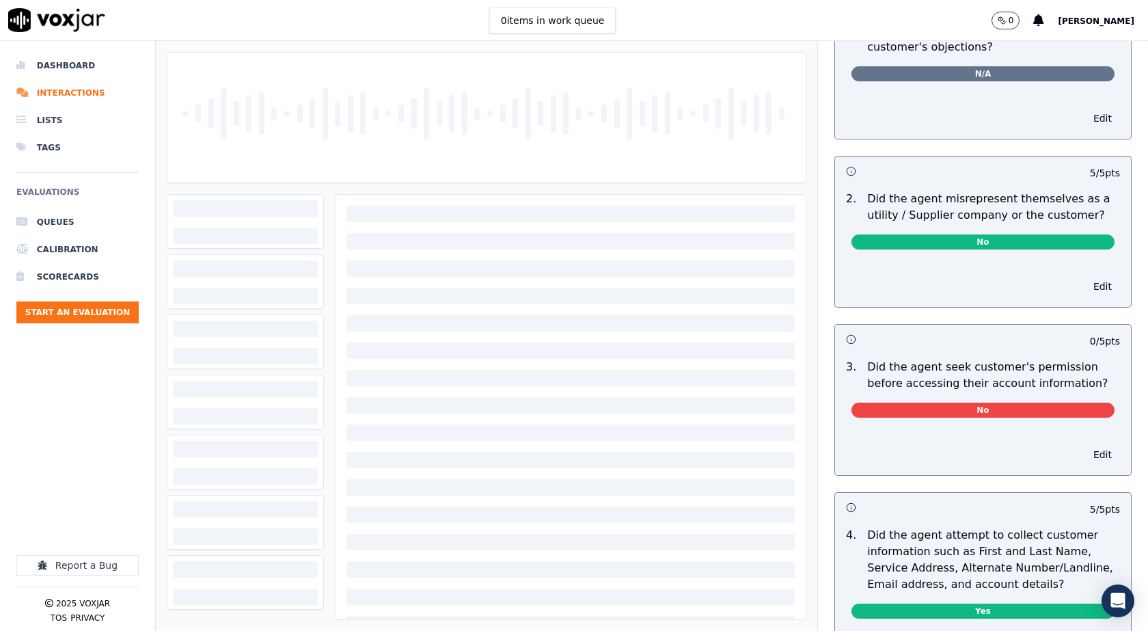
drag, startPoint x: 689, startPoint y: 19, endPoint x: 676, endPoint y: 32, distance: 18.4
click at [689, 19] on div "0 items in work queue 0 [PERSON_NAME]" at bounding box center [574, 20] width 1148 height 41
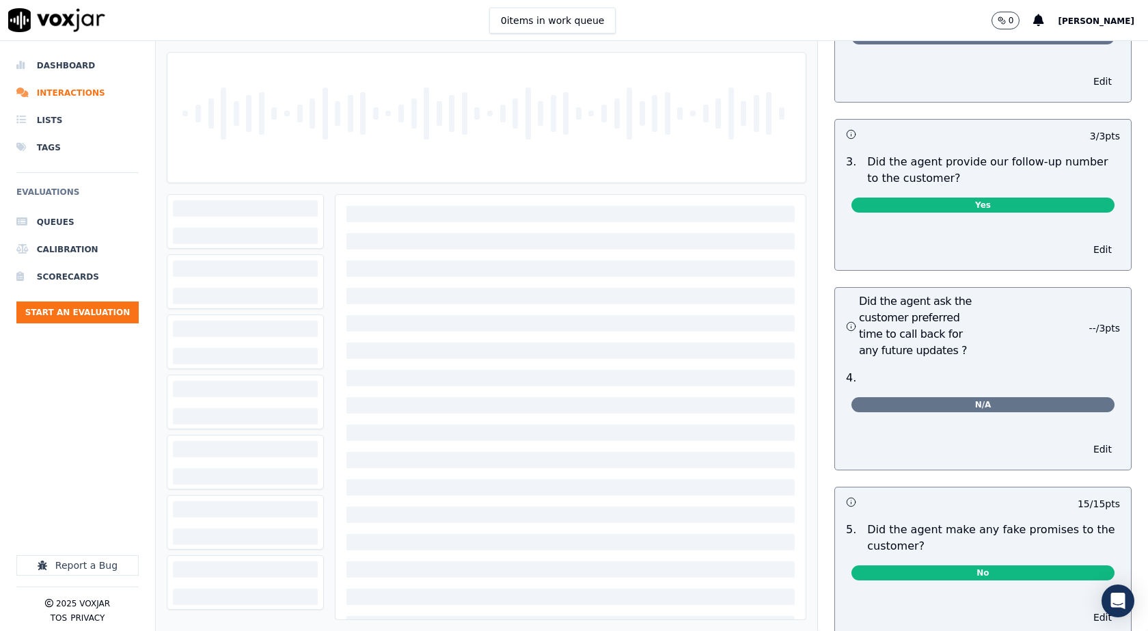
scroll to position [3211, 0]
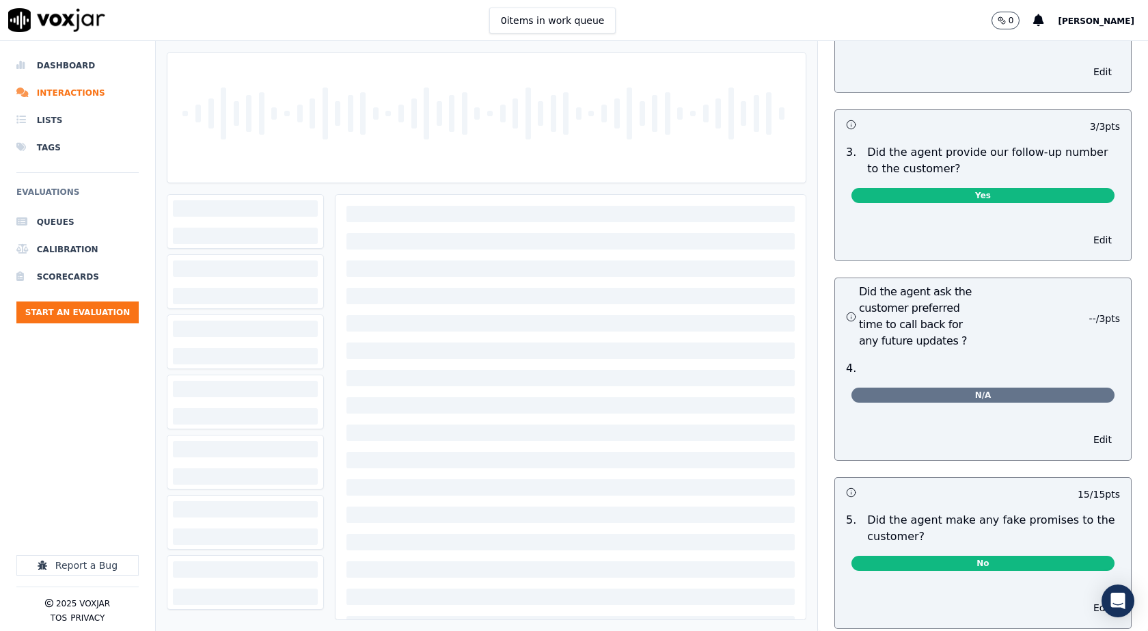
click at [697, 16] on div "0 items in work queue 0 [PERSON_NAME]" at bounding box center [574, 20] width 1148 height 41
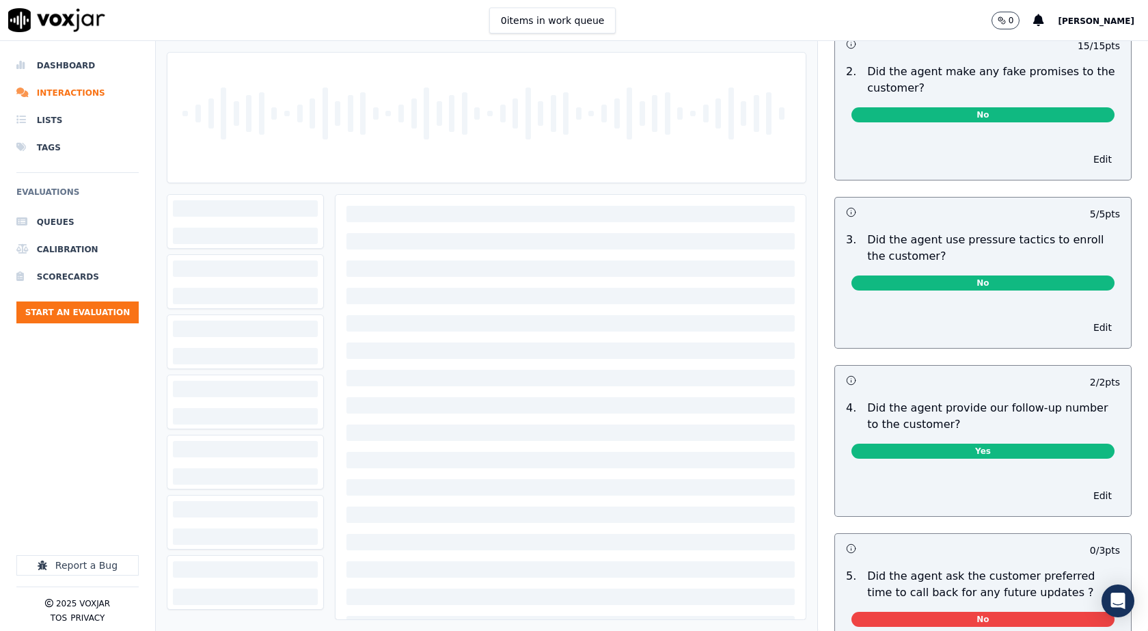
scroll to position [3074, 0]
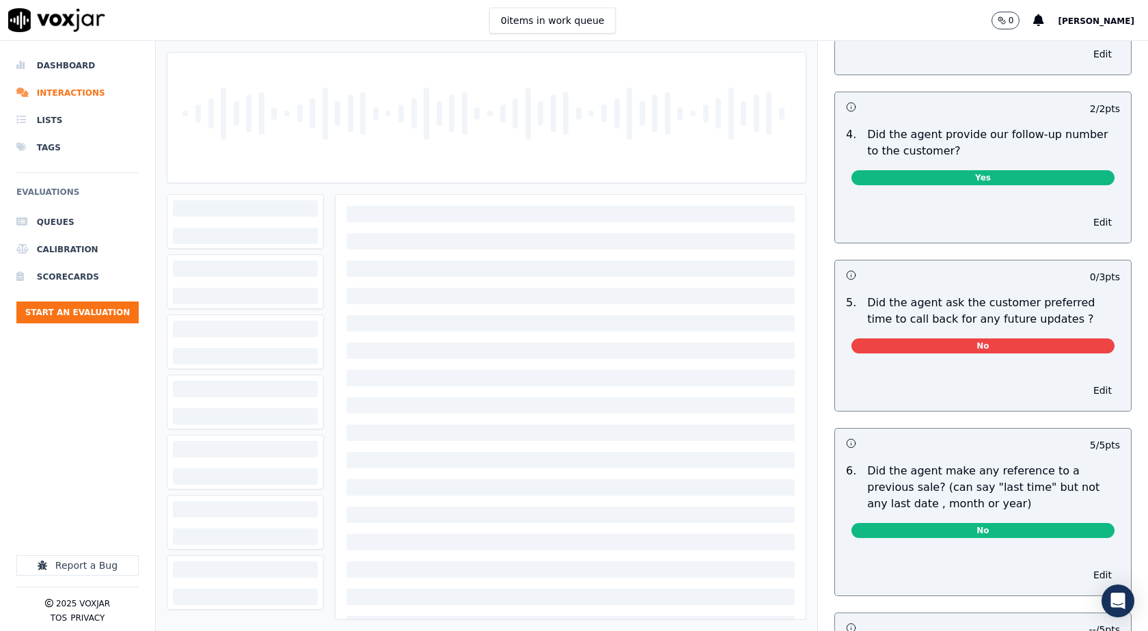
click at [766, 101] on div at bounding box center [768, 113] width 5 height 42
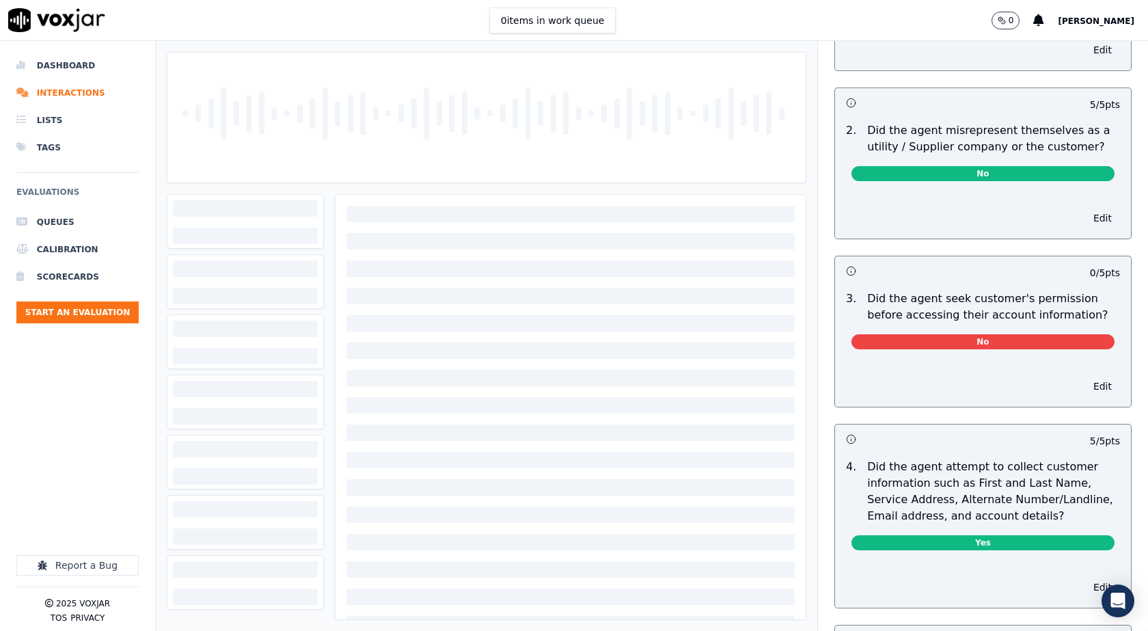
scroll to position [1025, 0]
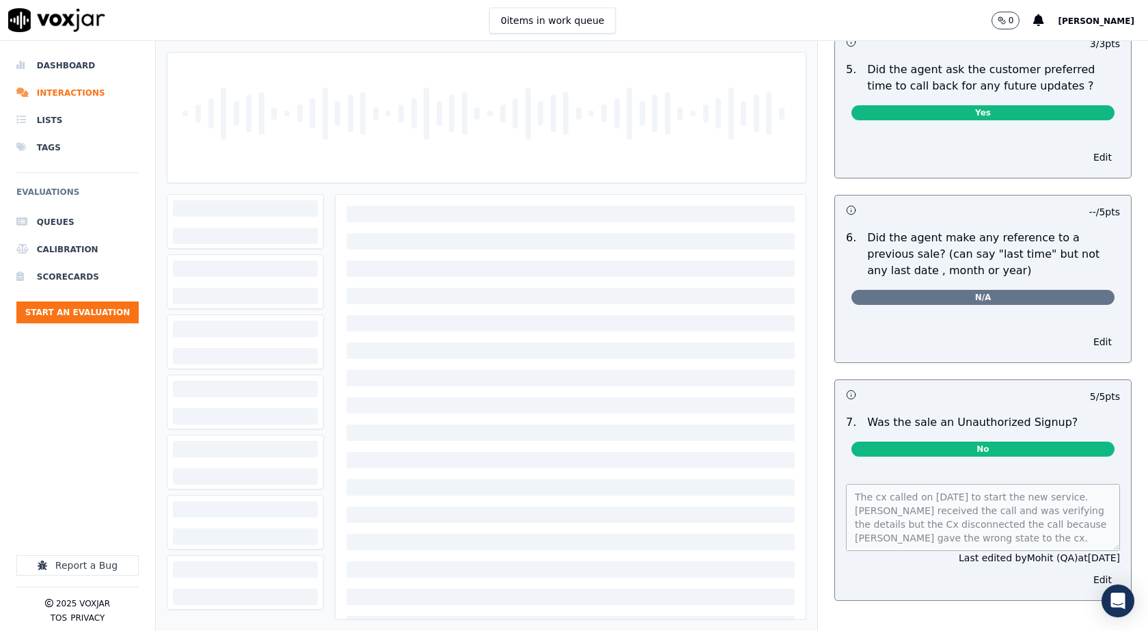
scroll to position [3486, 0]
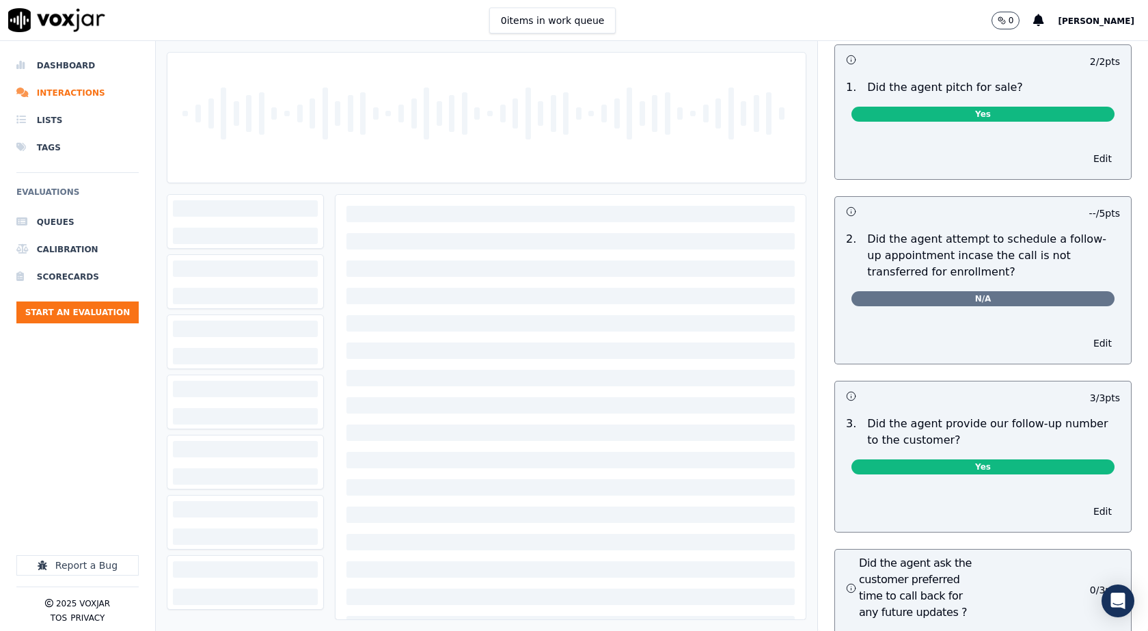
scroll to position [3211, 0]
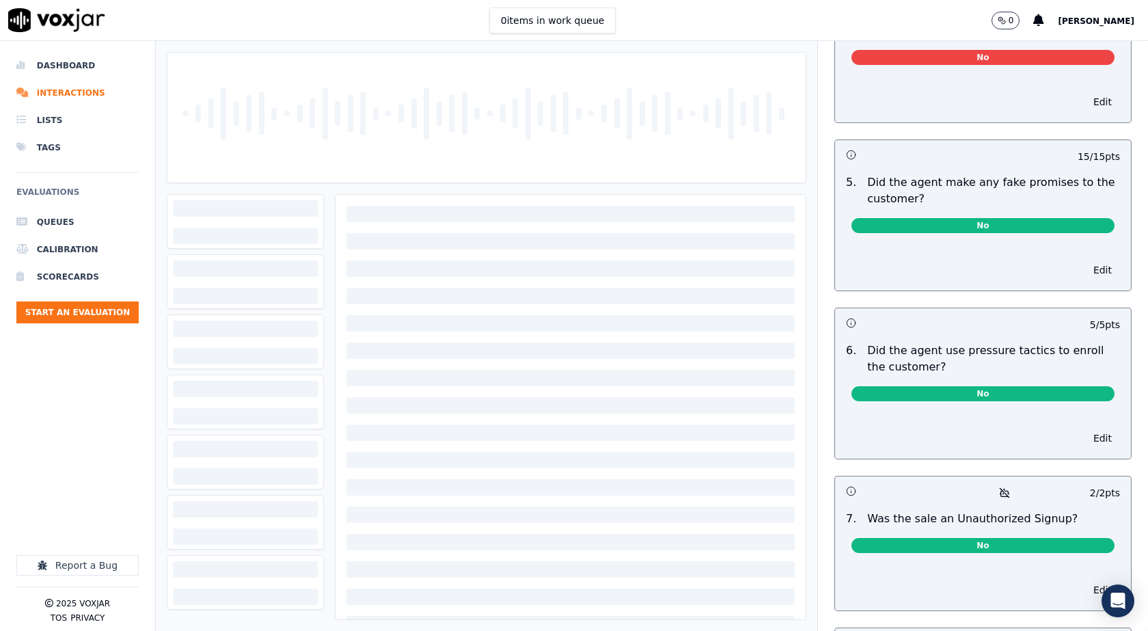
scroll to position [3816, 0]
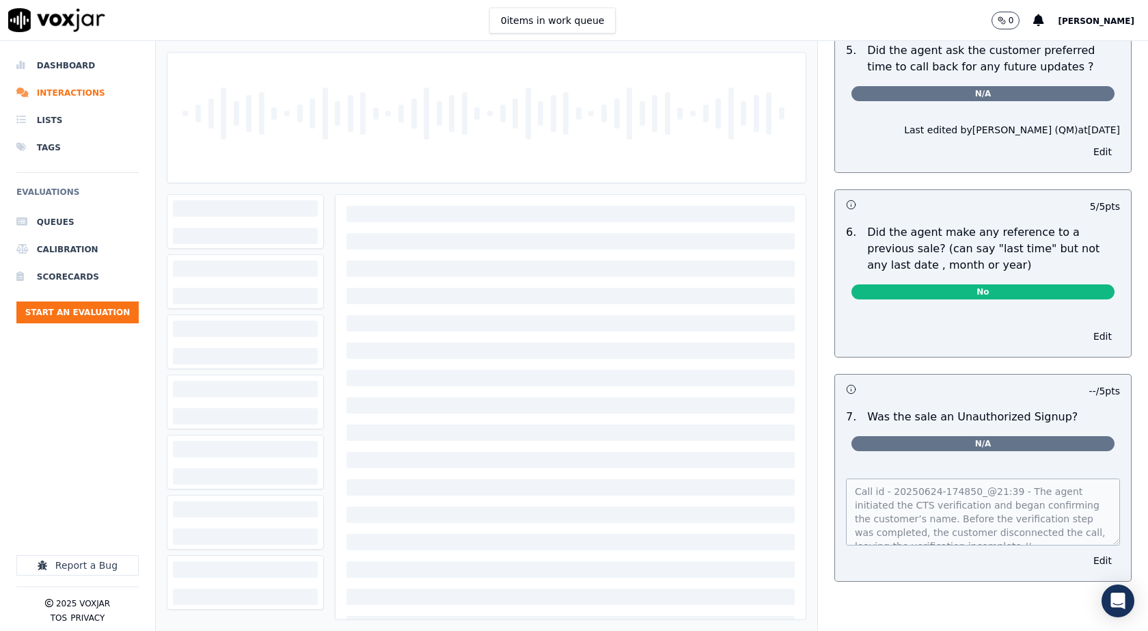
scroll to position [3499, 0]
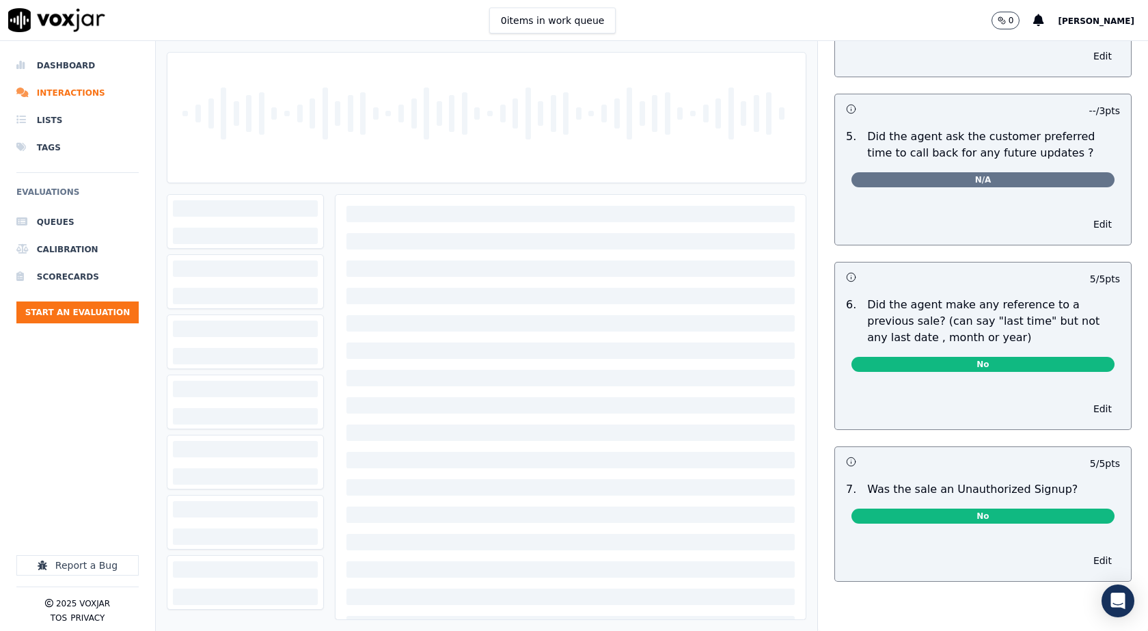
scroll to position [3268, 0]
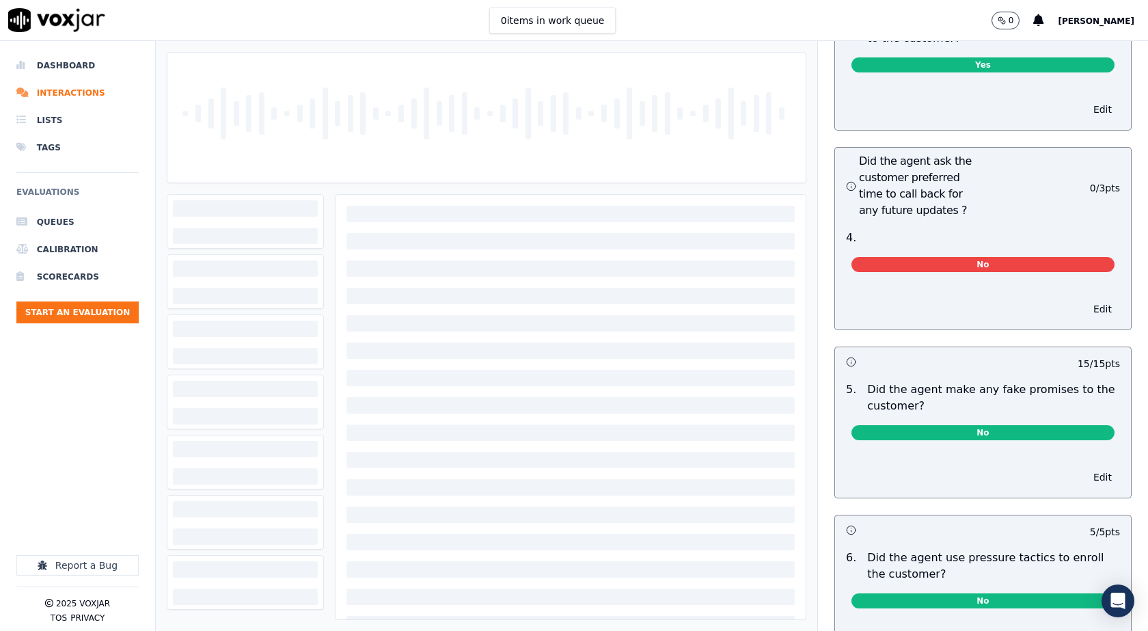
scroll to position [3348, 0]
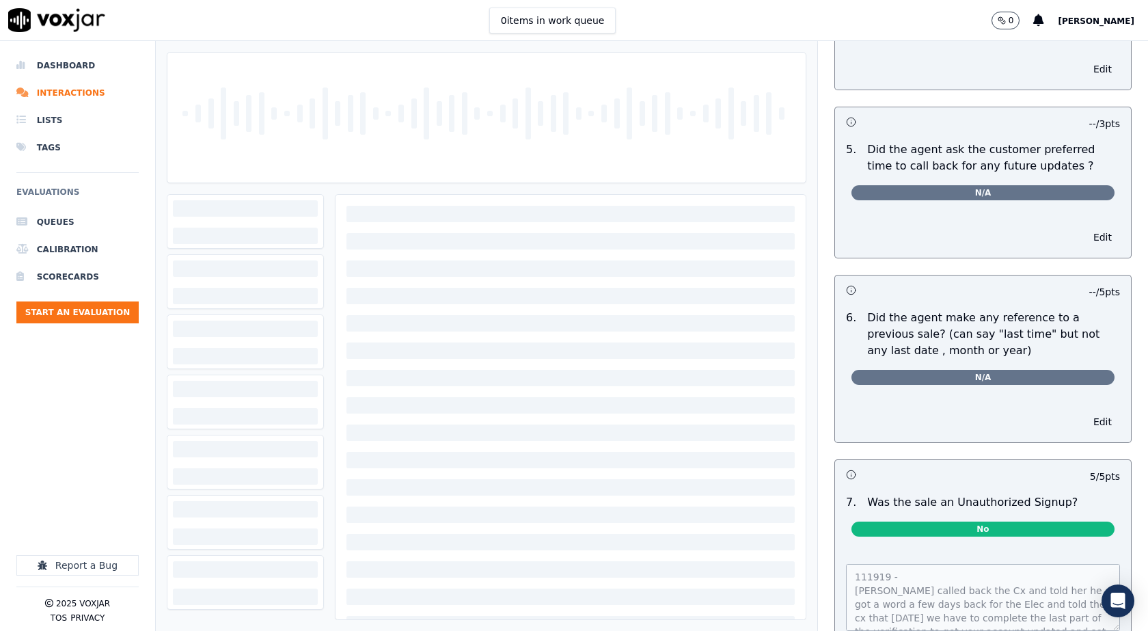
scroll to position [3400, 0]
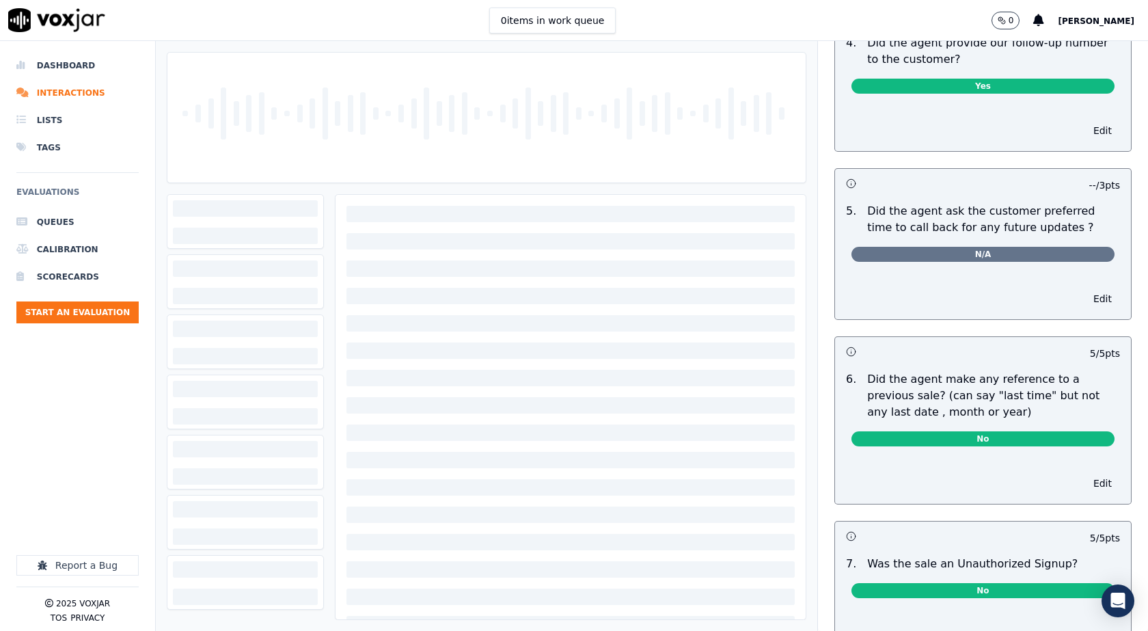
scroll to position [3400, 0]
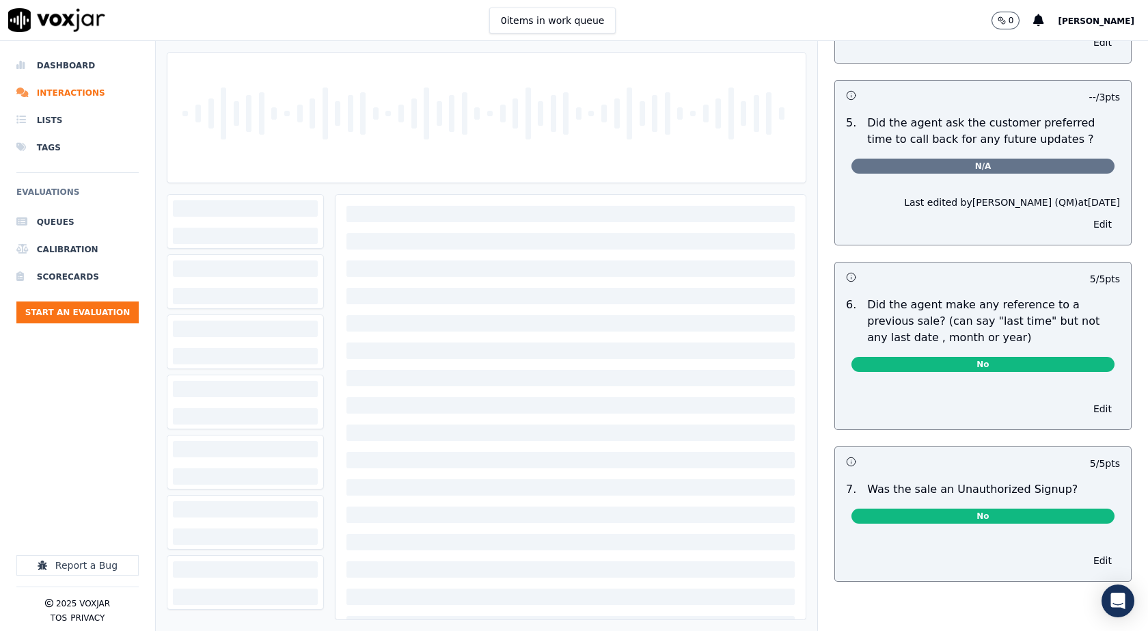
scroll to position [3427, 0]
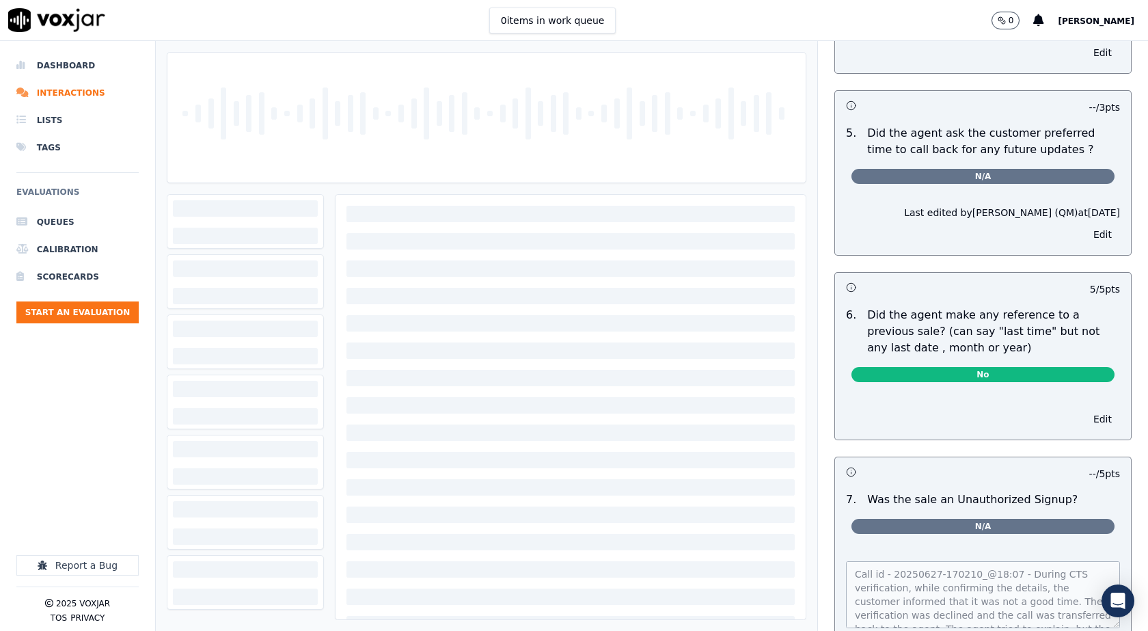
scroll to position [3513, 0]
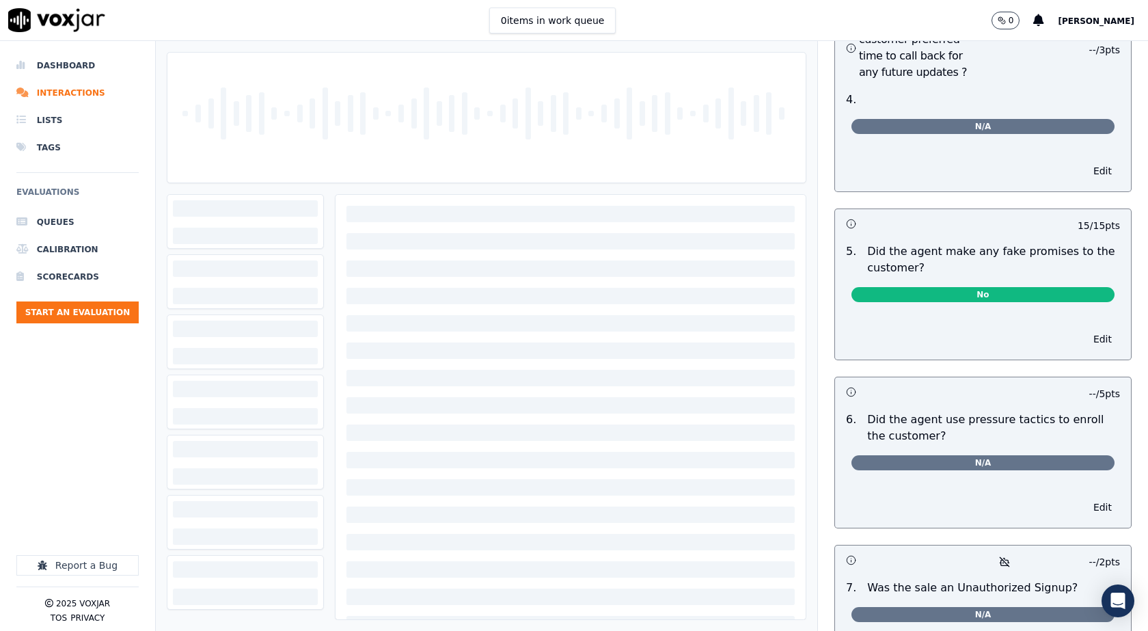
scroll to position [3553, 0]
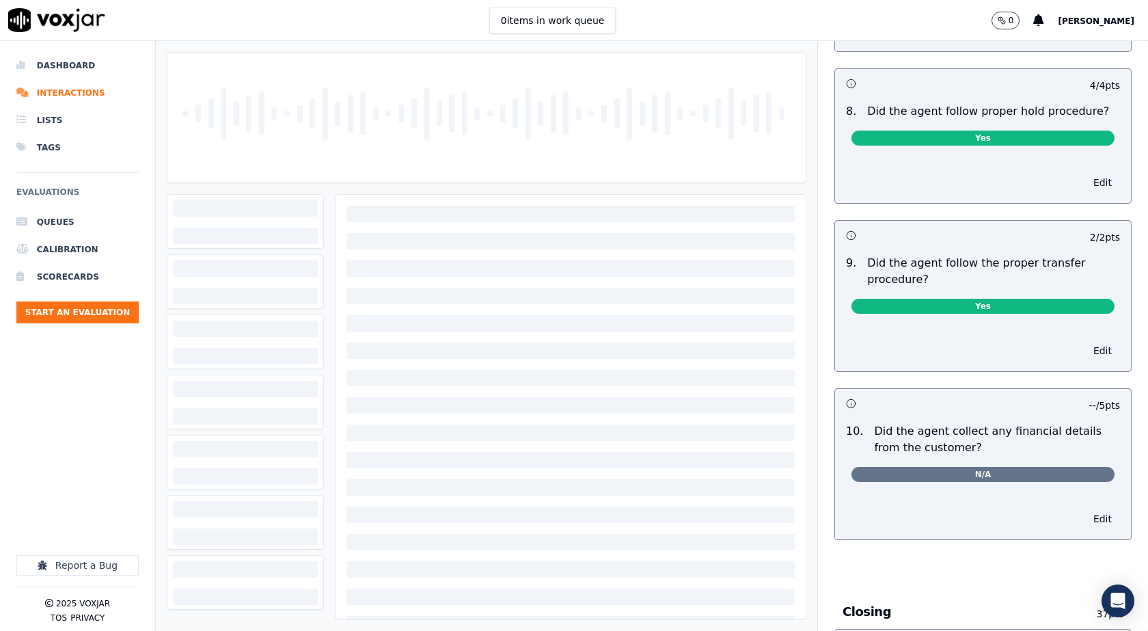
scroll to position [2255, 0]
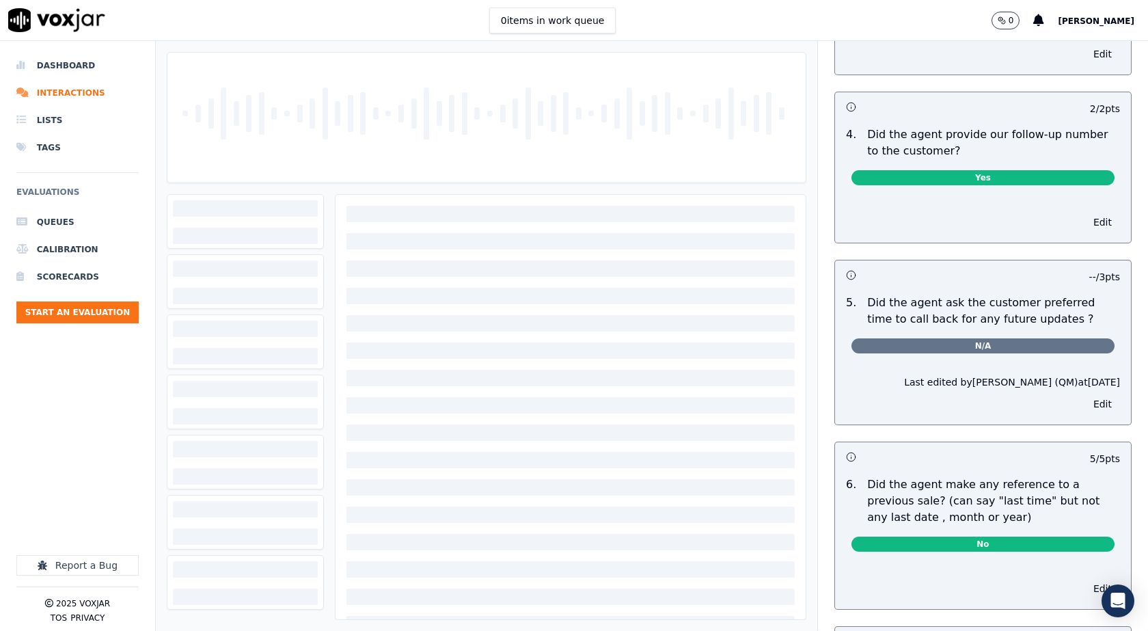
scroll to position [3341, 0]
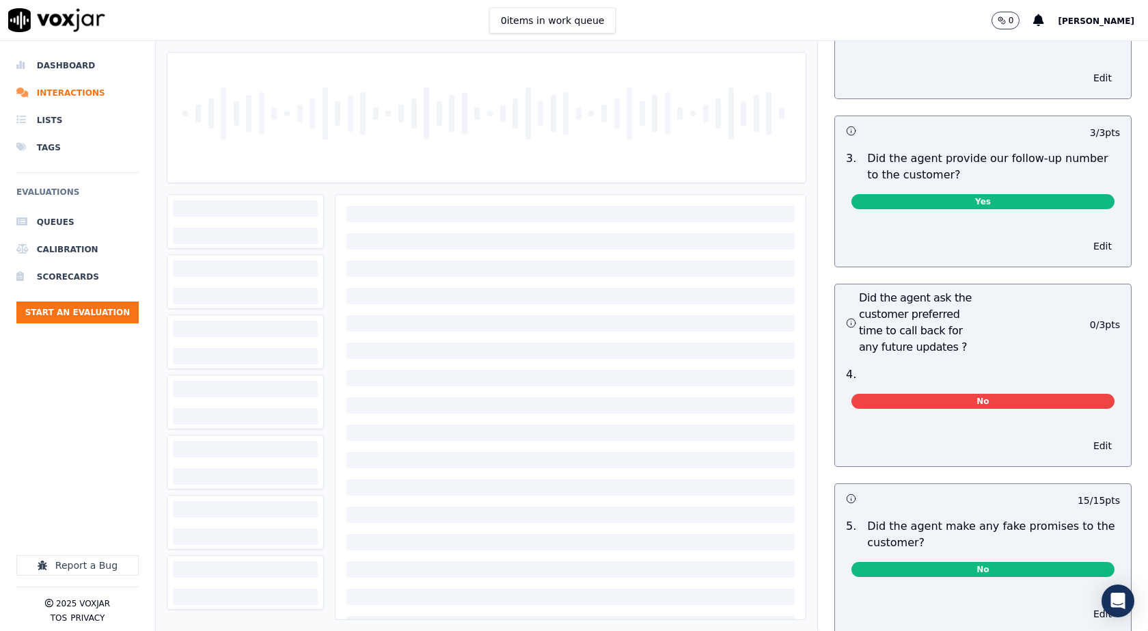
scroll to position [3143, 0]
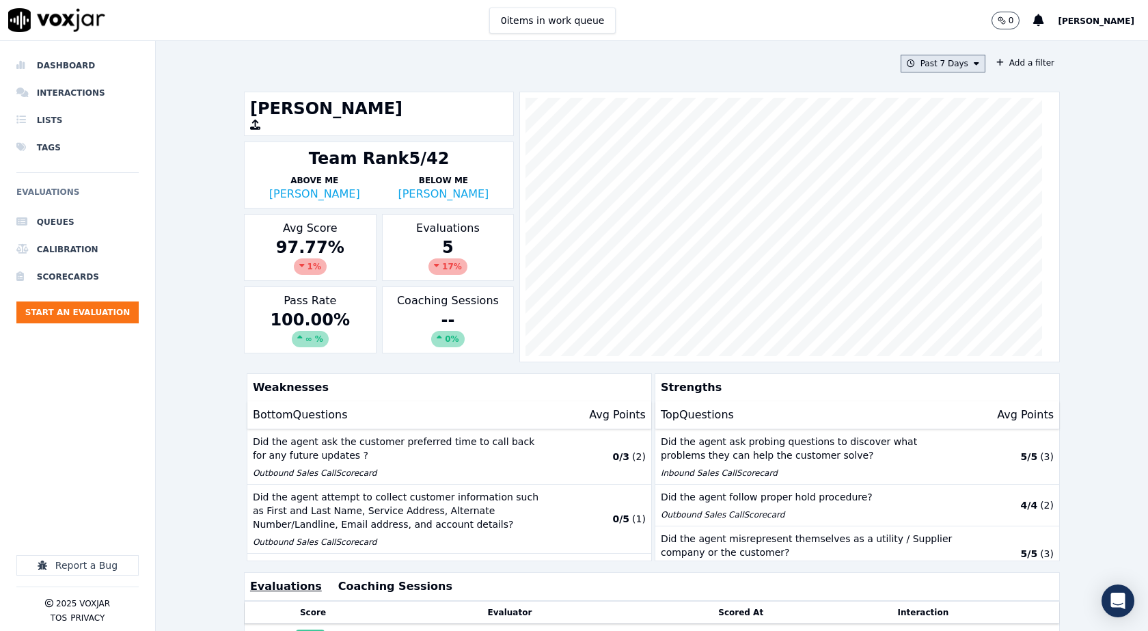
click at [947, 60] on button "Past 7 Days" at bounding box center [942, 64] width 85 height 18
click at [922, 87] on div "Custom" at bounding box center [937, 88] width 31 height 11
click at [879, 118] on input "From" at bounding box center [919, 115] width 120 height 30
click at [950, 118] on input "From" at bounding box center [919, 115] width 120 height 30
type input "2025-07-20T00:00"
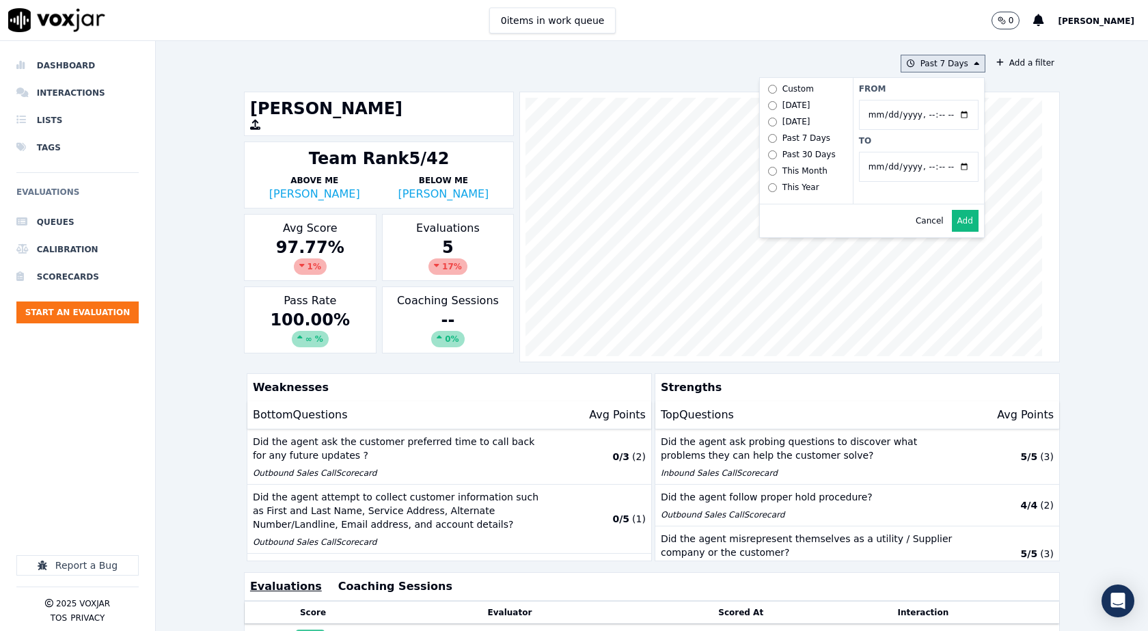
click at [913, 85] on label "From" at bounding box center [919, 88] width 120 height 11
click at [913, 100] on input "From" at bounding box center [919, 115] width 120 height 30
click at [952, 231] on button "Add" at bounding box center [965, 221] width 27 height 22
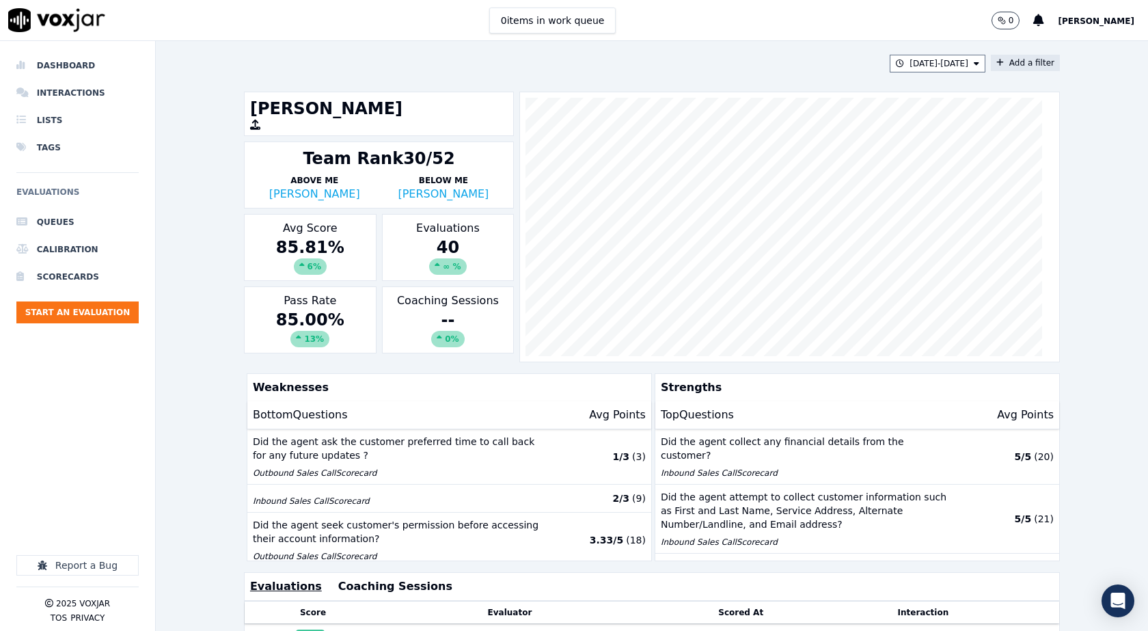
click at [996, 64] on icon at bounding box center [1000, 63] width 8 height 8
click at [769, 128] on button "Fields" at bounding box center [755, 127] width 131 height 23
click at [713, 260] on div "scorecard" at bounding box center [733, 265] width 40 height 11
click at [826, 155] on icon at bounding box center [828, 156] width 5 height 8
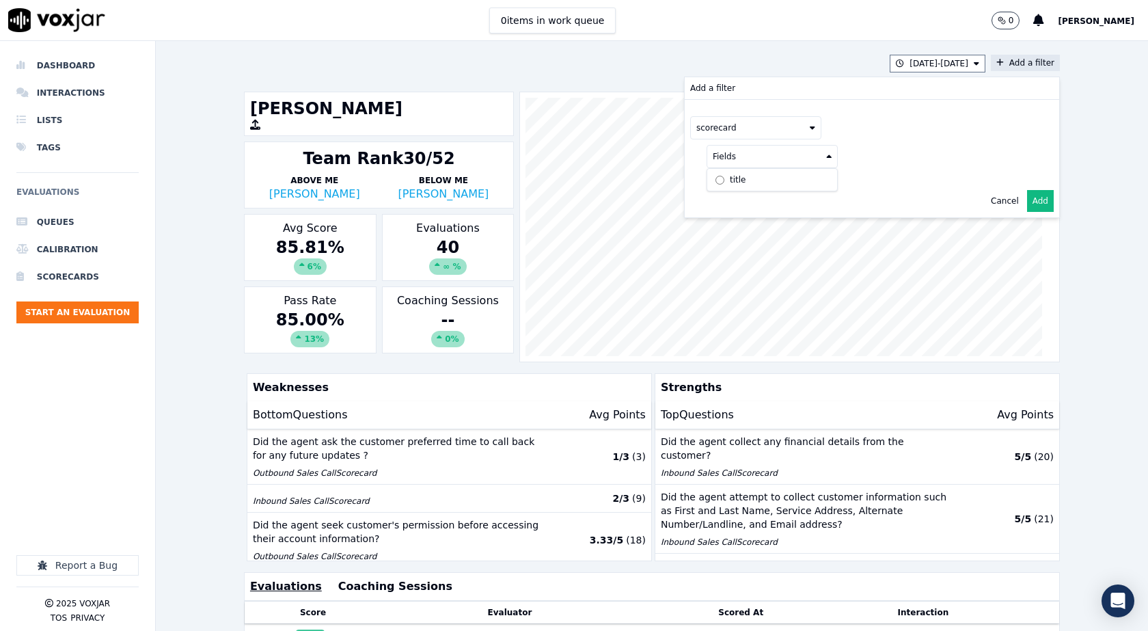
click at [710, 180] on label "title" at bounding box center [772, 179] width 124 height 16
click at [899, 154] on button at bounding box center [941, 155] width 197 height 20
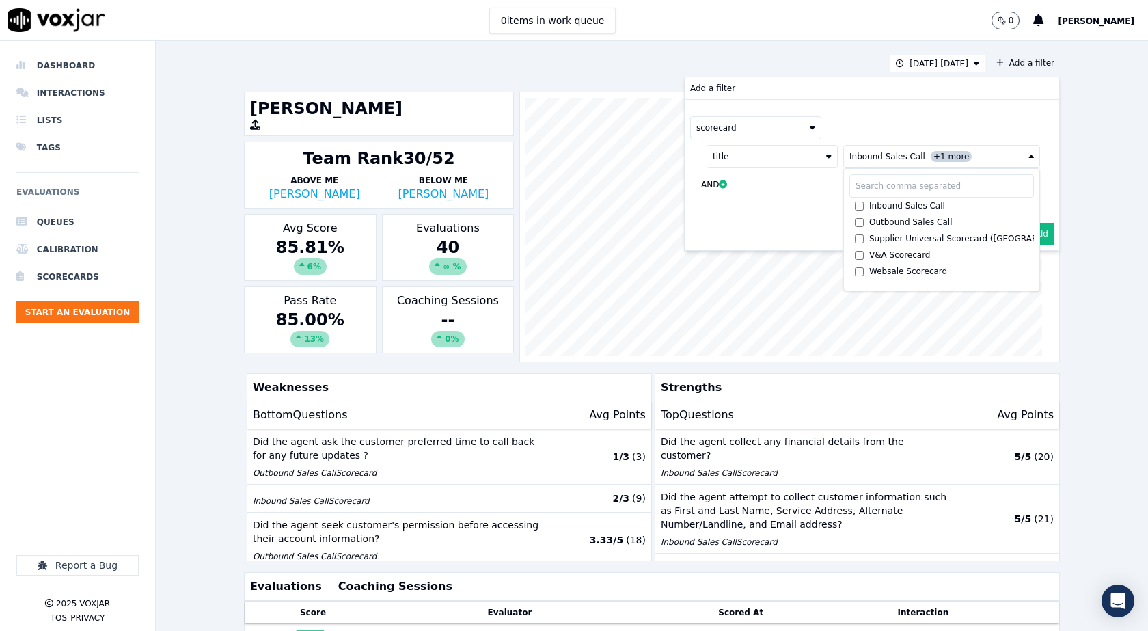
drag, startPoint x: 838, startPoint y: 127, endPoint x: 845, endPoint y: 133, distance: 8.7
click at [838, 126] on div "scorecard" at bounding box center [871, 127] width 363 height 23
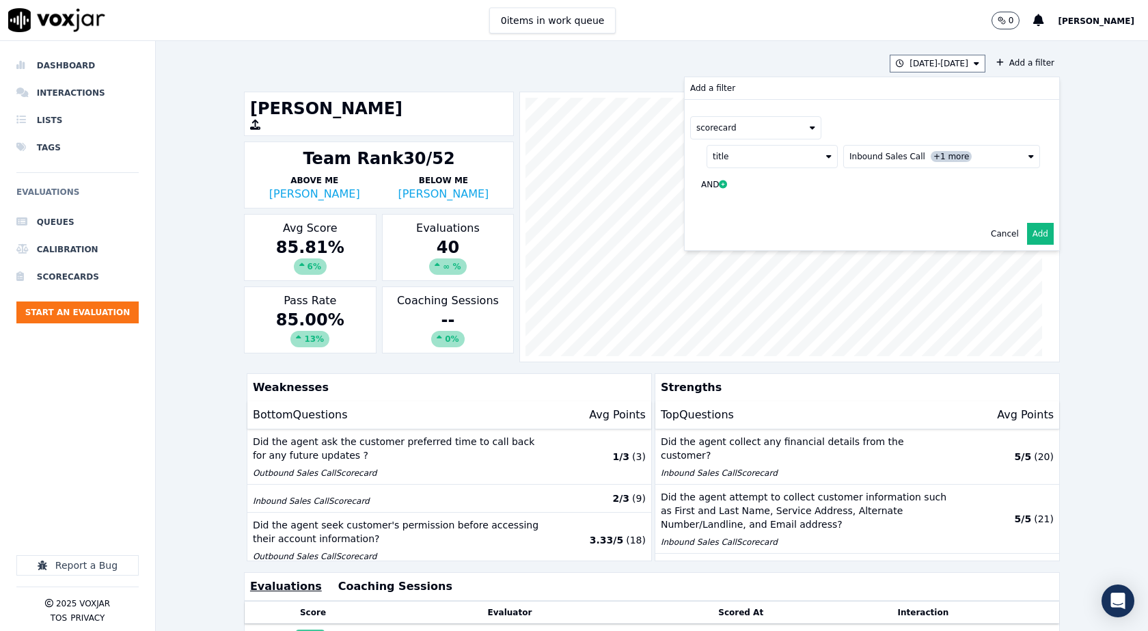
click at [1027, 234] on button "Add" at bounding box center [1040, 234] width 27 height 22
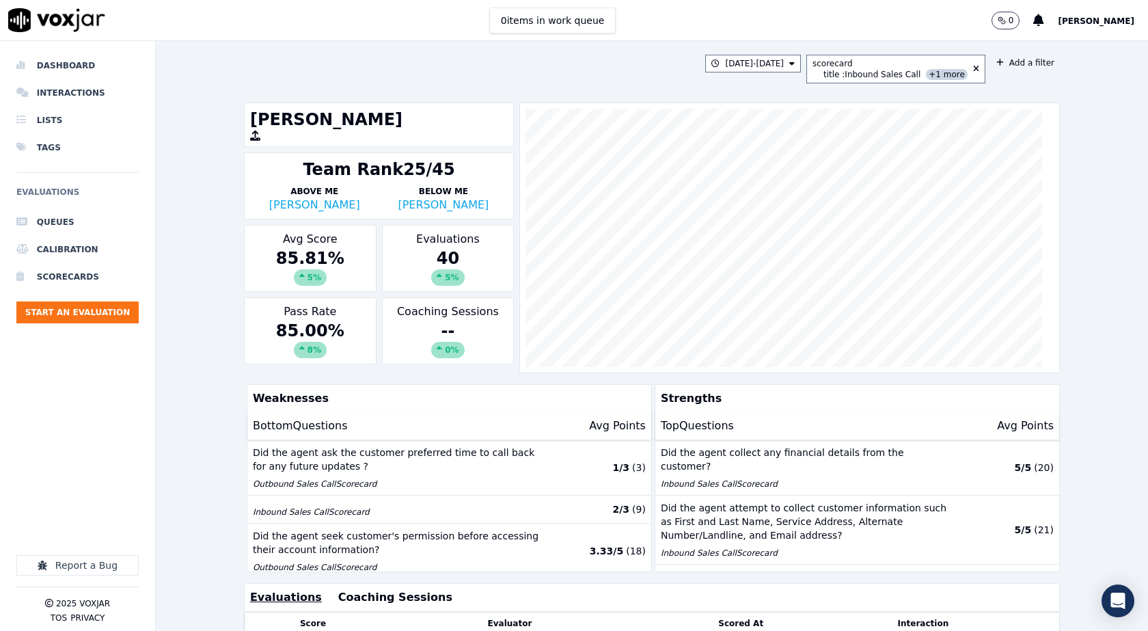
click at [558, 83] on div "7/20/25 - 8/29/25 scorecard title : Inbound Sales Call +1 more Add a filter Stu…" at bounding box center [651, 336] width 827 height 590
click at [789, 62] on icon at bounding box center [791, 63] width 5 height 8
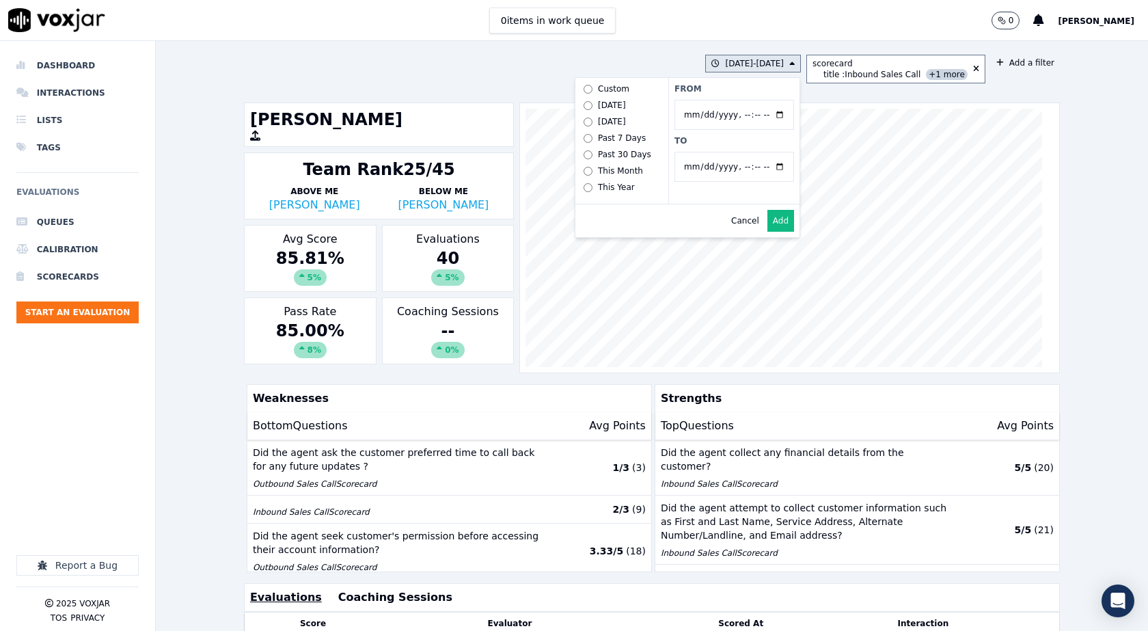
click at [776, 114] on input "From" at bounding box center [734, 115] width 120 height 30
type input "2025-06-21T00:00"
click at [742, 92] on label "From" at bounding box center [734, 88] width 120 height 11
click at [742, 100] on input "From" at bounding box center [734, 115] width 120 height 30
click at [771, 163] on input "To" at bounding box center [734, 167] width 120 height 30
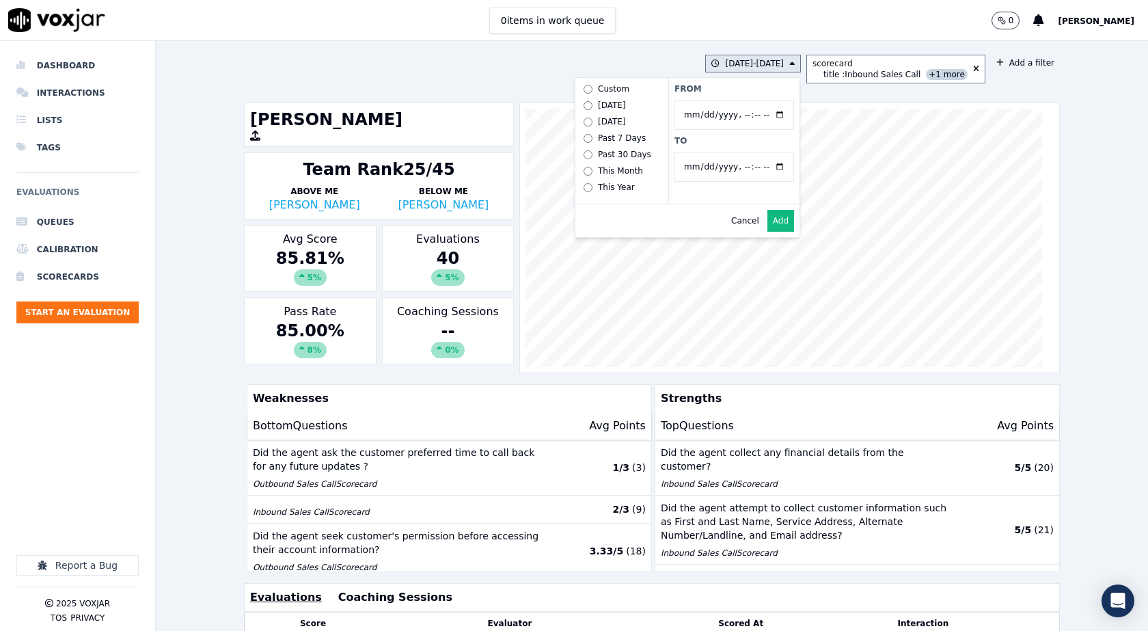
click at [777, 166] on input "To" at bounding box center [734, 167] width 120 height 30
type input "2025-07-20T23:59"
click at [765, 144] on label "To" at bounding box center [734, 140] width 120 height 11
click at [765, 152] on input "To" at bounding box center [734, 167] width 120 height 30
click at [786, 228] on button "Add" at bounding box center [780, 221] width 27 height 22
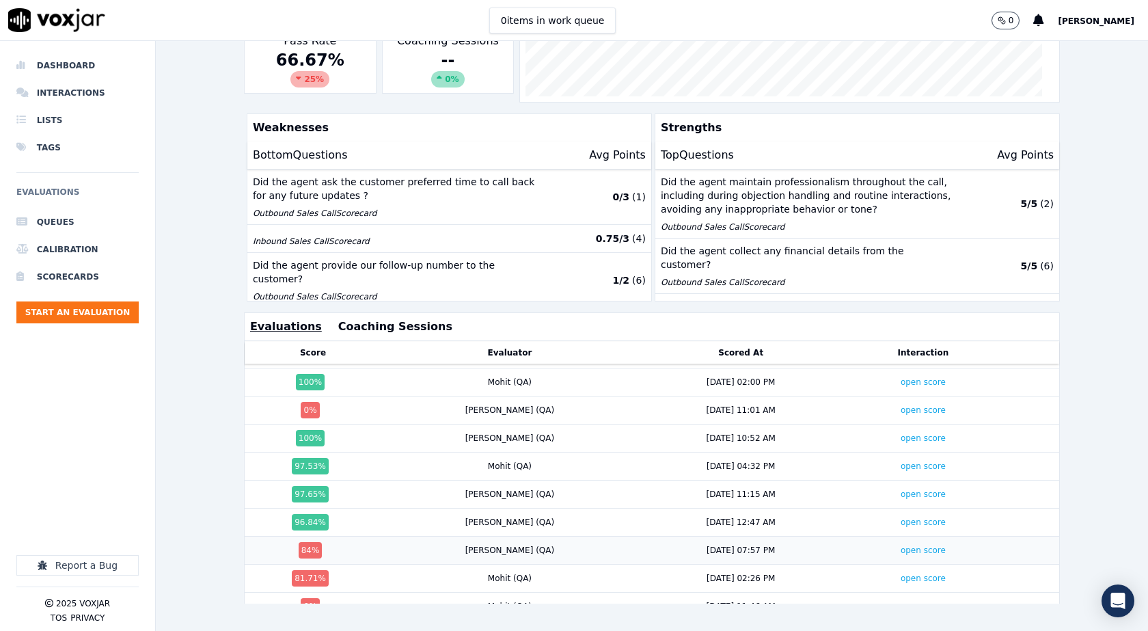
scroll to position [360, 0]
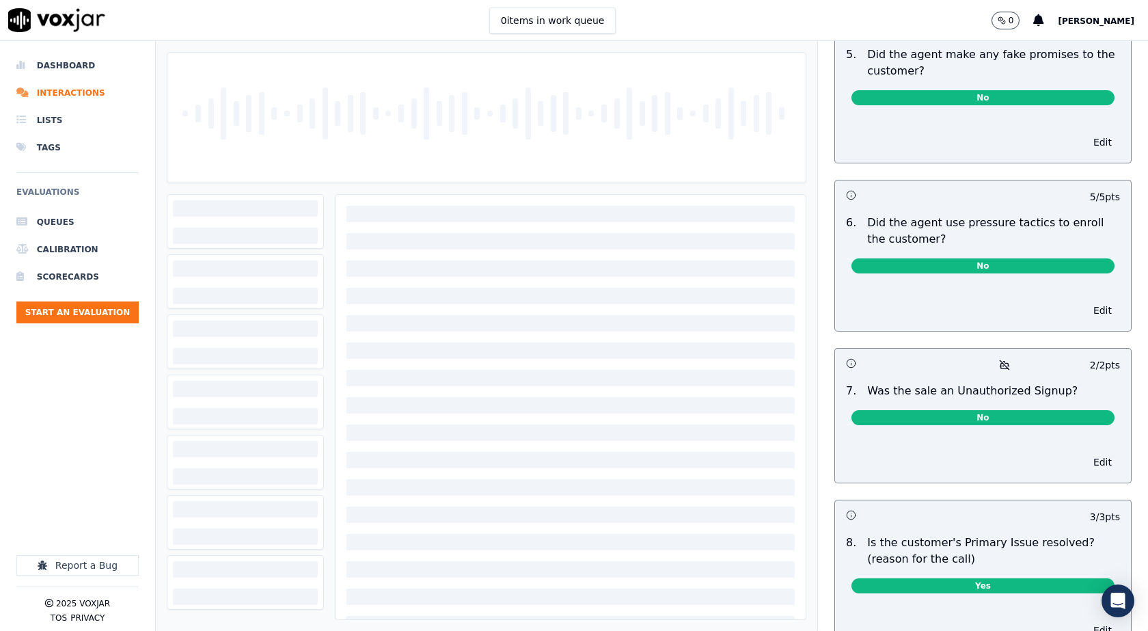
scroll to position [3816, 0]
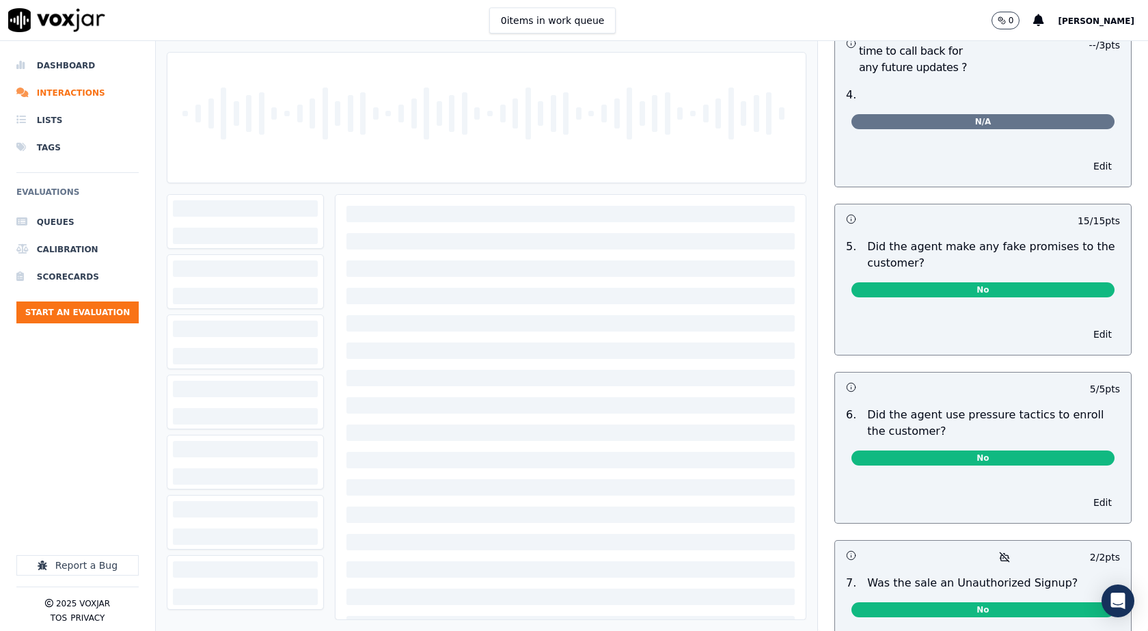
scroll to position [3744, 0]
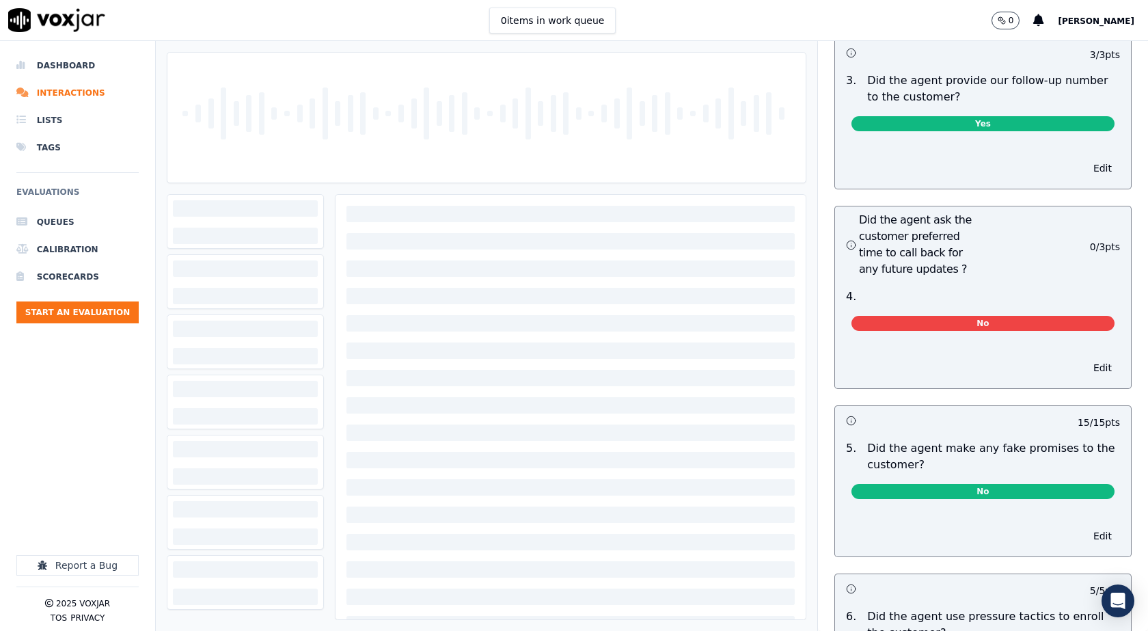
scroll to position [3279, 0]
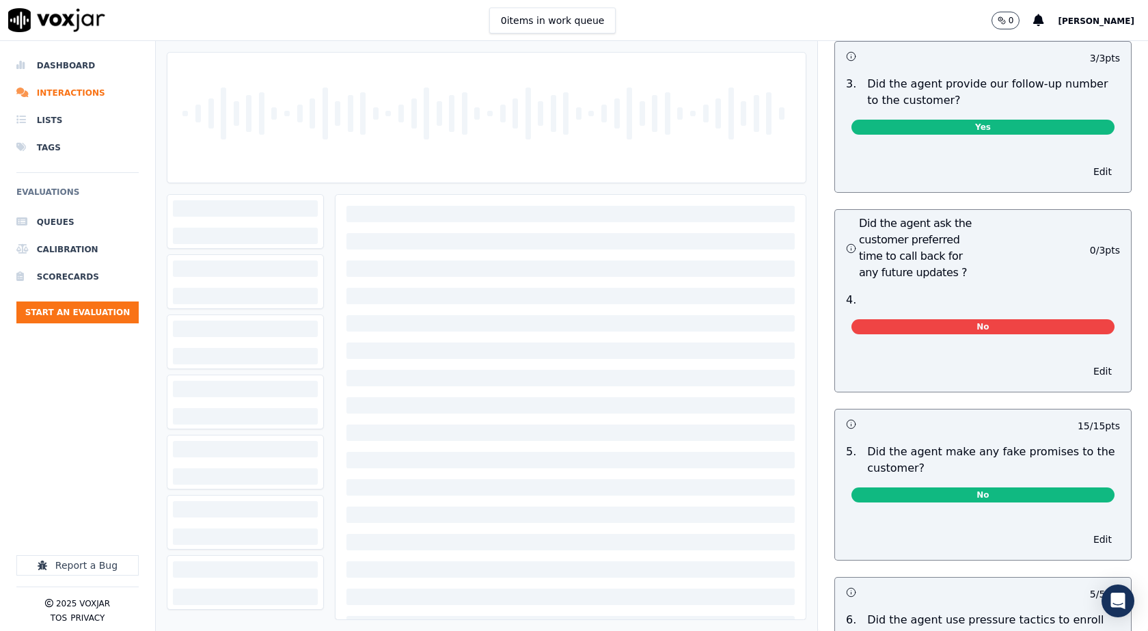
scroll to position [3279, 0]
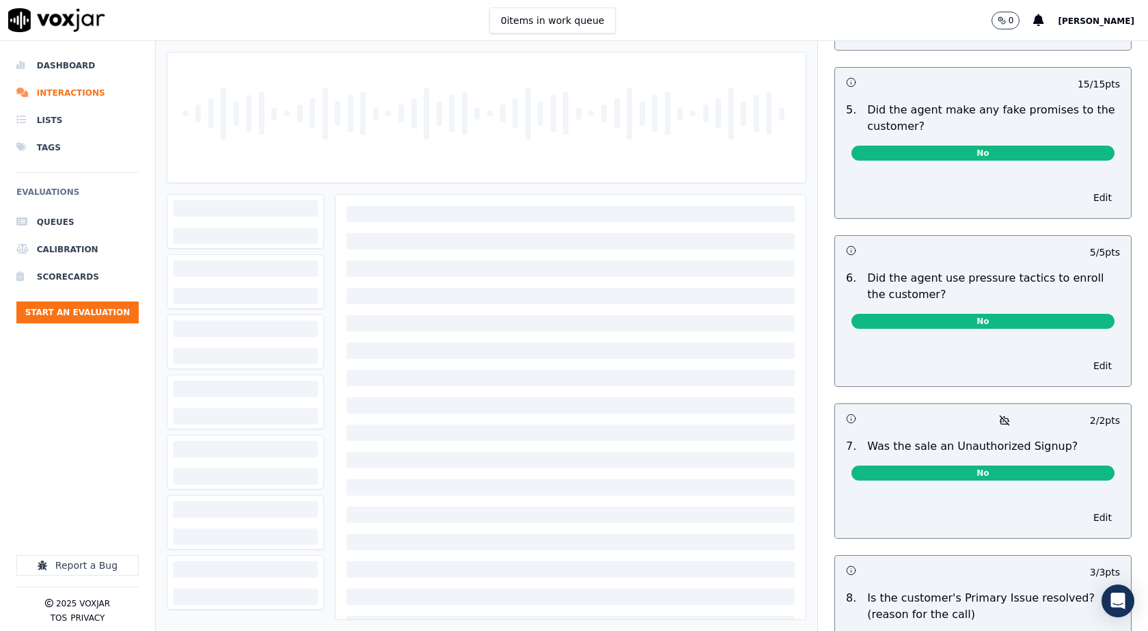
scroll to position [3744, 0]
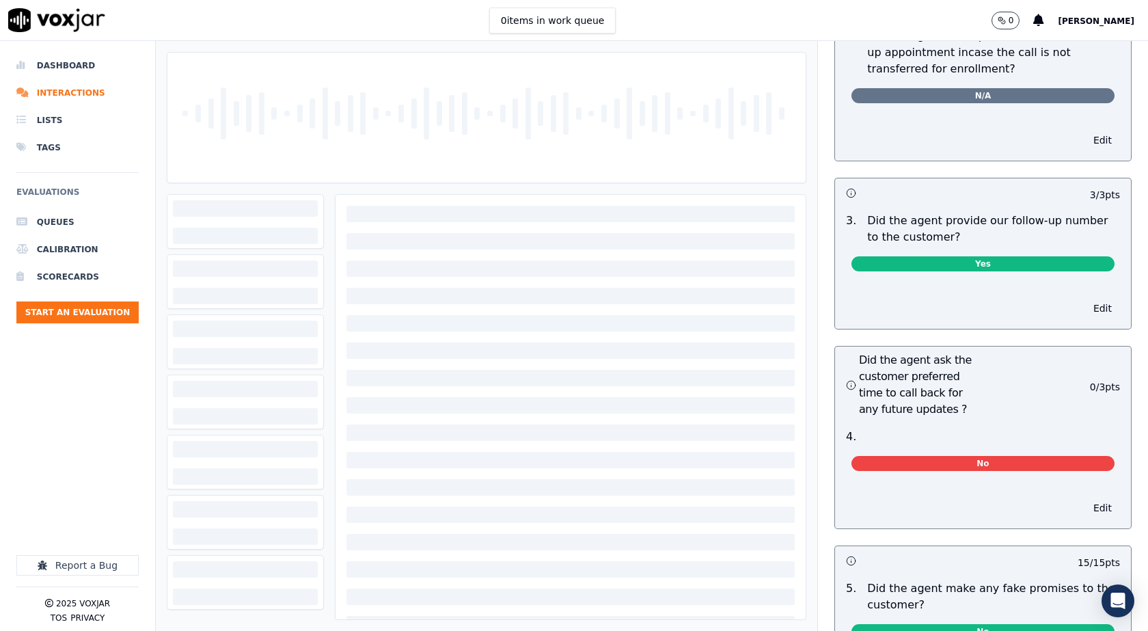
scroll to position [3416, 0]
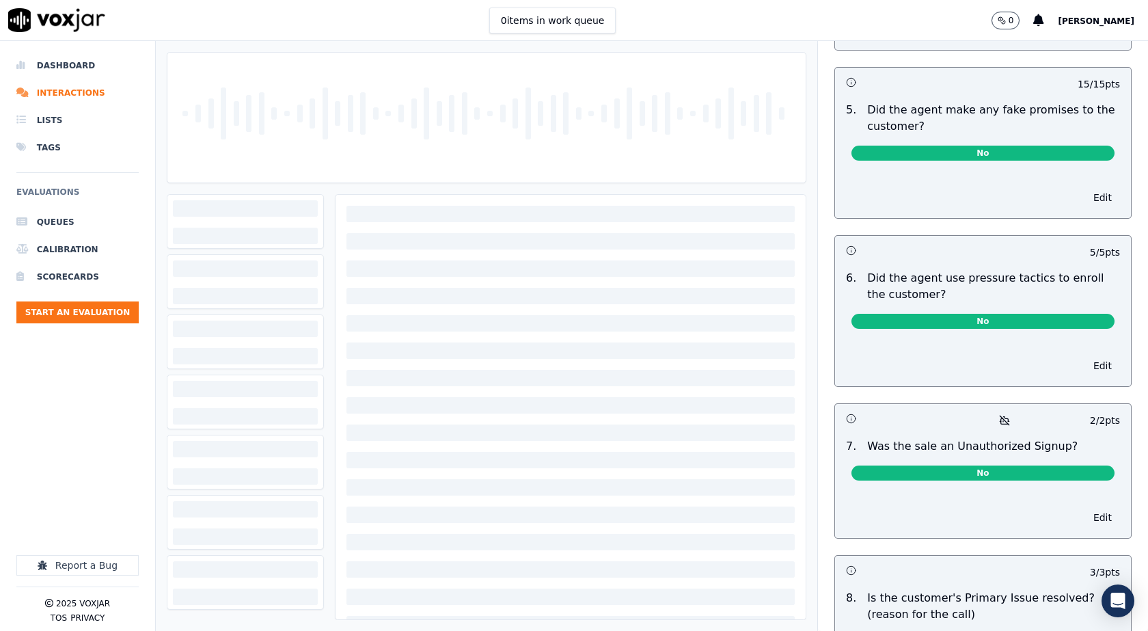
scroll to position [3744, 0]
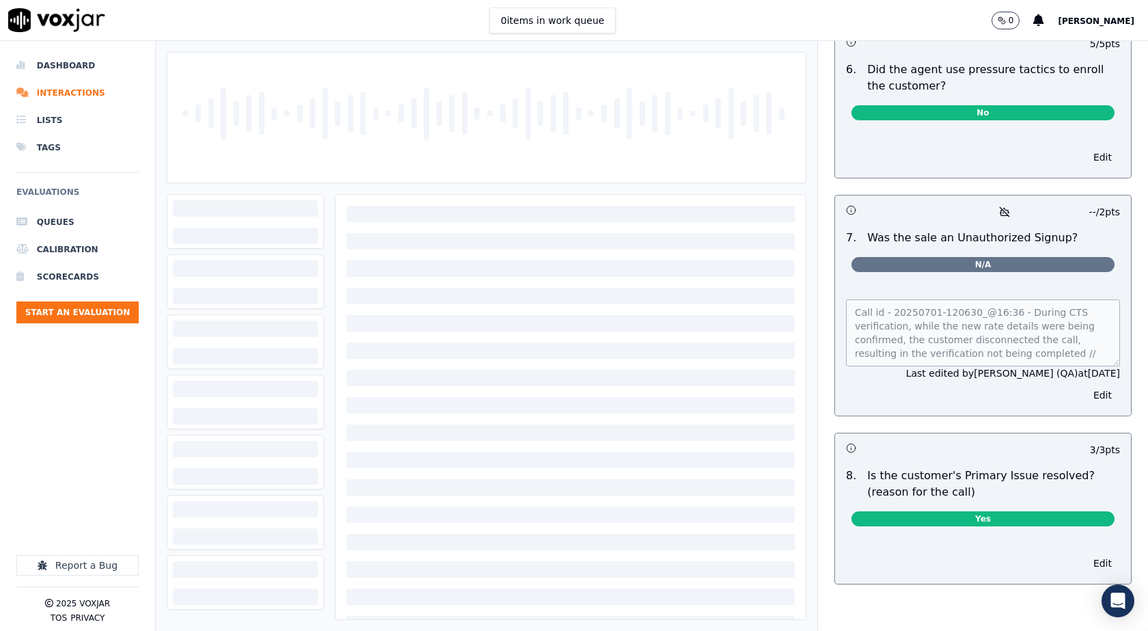
scroll to position [3830, 0]
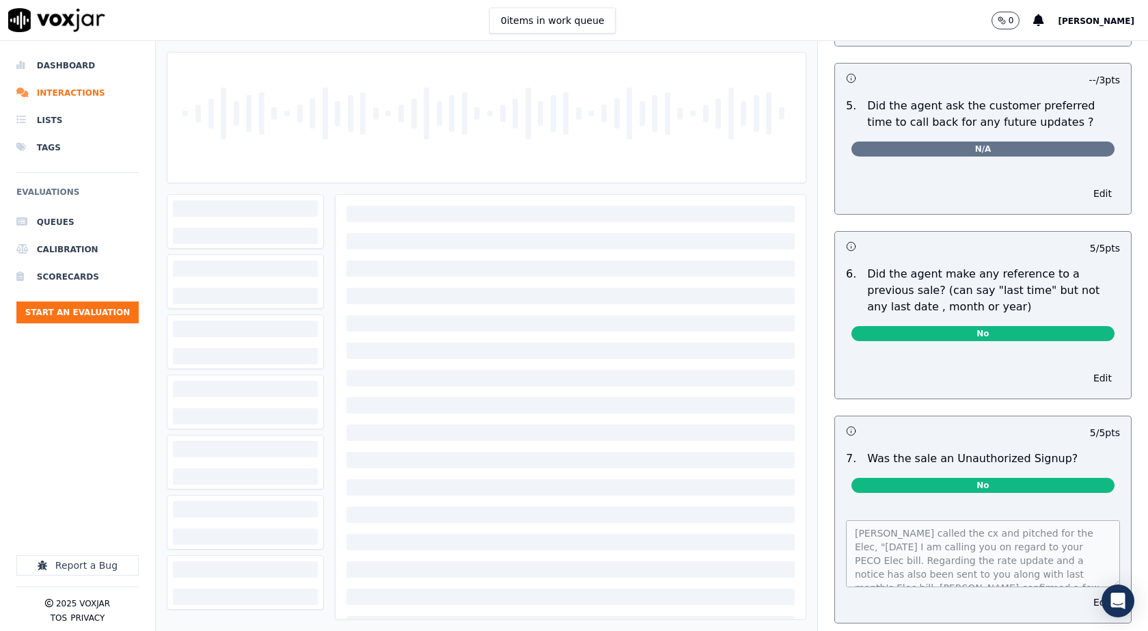
scroll to position [3413, 0]
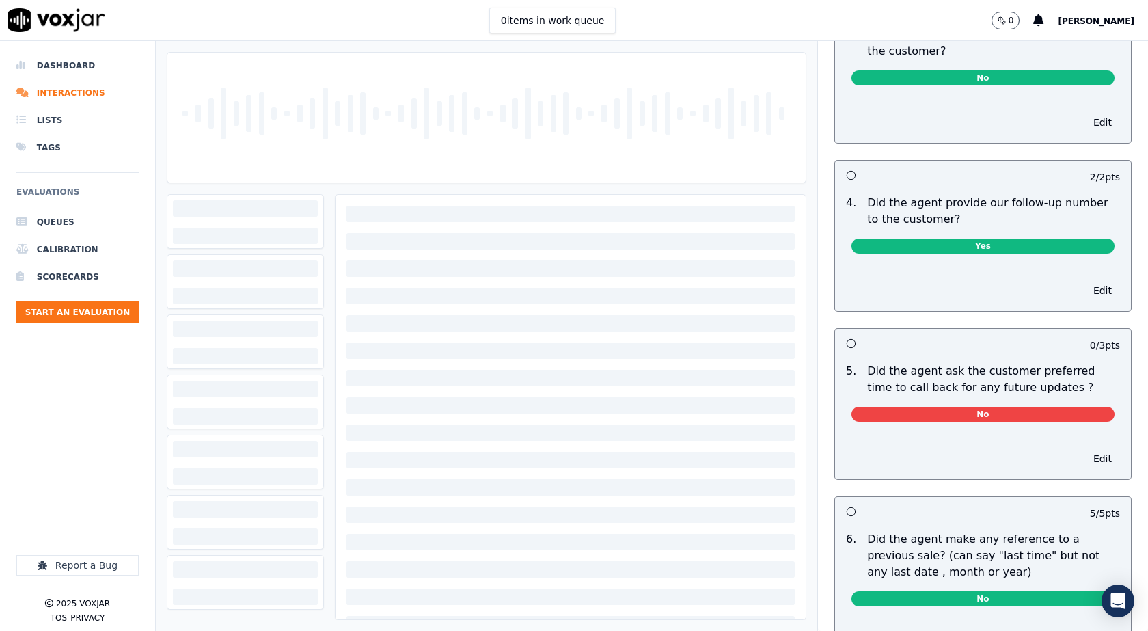
scroll to position [3255, 0]
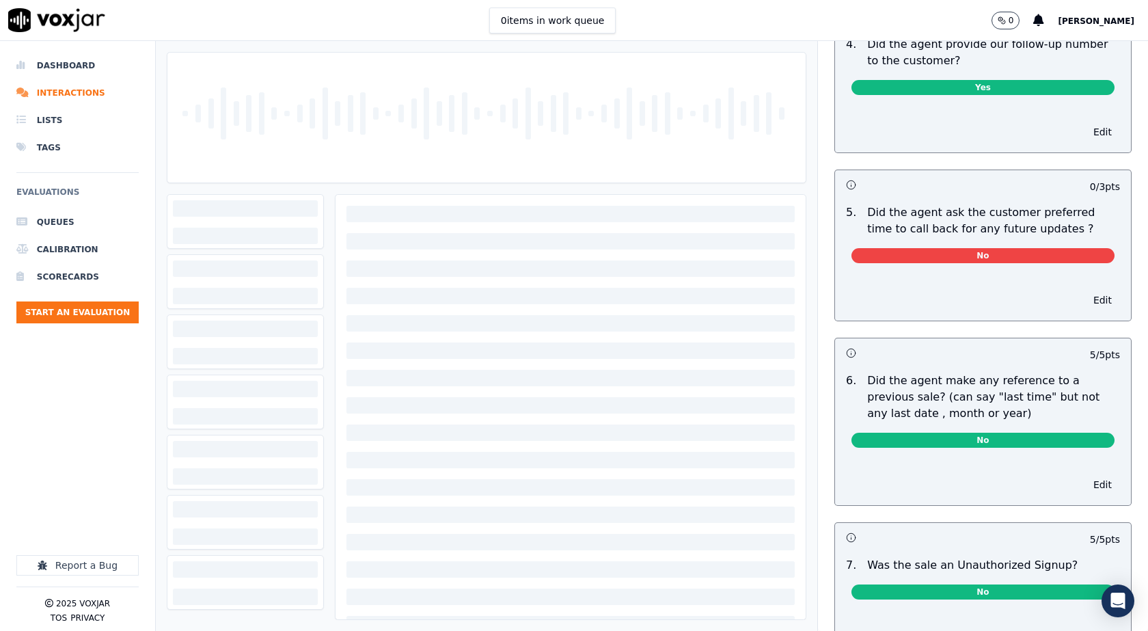
scroll to position [3255, 0]
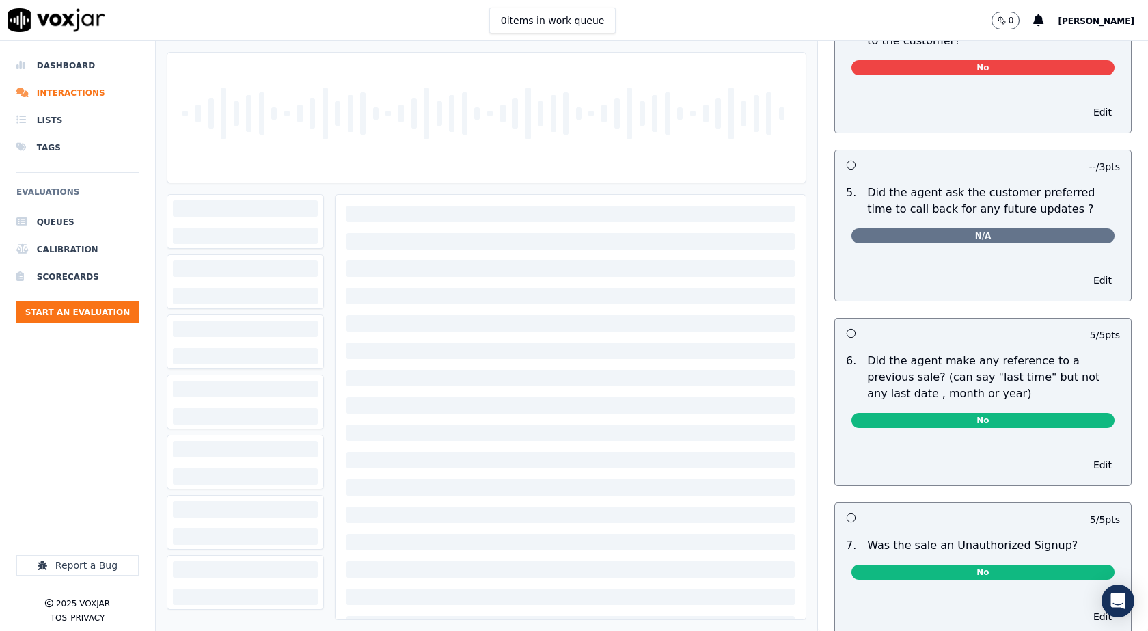
scroll to position [3368, 0]
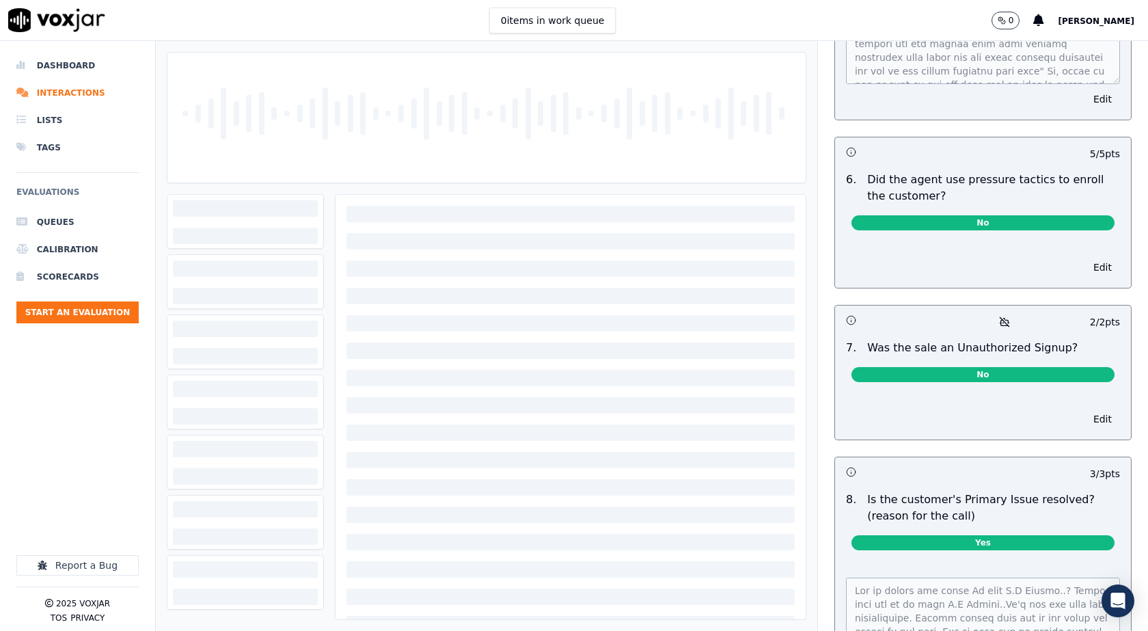
scroll to position [3902, 0]
